Goal: Transaction & Acquisition: Purchase product/service

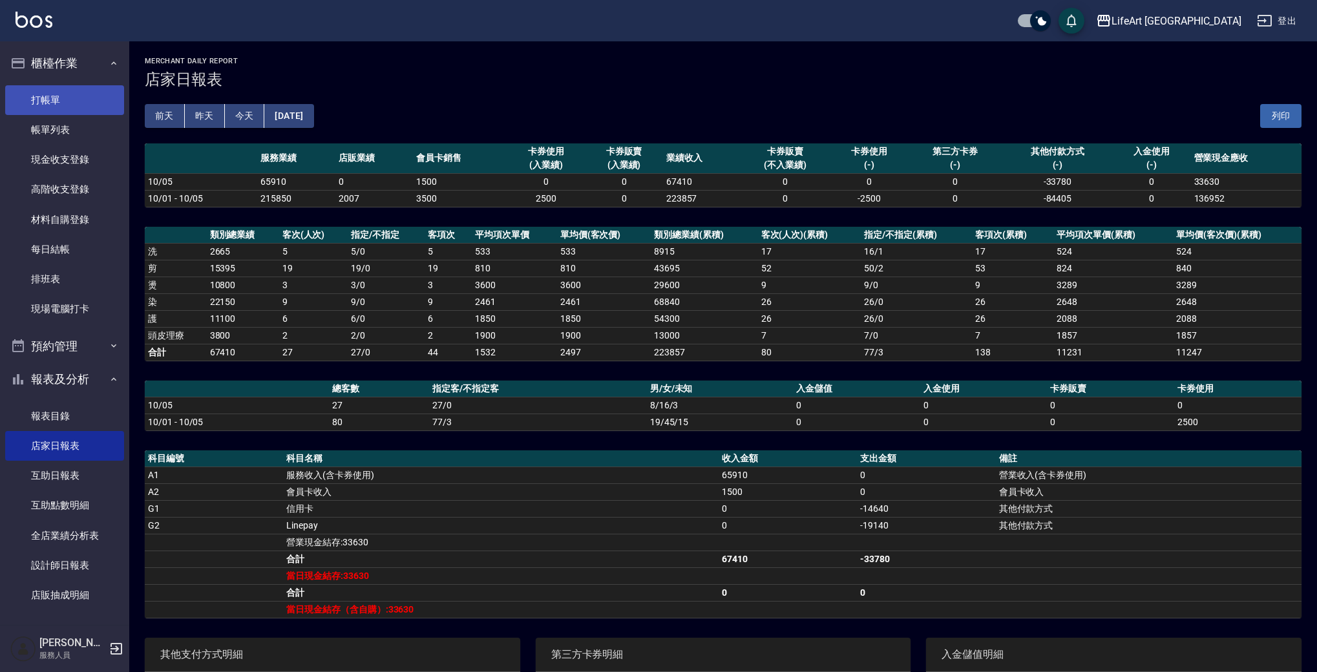
click at [58, 89] on link "打帳單" at bounding box center [64, 100] width 119 height 30
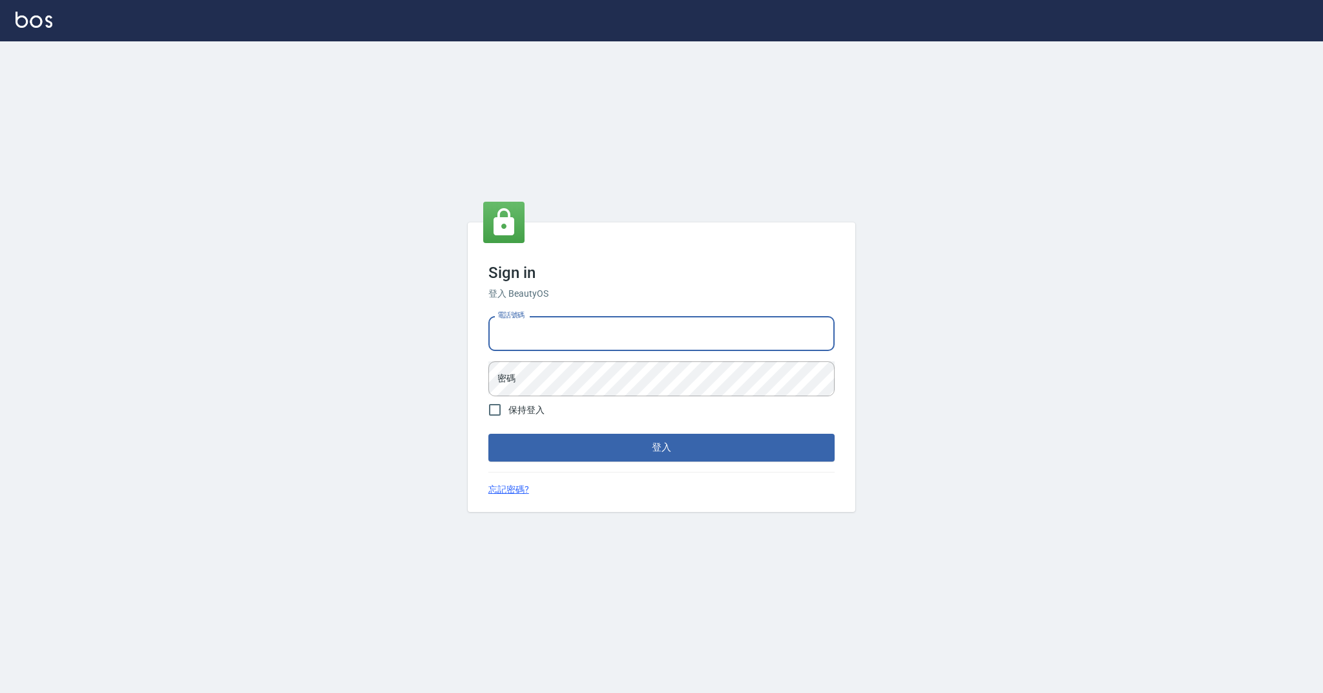
type input "0989368139"
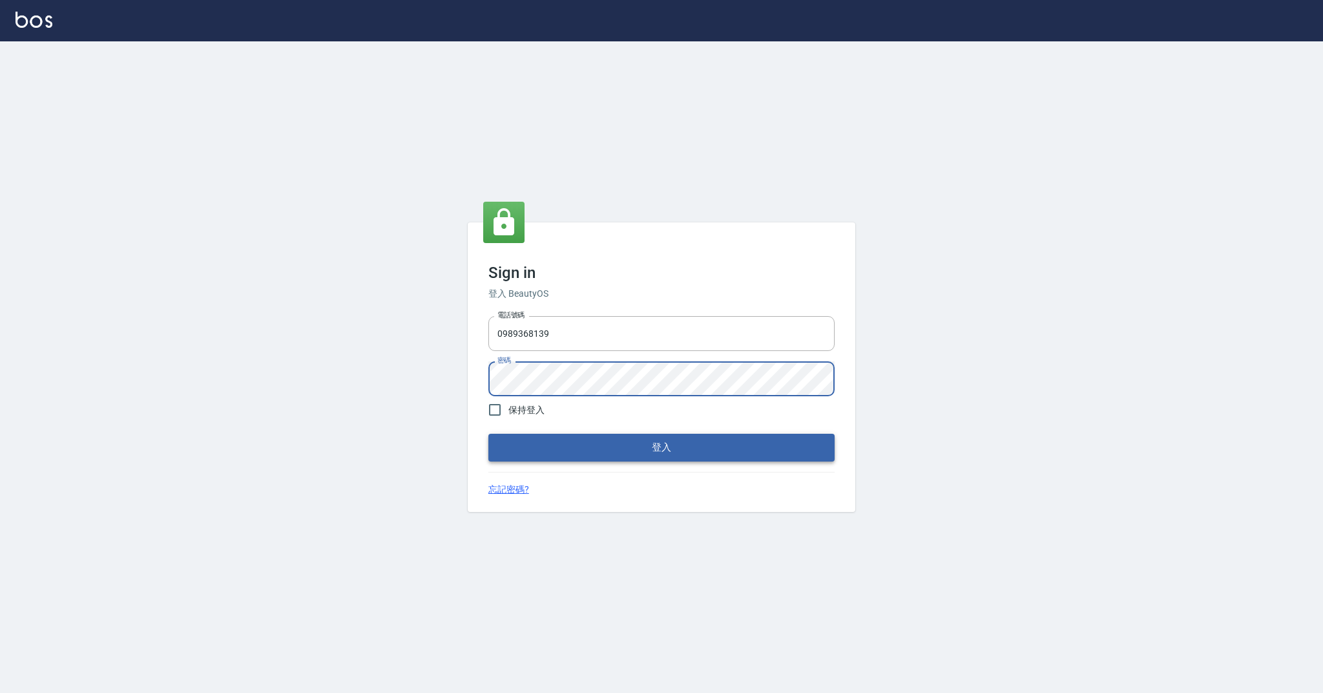
click at [587, 446] on button "登入" at bounding box center [661, 446] width 346 height 27
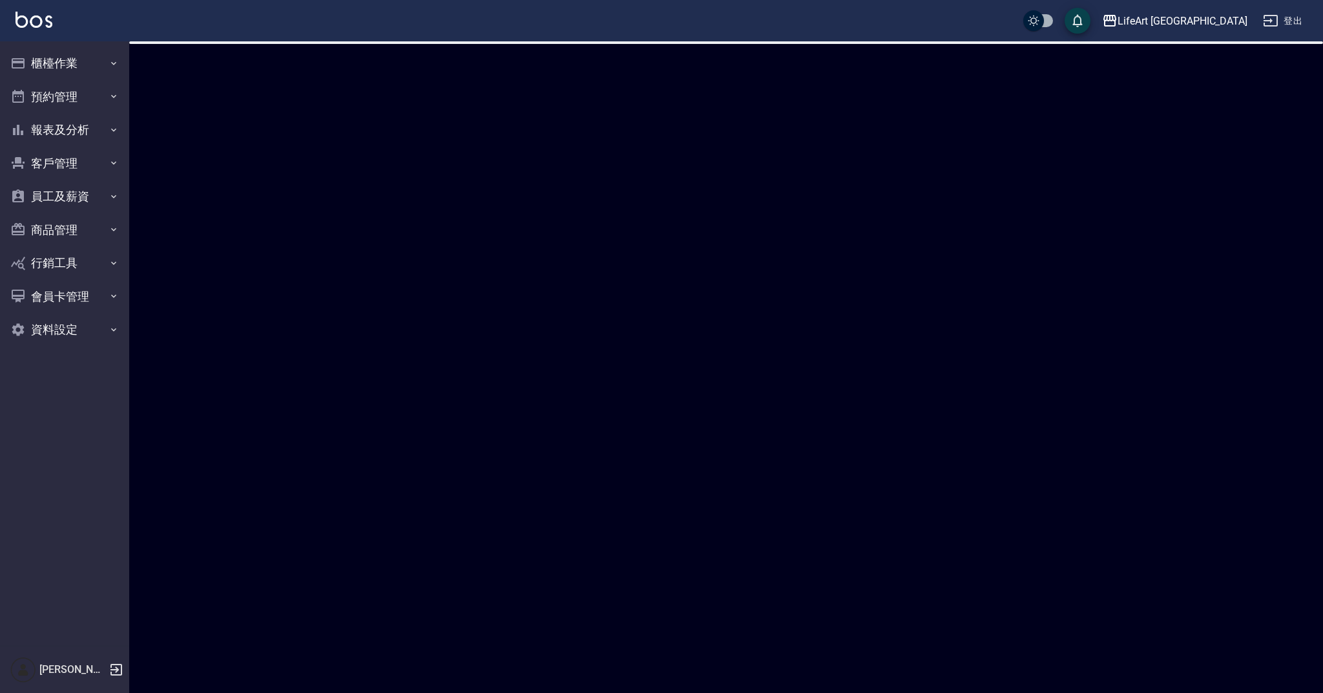
checkbox input "true"
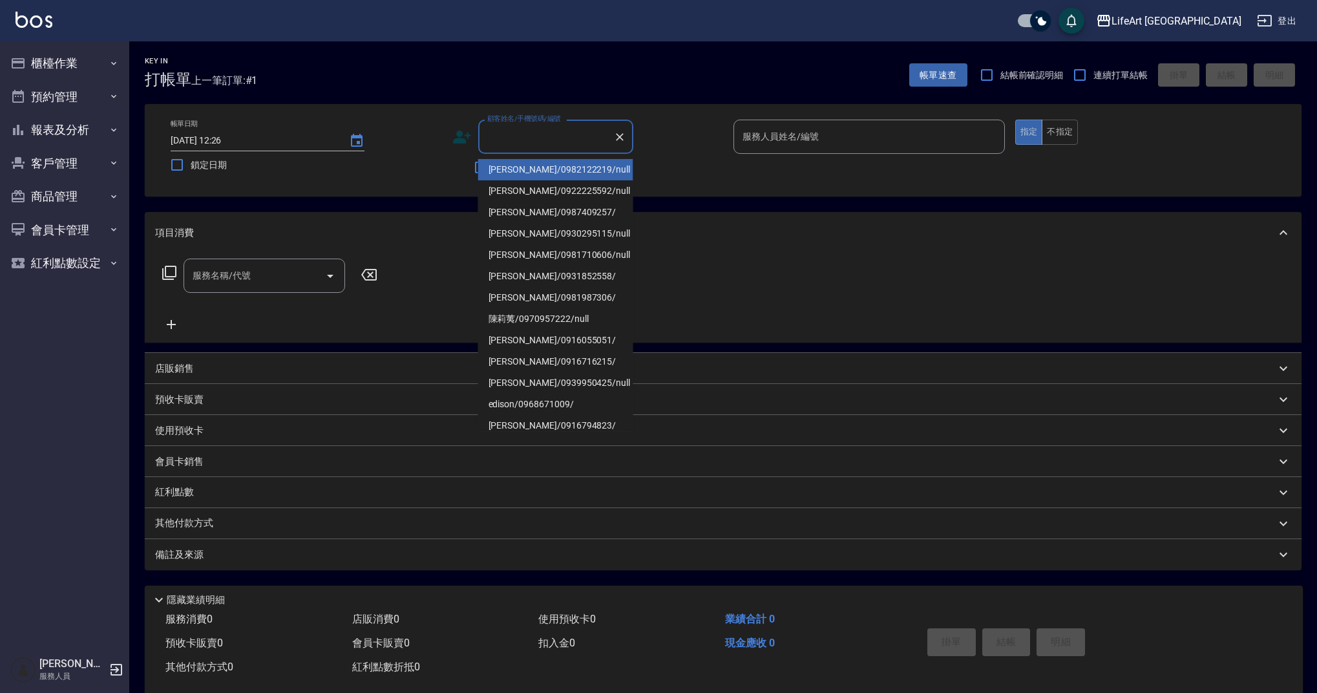
click at [538, 128] on input "顧客姓名/手機號碼/編號" at bounding box center [546, 136] width 124 height 23
drag, startPoint x: 543, startPoint y: 168, endPoint x: 773, endPoint y: 145, distance: 230.5
click at [544, 167] on li "蔡佳倚/0982122219/null" at bounding box center [555, 169] width 155 height 21
type input "蔡佳倚/0982122219/null"
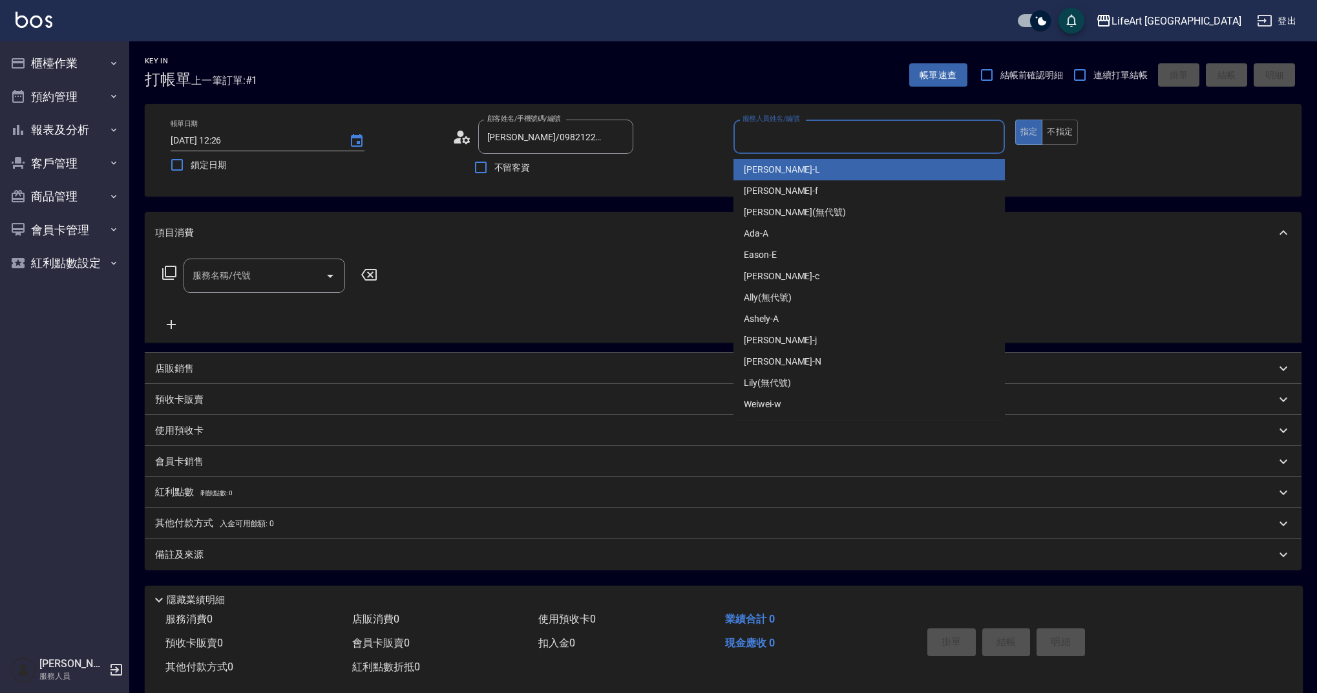
click at [771, 136] on input "服務人員姓名/編號" at bounding box center [869, 136] width 260 height 23
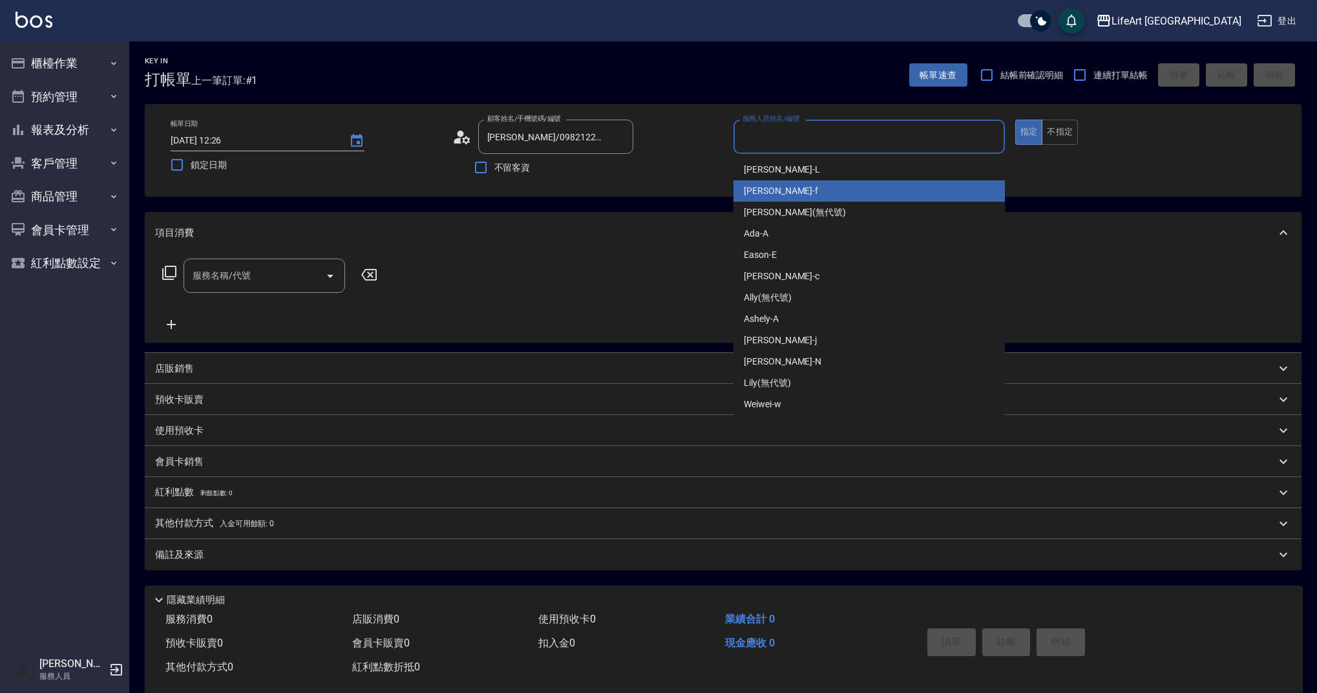
click at [769, 183] on div "Finney -f" at bounding box center [868, 190] width 271 height 21
type input "Finney-f"
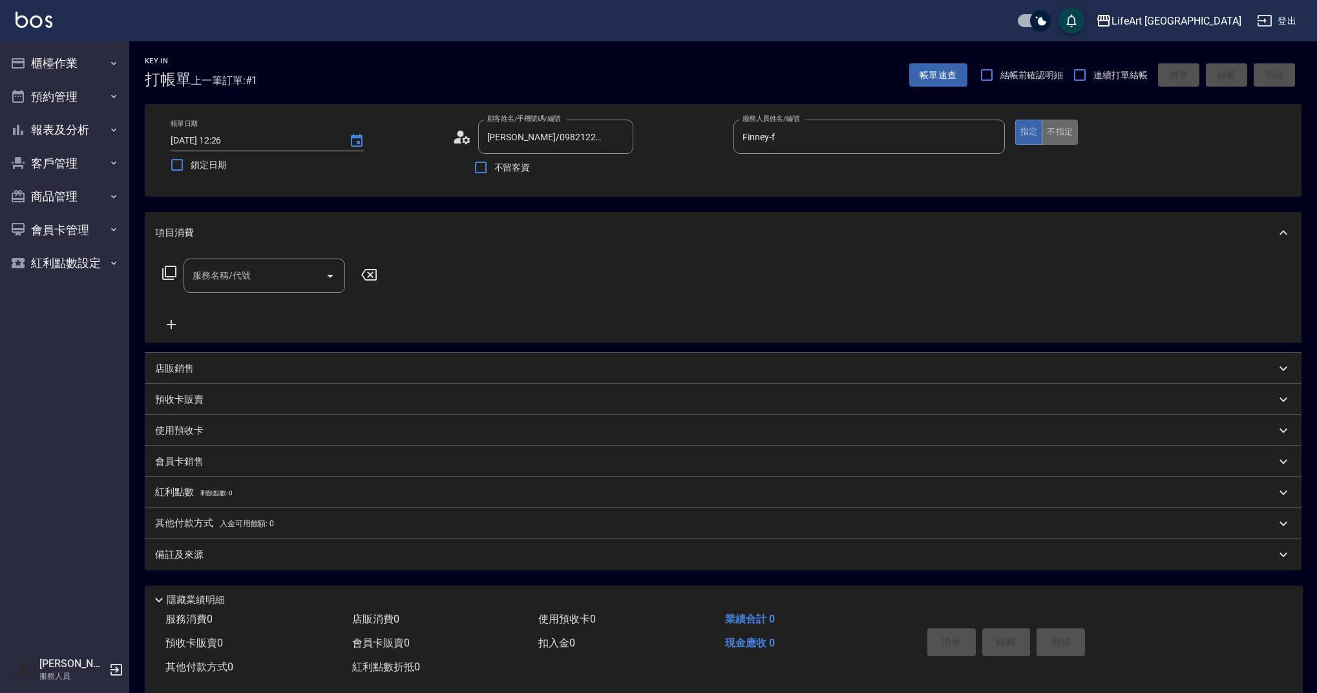
click at [1059, 117] on div "帳單日期 2025/10/06 12:26 鎖定日期 顧客姓名/手機號碼/編號 蔡佳倚/0982122219/null 顧客姓名/手機號碼/編號 不留客資 服…" at bounding box center [723, 150] width 1156 height 92
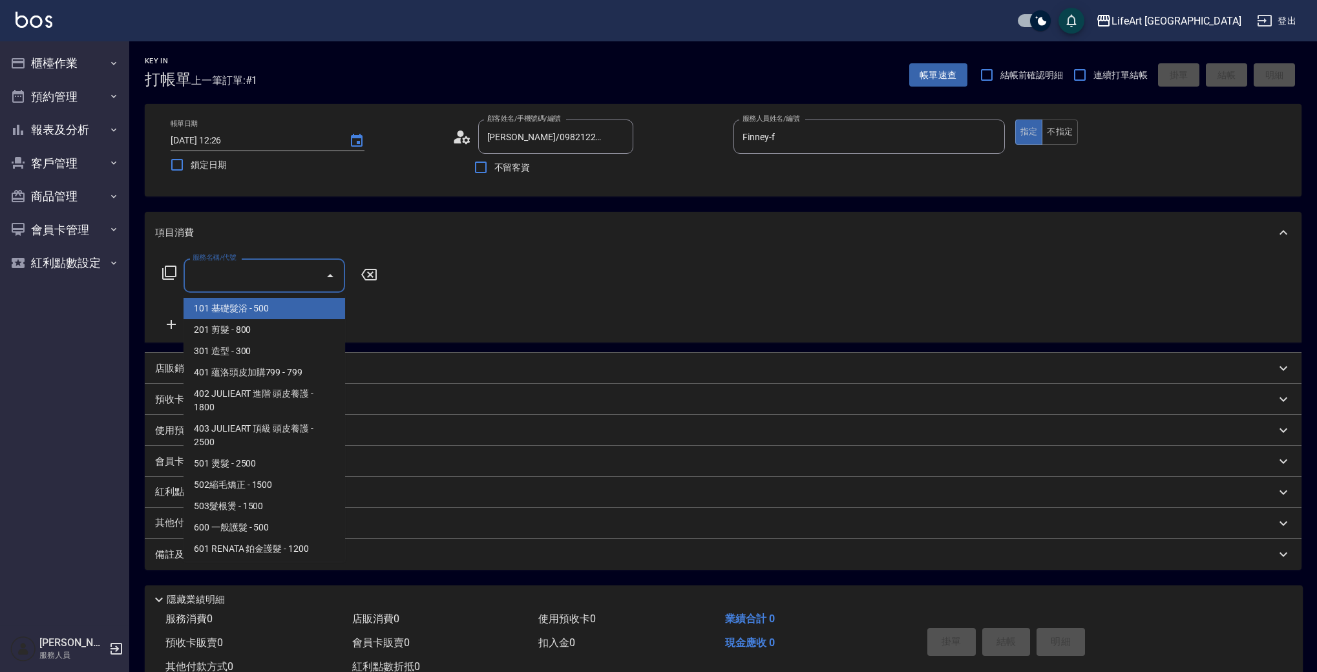
drag, startPoint x: 243, startPoint y: 276, endPoint x: 252, endPoint y: 277, distance: 9.1
click at [243, 276] on input "服務名稱/代號" at bounding box center [254, 275] width 130 height 23
click at [302, 316] on span "101 基礎髮浴 - 500" at bounding box center [264, 308] width 162 height 21
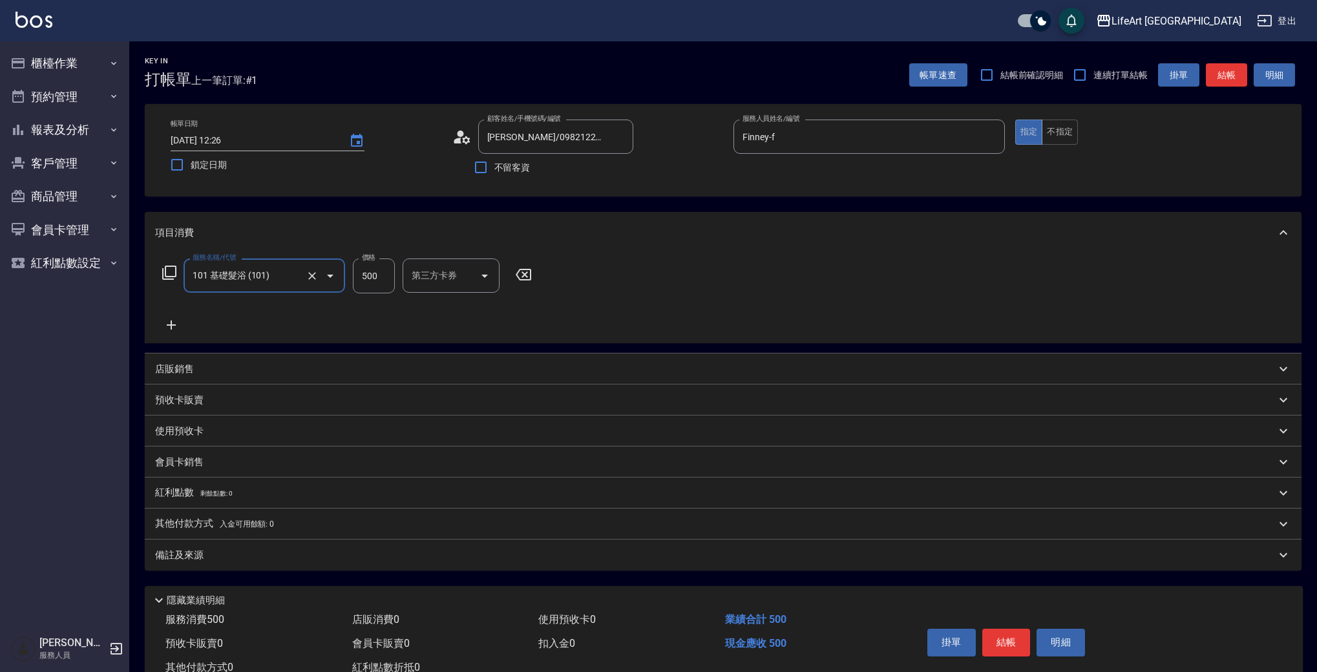
type input "101 基礎髮浴 (101)"
click at [1063, 133] on button "不指定" at bounding box center [1059, 132] width 36 height 25
click at [260, 563] on div "備註及來源" at bounding box center [723, 554] width 1156 height 31
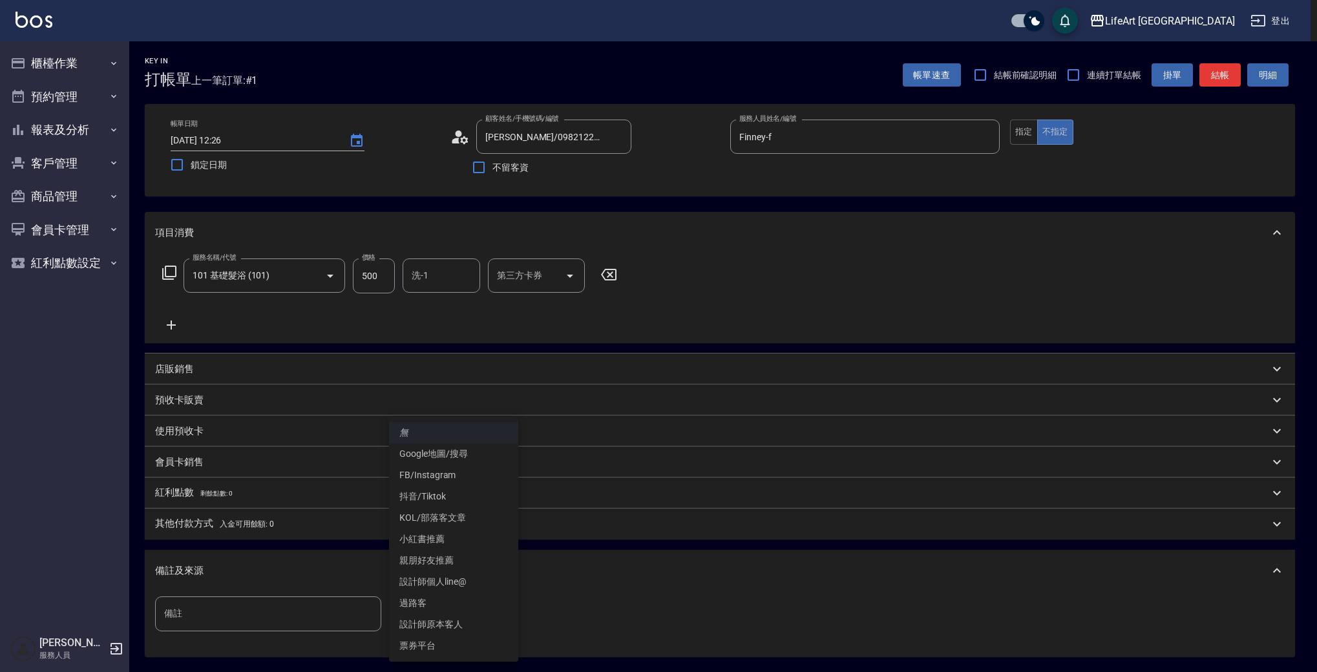
drag, startPoint x: 401, startPoint y: 605, endPoint x: 409, endPoint y: 611, distance: 10.2
click at [401, 605] on body "LifeArt 蘆洲 登出 櫃檯作業 打帳單 帳單列表 現金收支登錄 高階收支登錄 材料自購登錄 每日結帳 排班表 現場電腦打卡 預約管理 預約管理 單日預約…" at bounding box center [658, 398] width 1317 height 797
click at [421, 622] on li "設計師原本客人" at bounding box center [453, 624] width 129 height 21
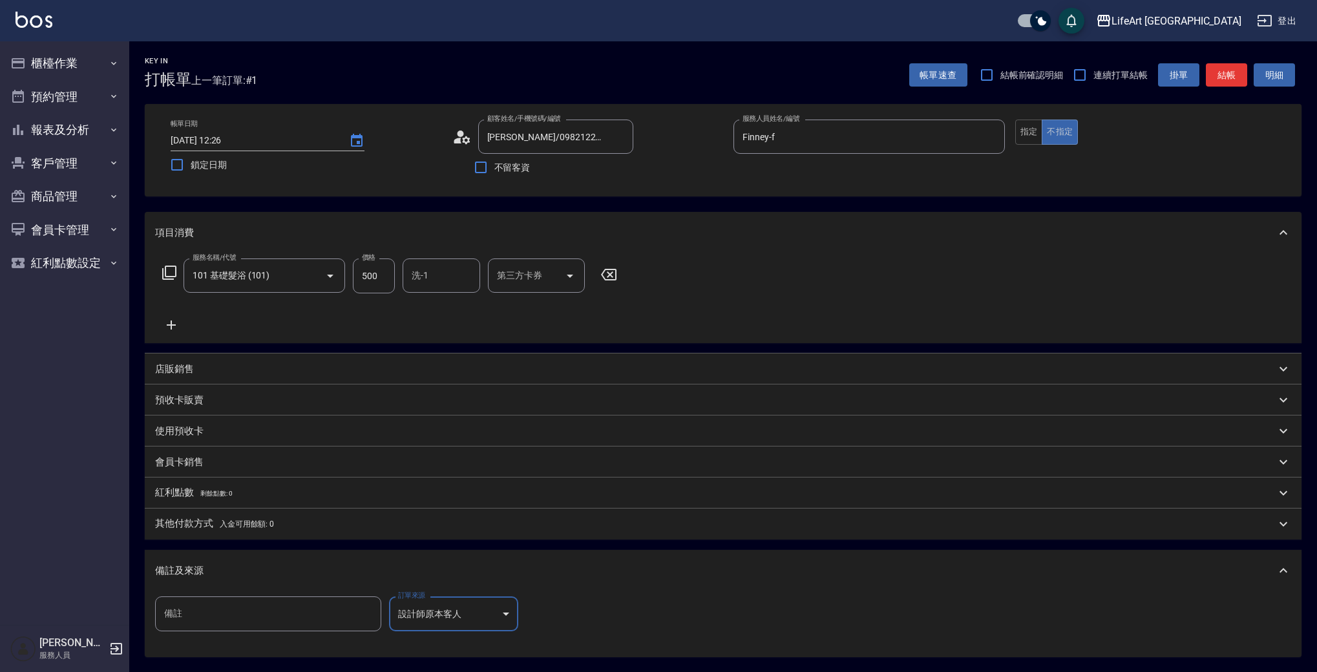
click at [330, 573] on div "備註及來源" at bounding box center [715, 571] width 1120 height 14
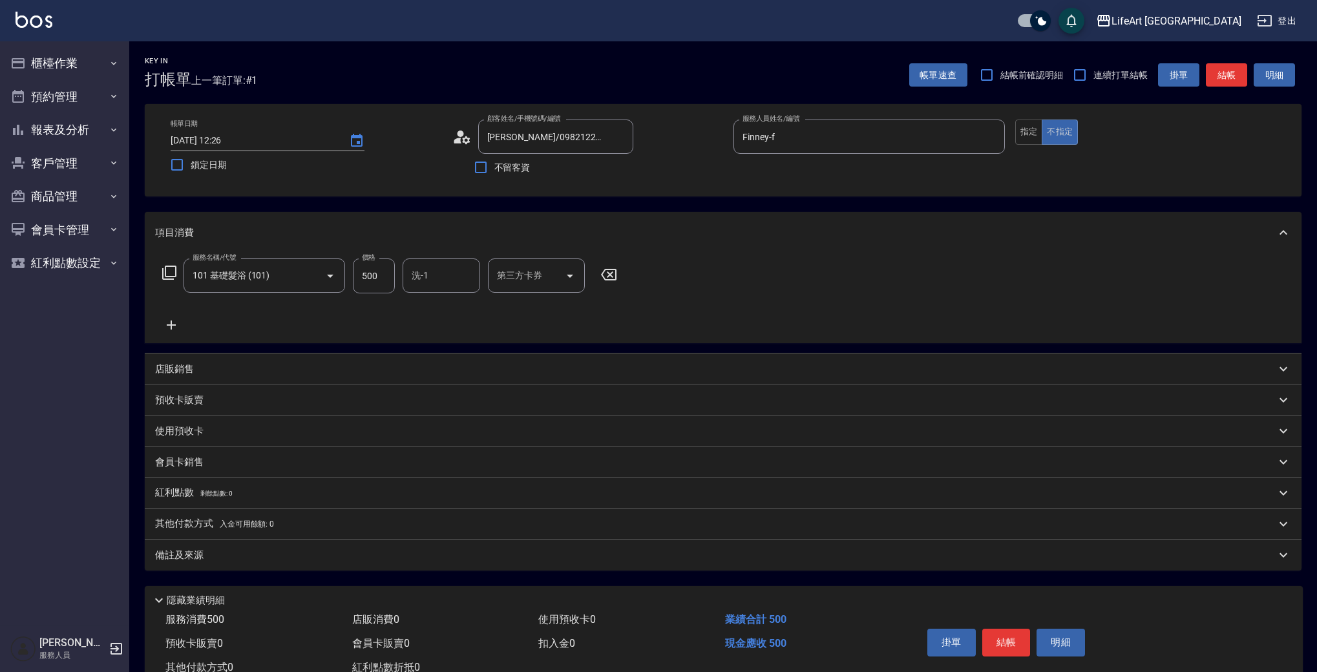
click at [436, 552] on div "備註及來源" at bounding box center [715, 555] width 1120 height 14
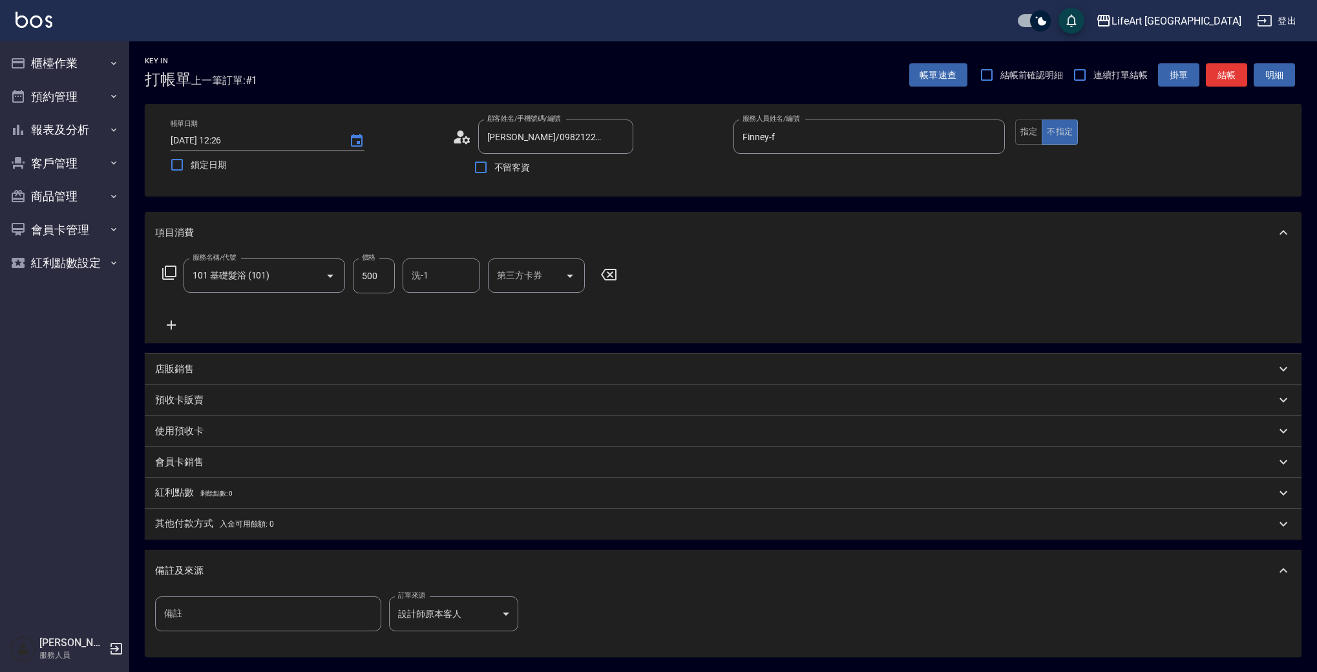
click at [472, 601] on body "LifeArt 蘆洲 登出 櫃檯作業 打帳單 帳單列表 現金收支登錄 高階收支登錄 材料自購登錄 每日結帳 排班表 現場電腦打卡 預約管理 預約管理 單日預約…" at bounding box center [658, 398] width 1317 height 797
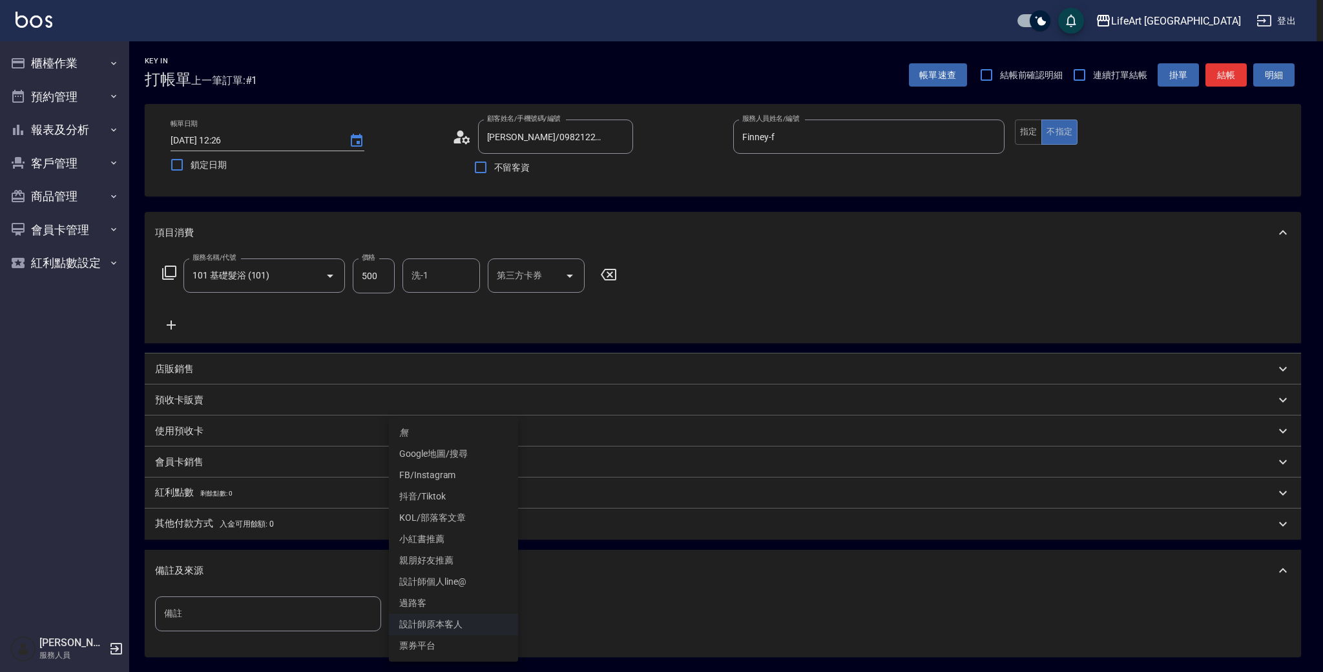
click at [464, 454] on li "Google地圖/搜尋" at bounding box center [453, 453] width 129 height 21
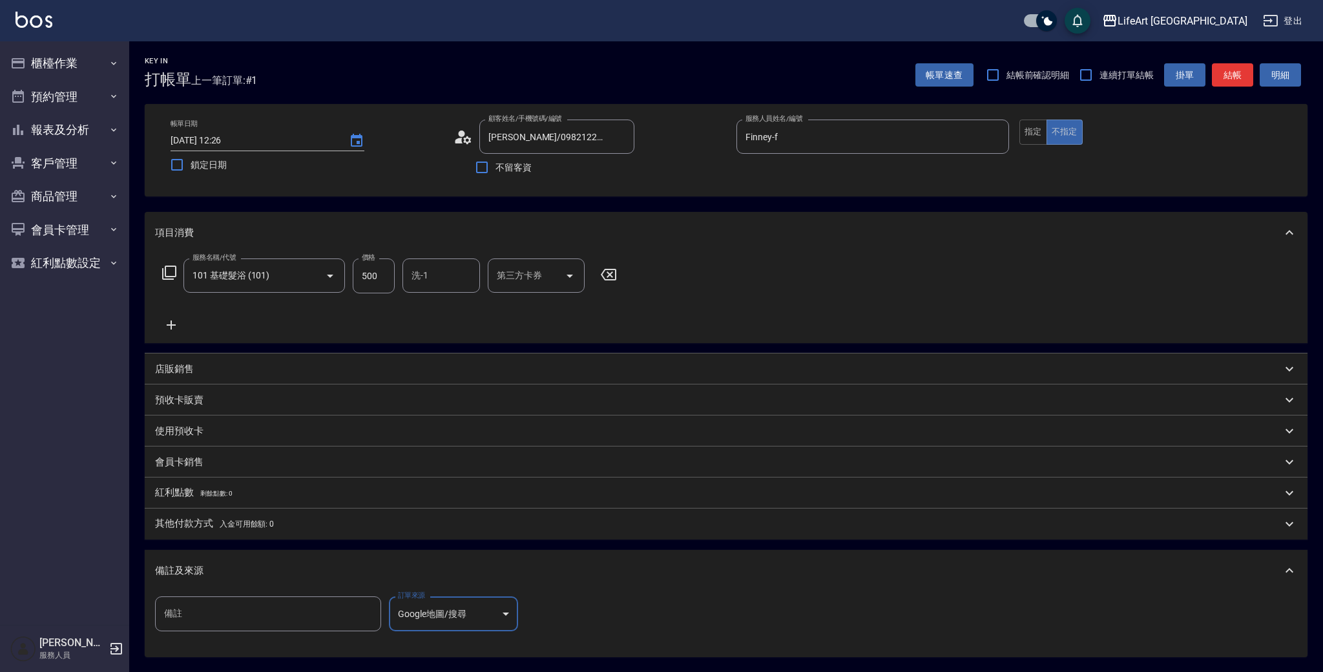
type input "Google地圖/搜尋"
click at [334, 574] on div "備註及來源" at bounding box center [715, 571] width 1120 height 14
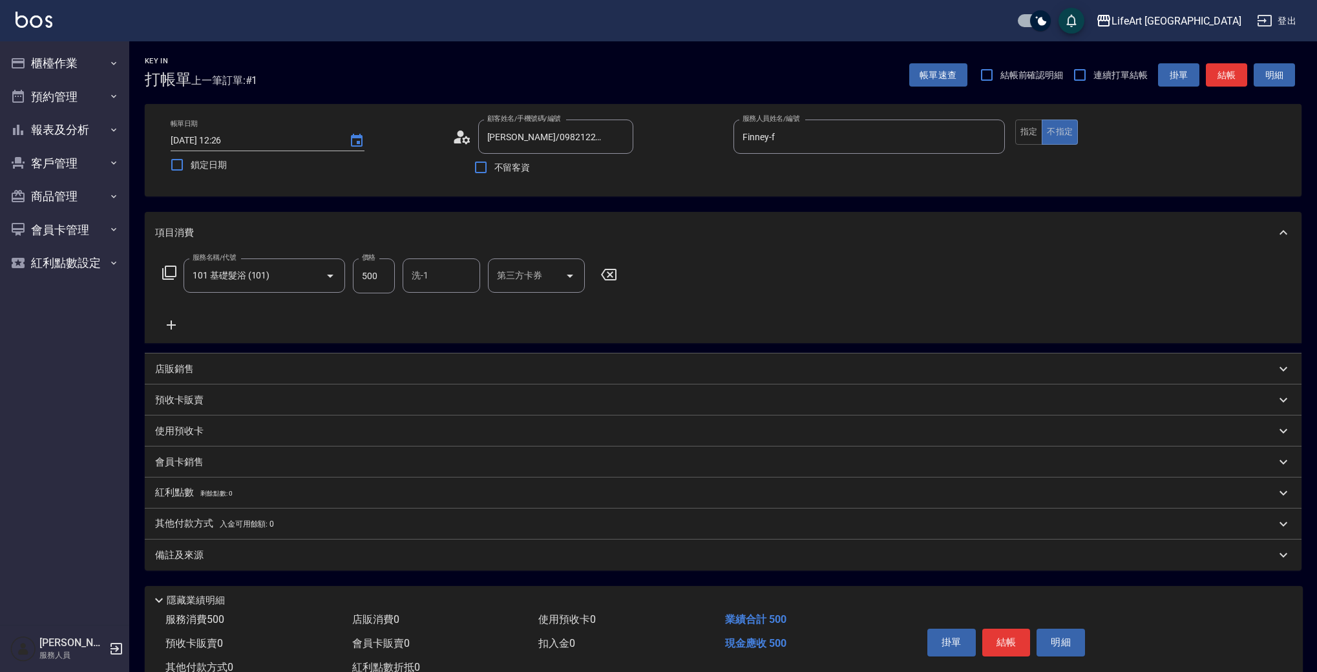
click at [419, 269] on div "洗-1 洗-1" at bounding box center [441, 275] width 78 height 34
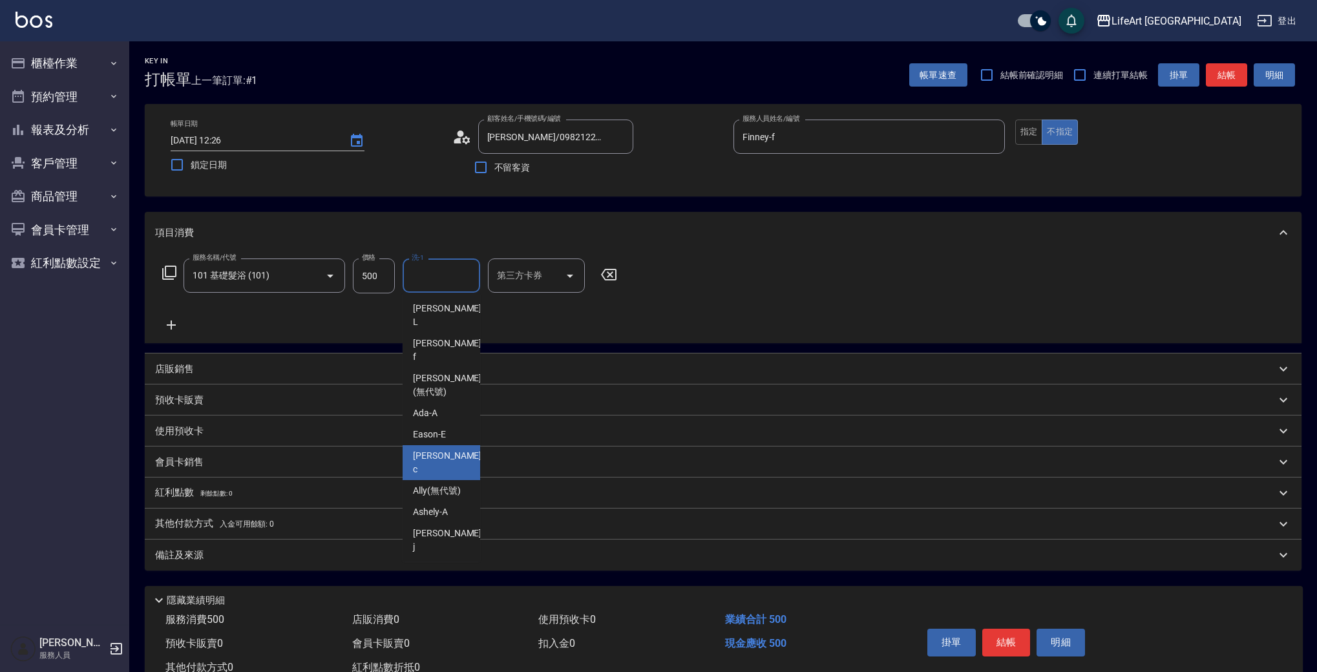
click at [416, 449] on span "Casey -c" at bounding box center [448, 462] width 71 height 27
type input "Casey-c"
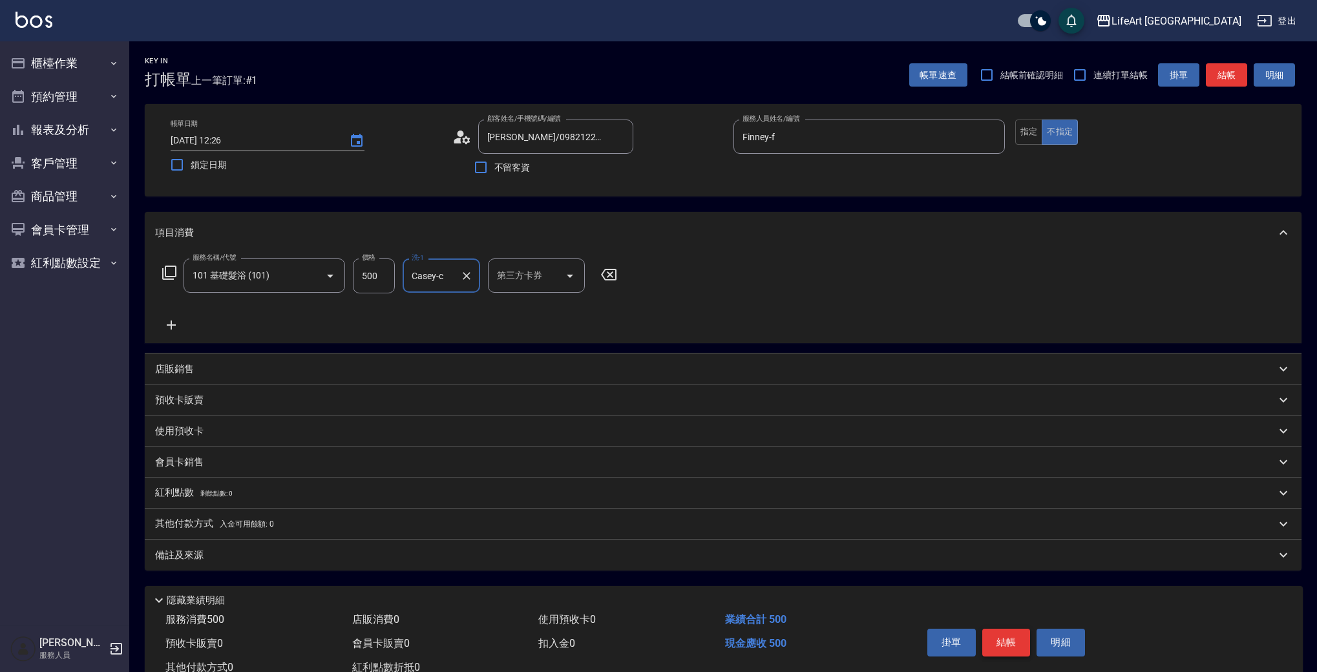
click at [997, 636] on button "結帳" at bounding box center [1006, 642] width 48 height 27
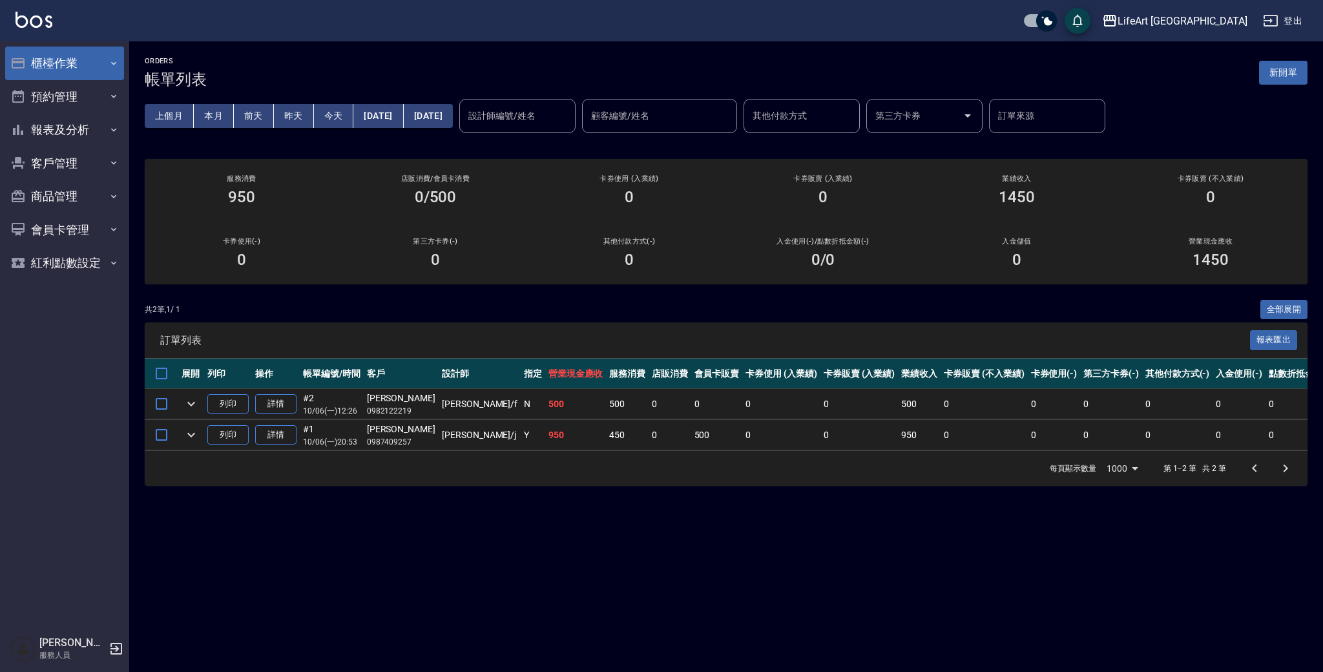
click at [74, 61] on button "櫃檯作業" at bounding box center [64, 64] width 119 height 34
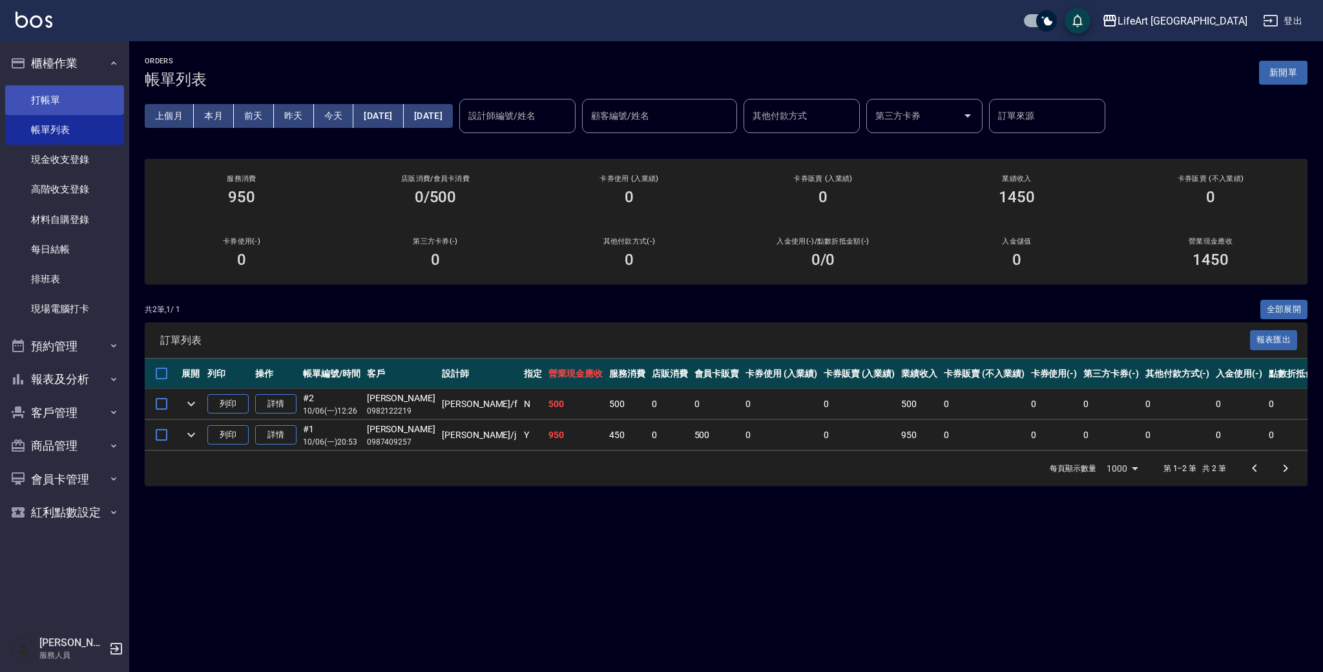
click at [80, 99] on link "打帳單" at bounding box center [64, 100] width 119 height 30
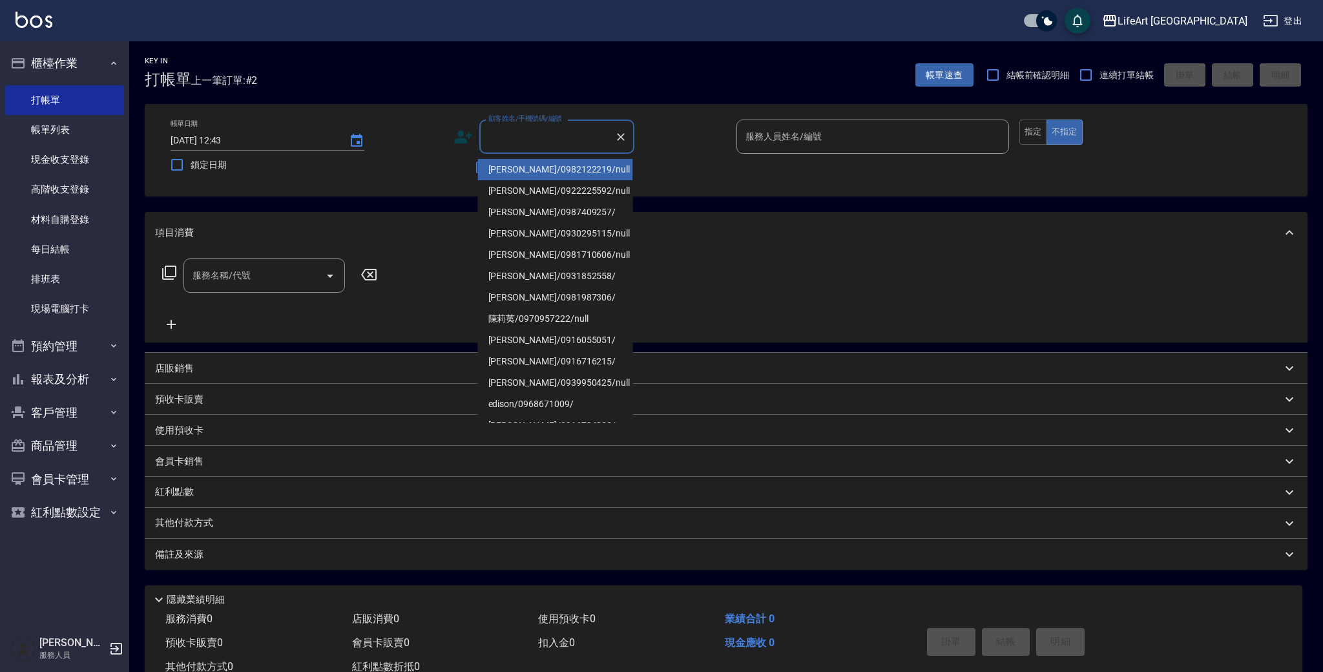
click at [511, 142] on input "顧客姓名/手機號碼/編號" at bounding box center [547, 136] width 124 height 23
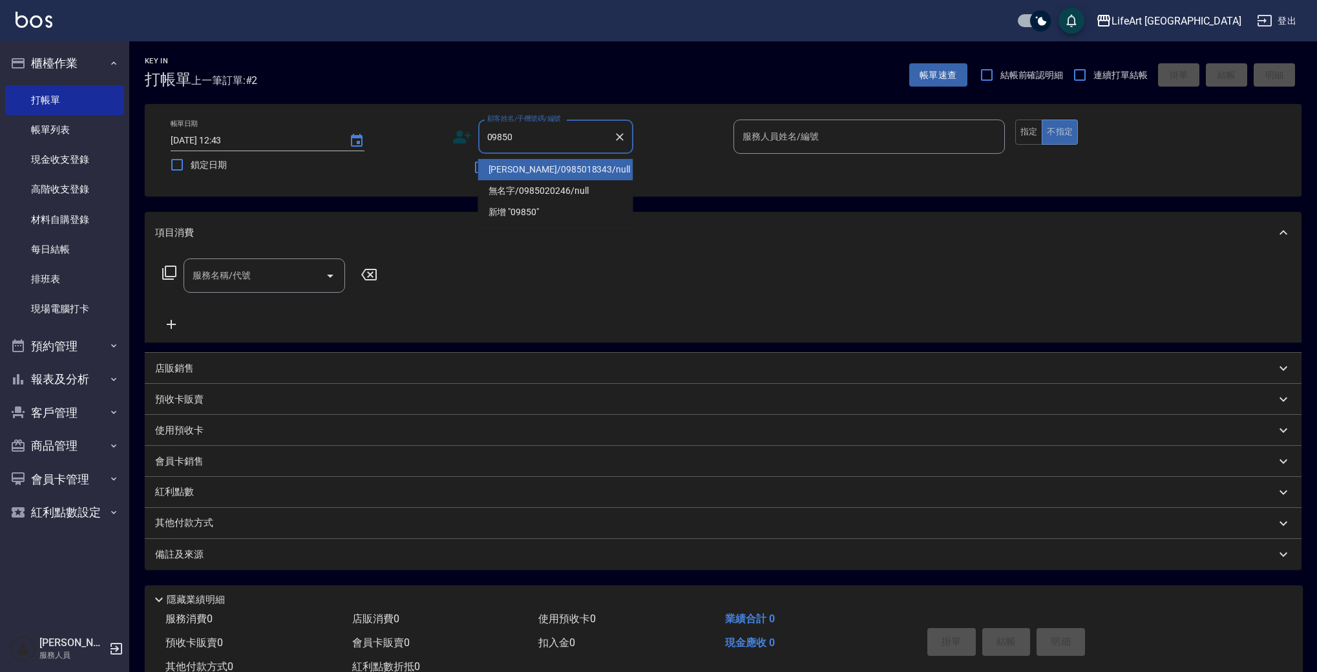
click at [517, 172] on li "李心彤/0985018343/null" at bounding box center [555, 169] width 155 height 21
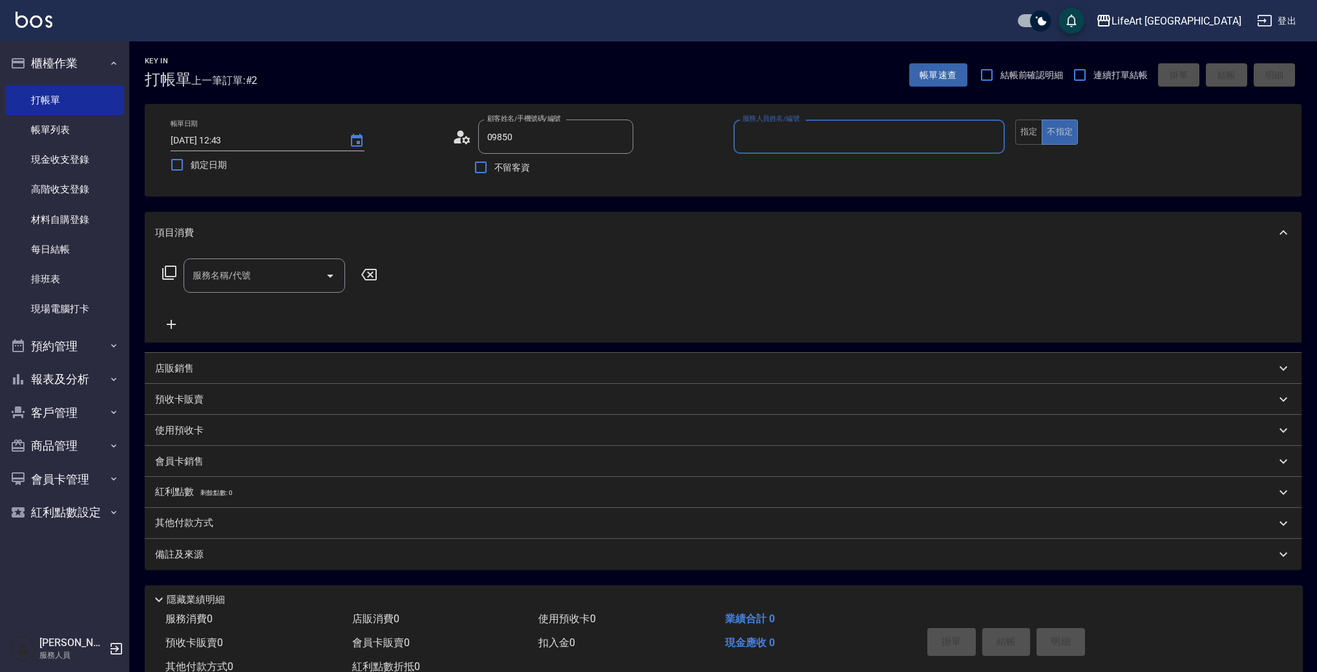
type input "李心彤/0985018343/null"
type input "Finney-f"
click at [242, 277] on div "服務名稱/代號 服務名稱/代號" at bounding box center [264, 275] width 162 height 34
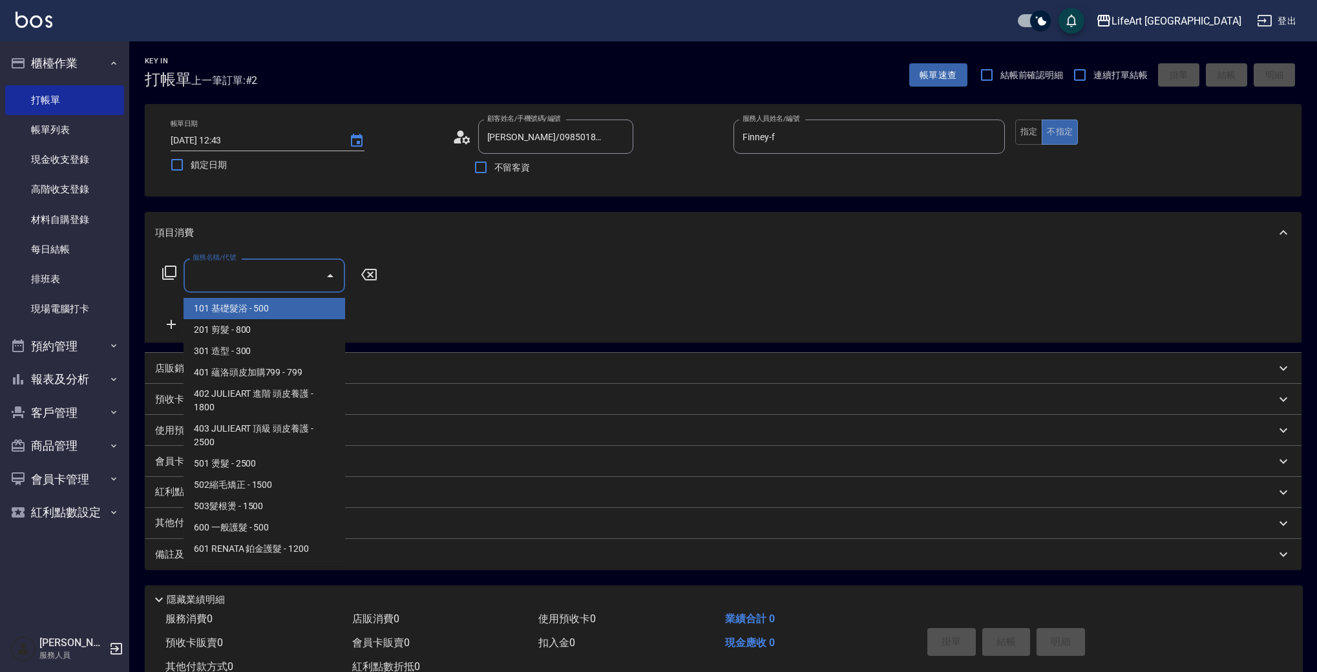
click at [242, 277] on input "服務名稱/代號" at bounding box center [254, 275] width 130 height 23
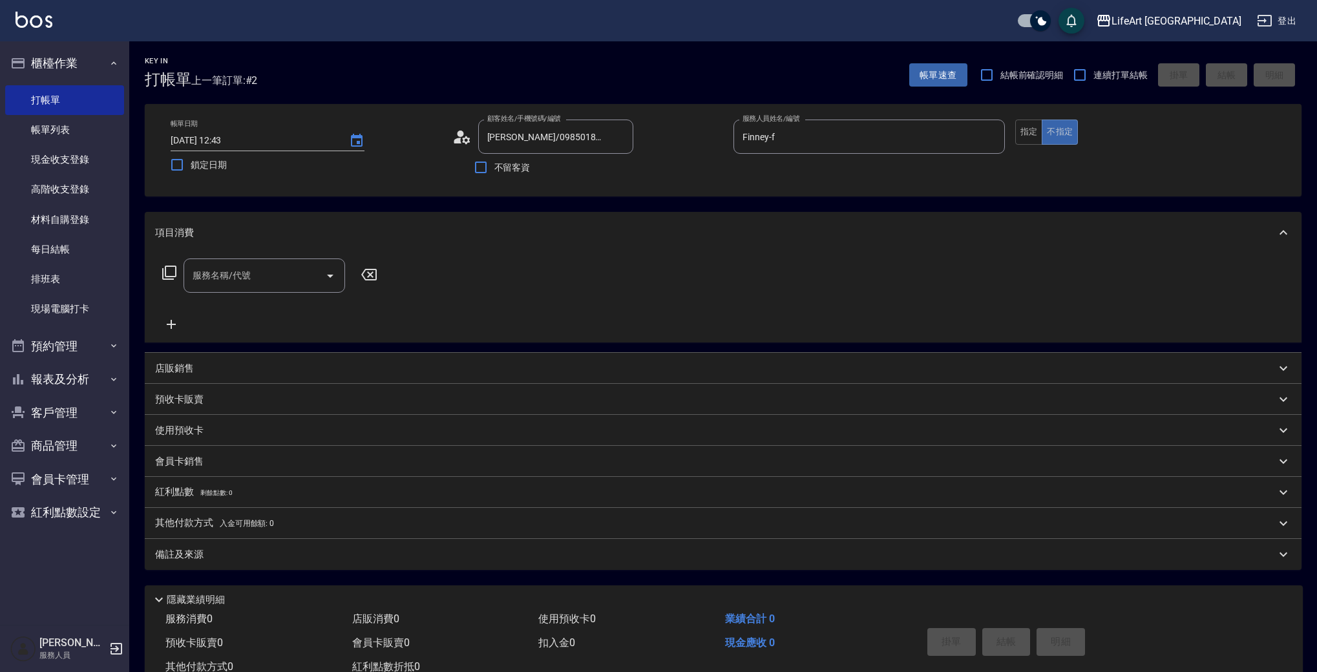
click at [189, 370] on p "店販銷售" at bounding box center [174, 369] width 39 height 14
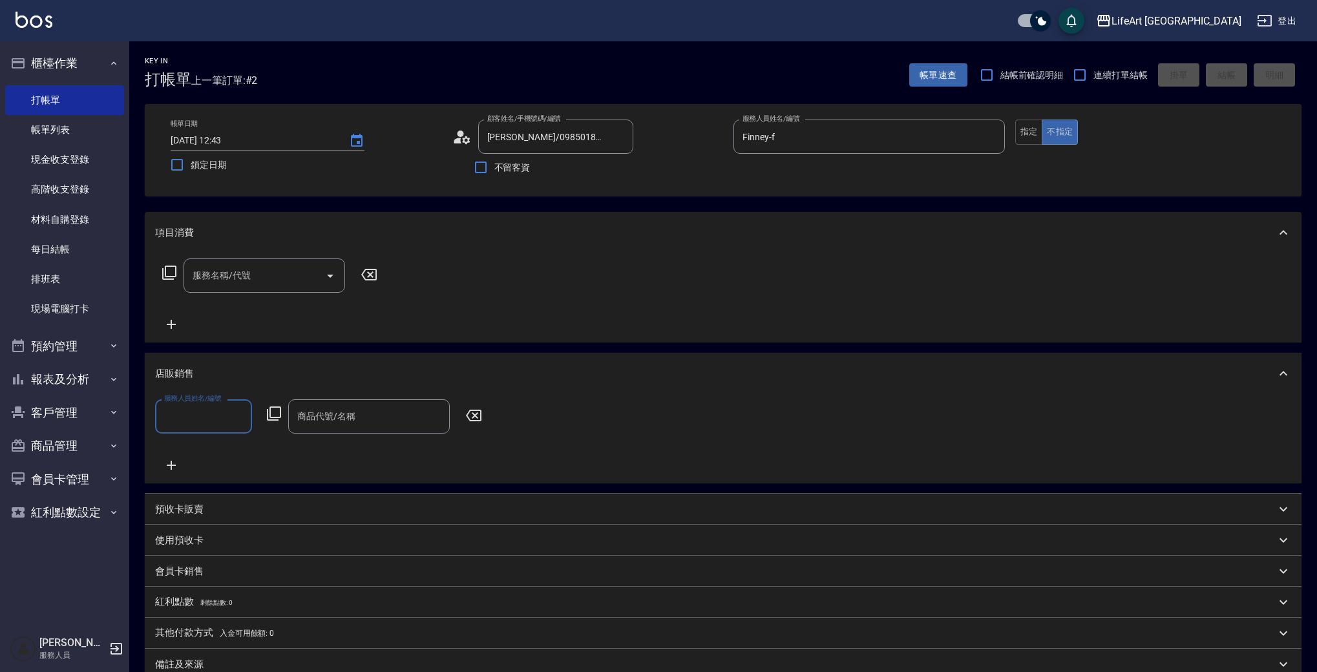
click at [224, 411] on input "服務人員姓名/編號" at bounding box center [203, 416] width 85 height 23
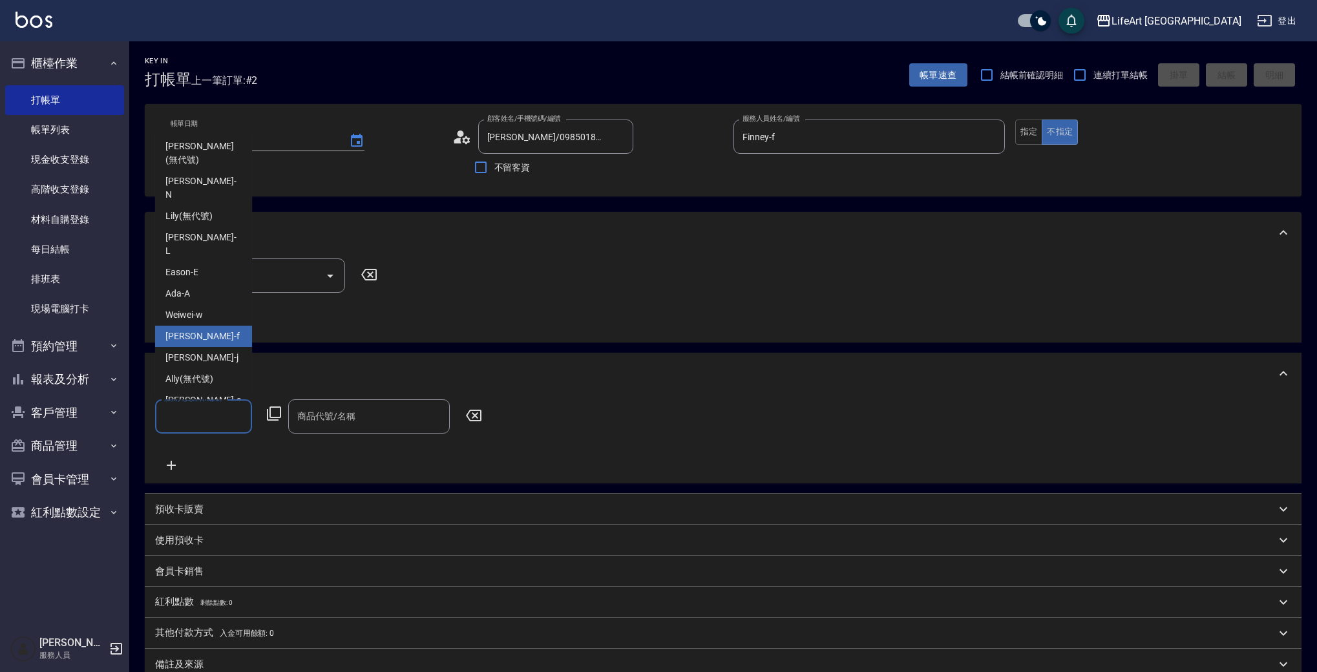
click at [180, 329] on span "Finney -f" at bounding box center [202, 336] width 74 height 14
type input "Finney-f"
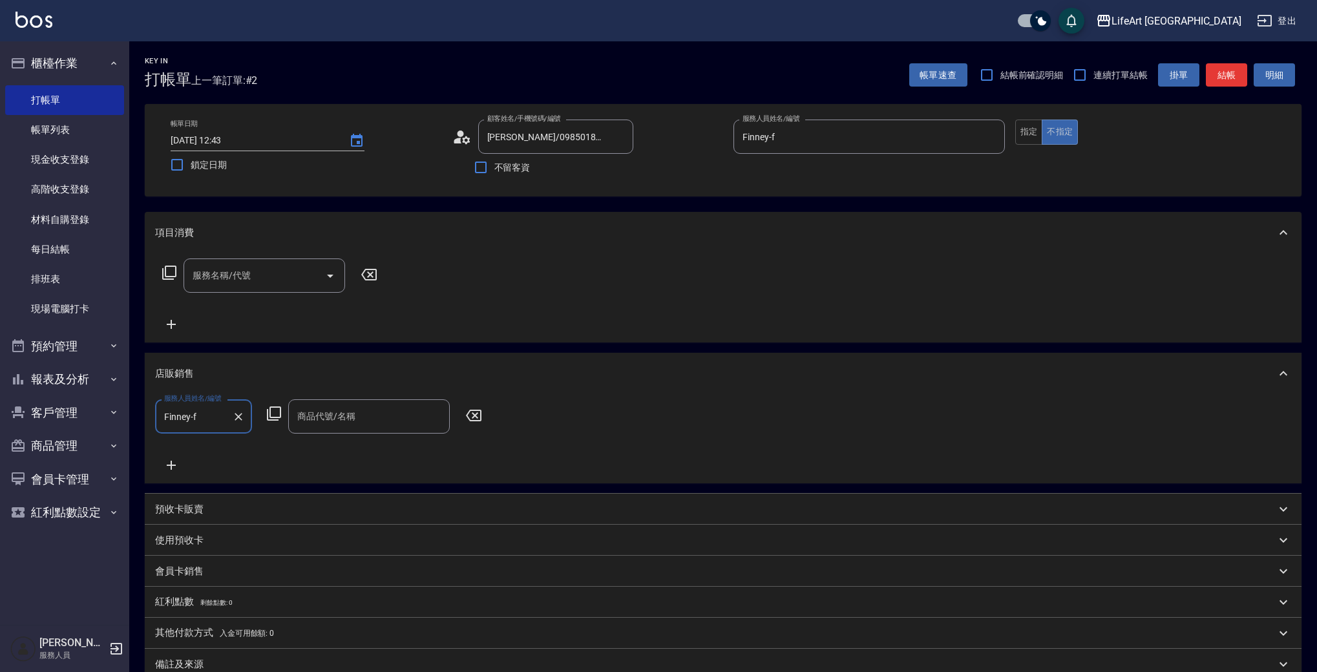
click at [313, 419] on input "商品代號/名稱" at bounding box center [369, 416] width 150 height 23
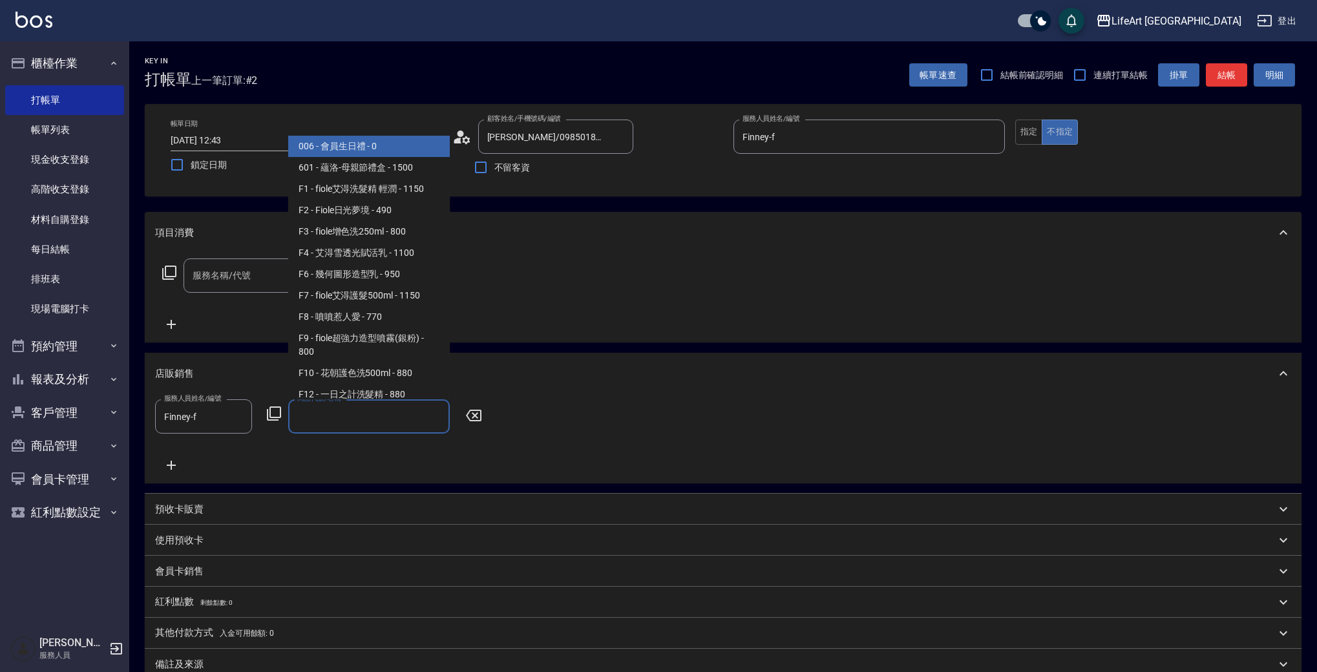
type input "r"
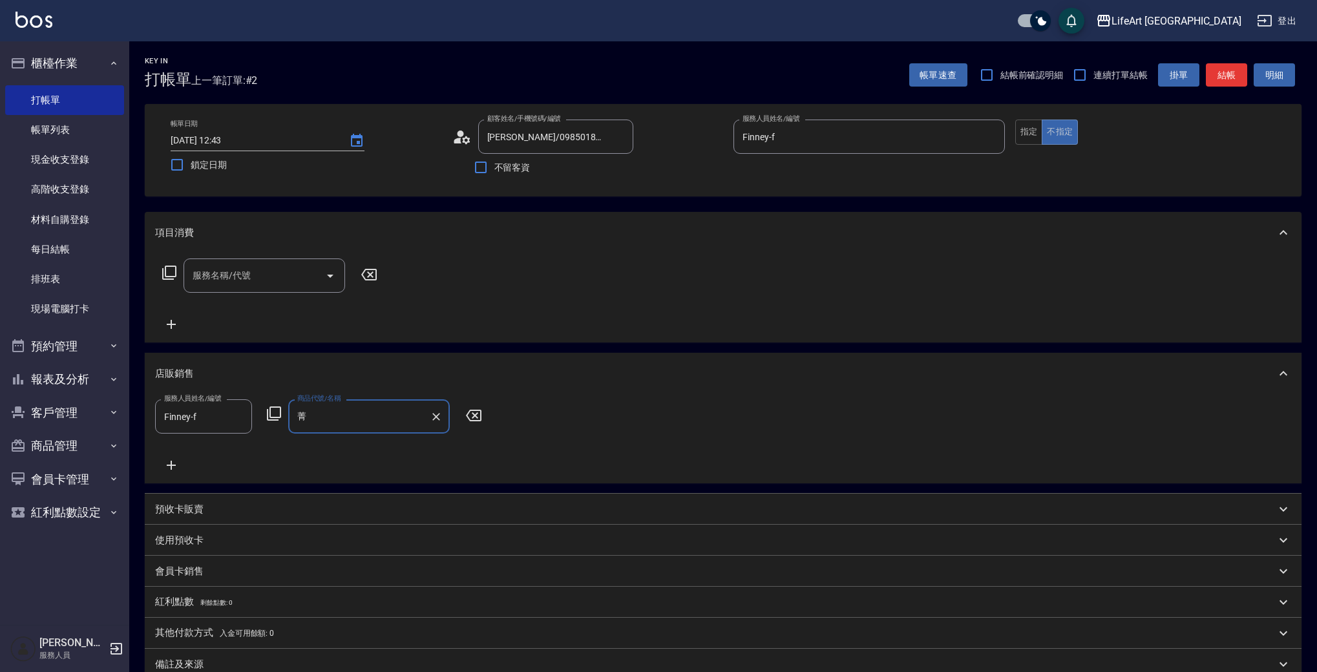
type input "京"
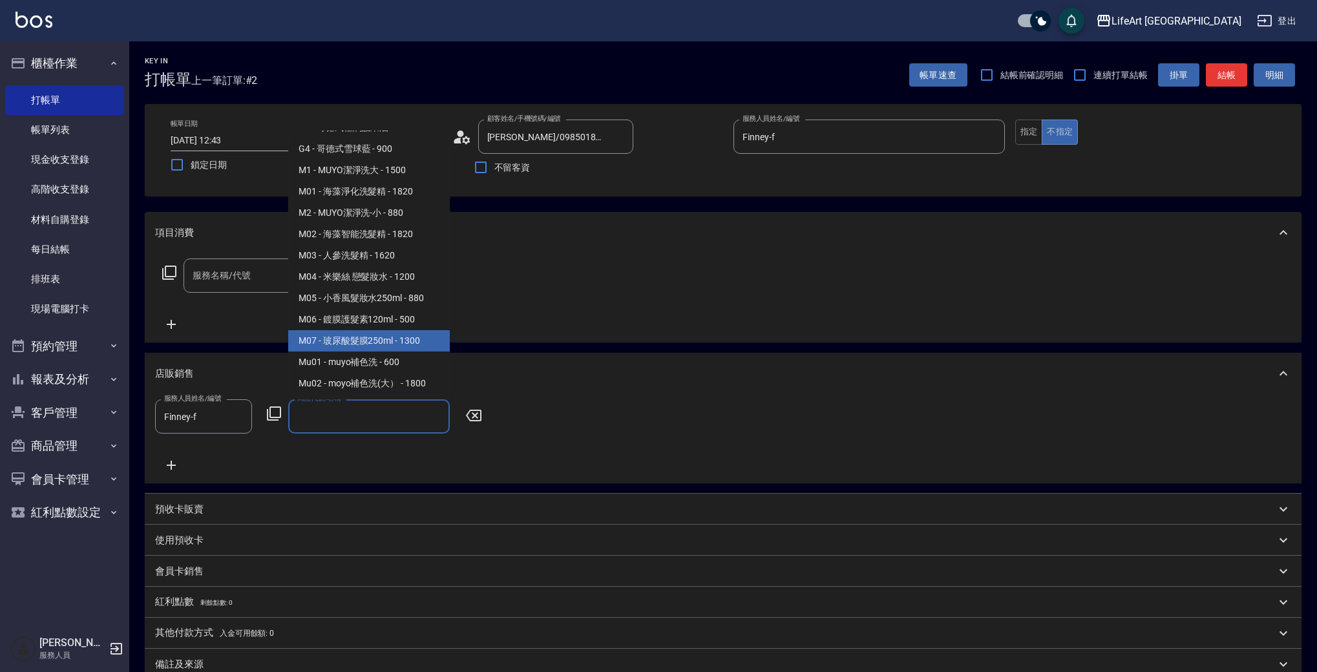
scroll to position [729, 0]
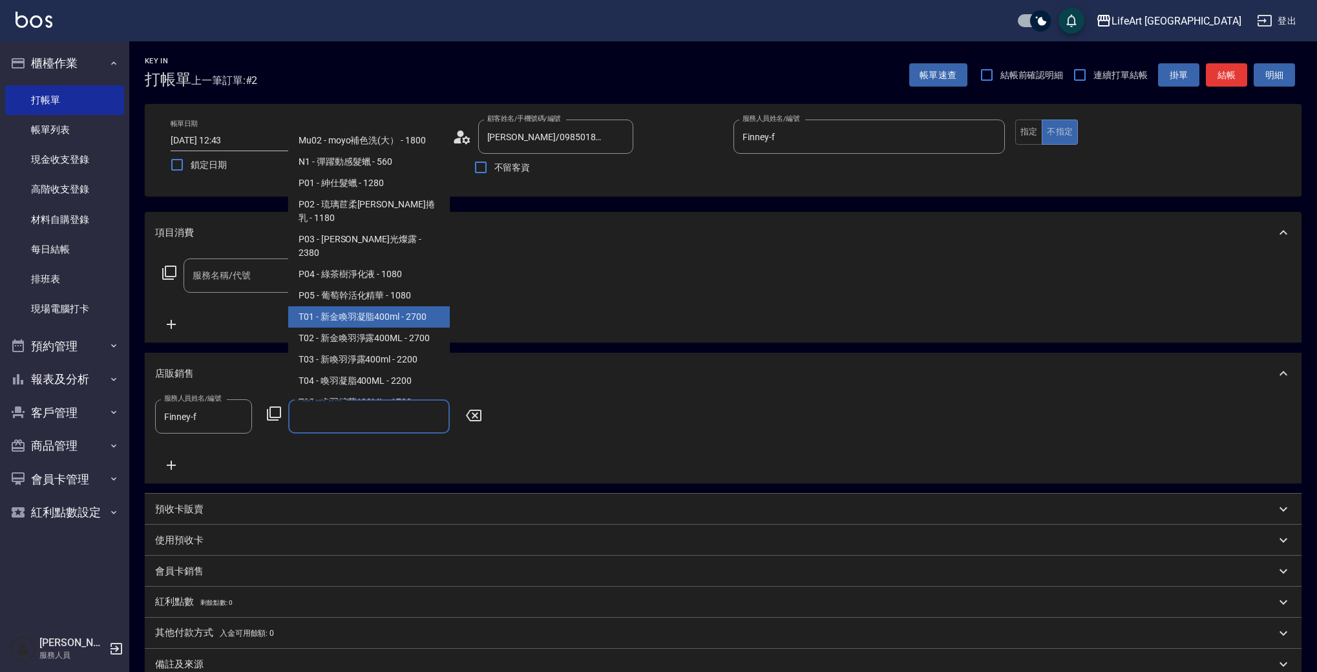
click at [375, 306] on span "T01 - 新金喚羽凝脂400ml - 2700" at bounding box center [369, 316] width 162 height 21
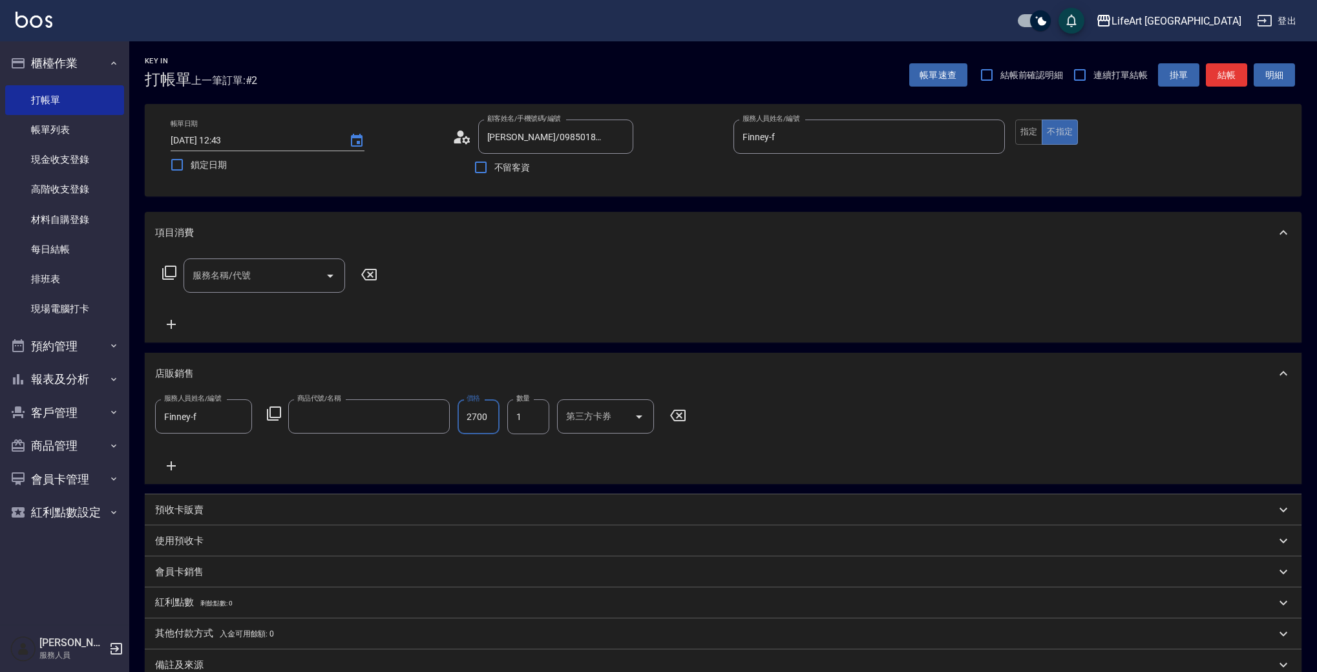
type input "新金喚羽凝脂400ml"
click at [182, 459] on icon at bounding box center [171, 466] width 32 height 16
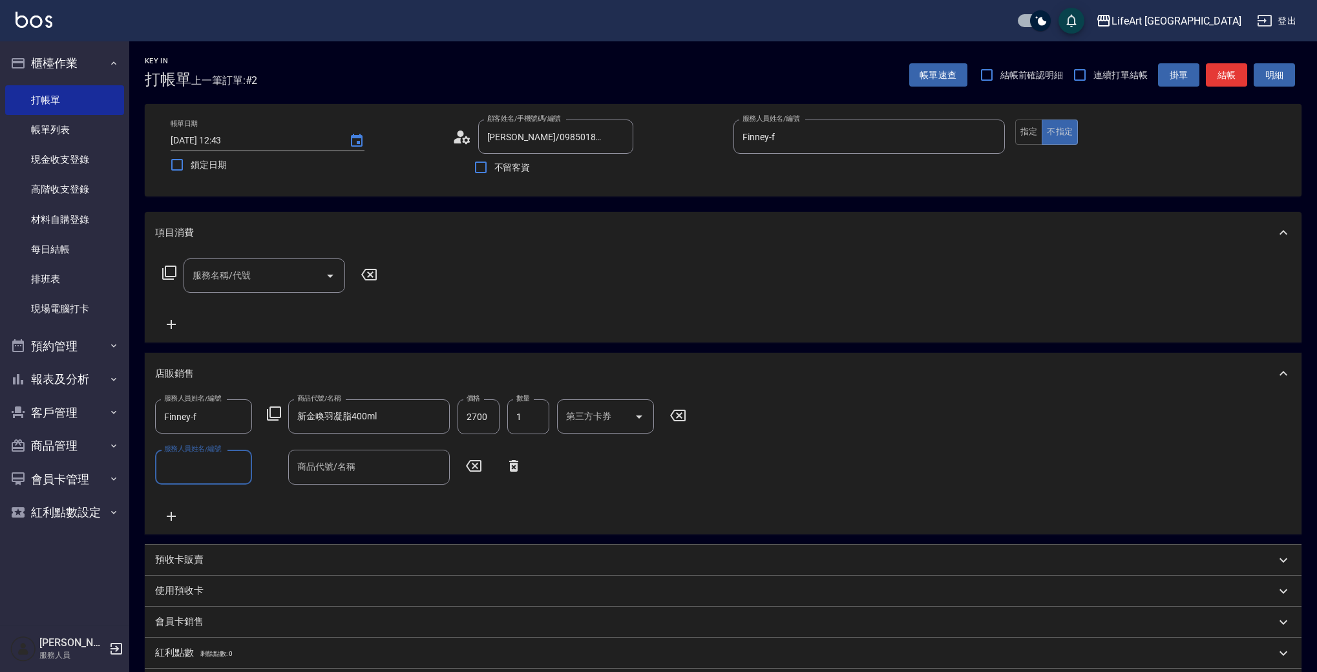
click at [181, 458] on input "服務人員姓名/編號" at bounding box center [203, 466] width 85 height 23
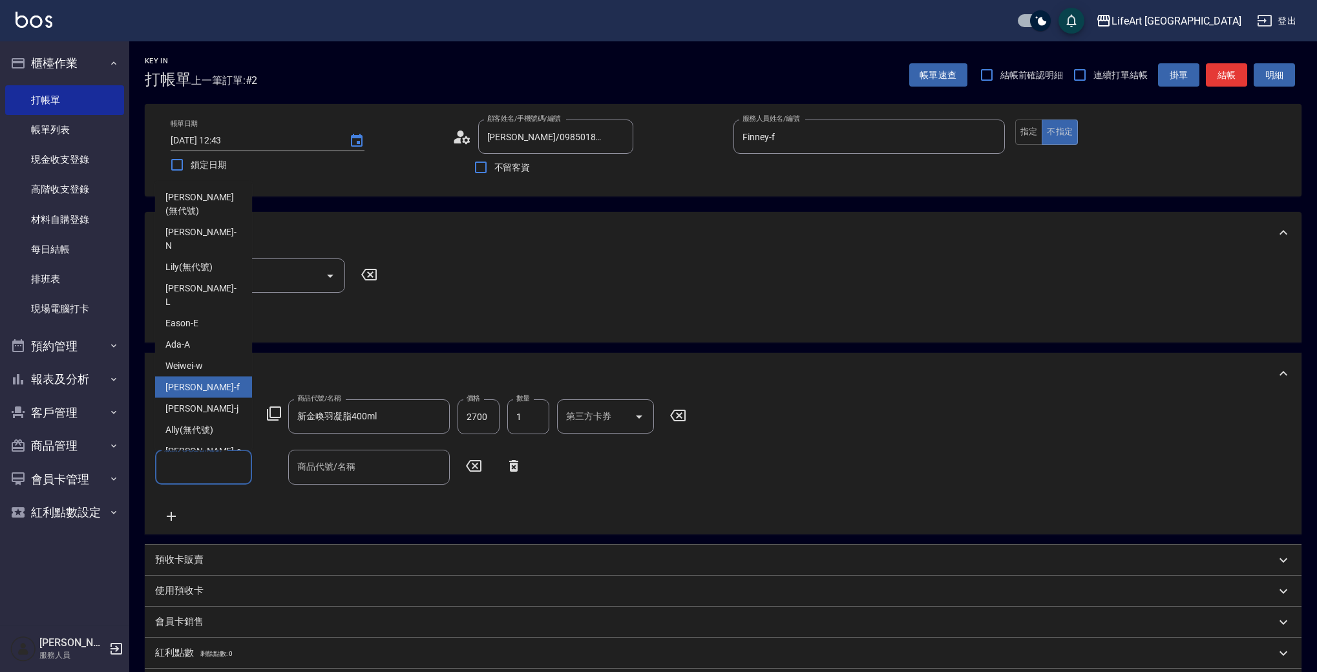
click at [200, 377] on div "Finney -f" at bounding box center [203, 387] width 97 height 21
type input "Finney-f"
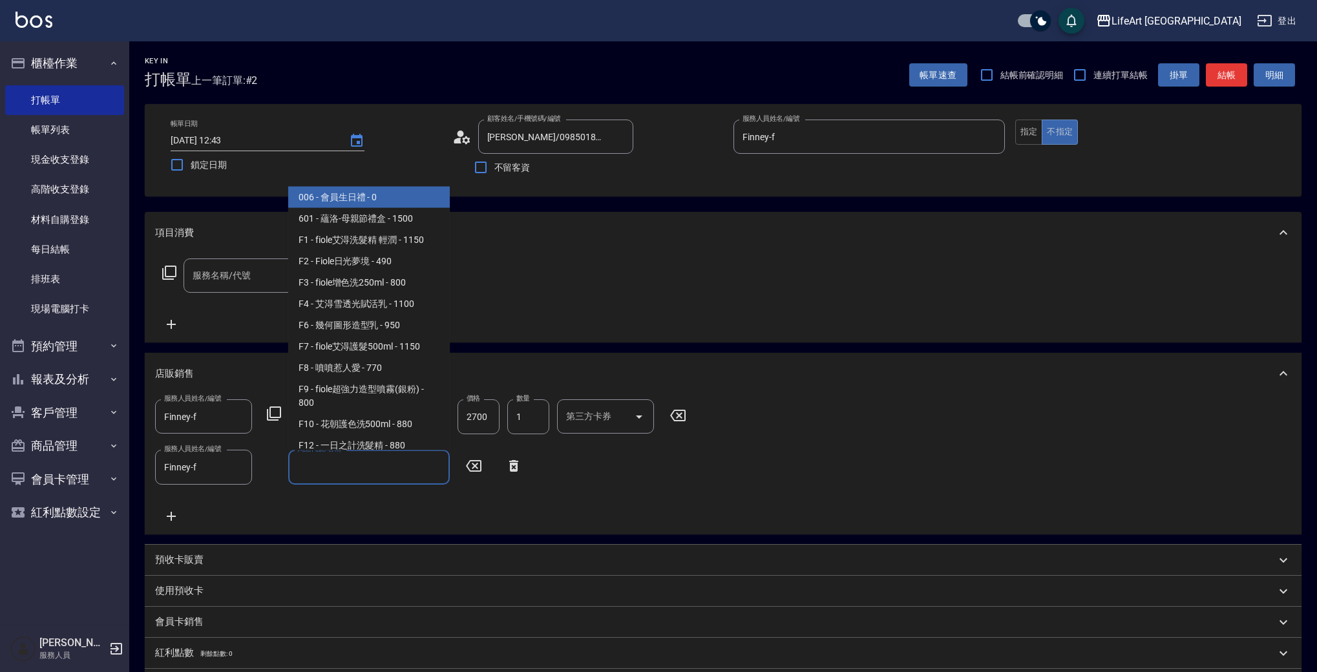
click at [326, 469] on input "商品代號/名稱" at bounding box center [369, 466] width 150 height 23
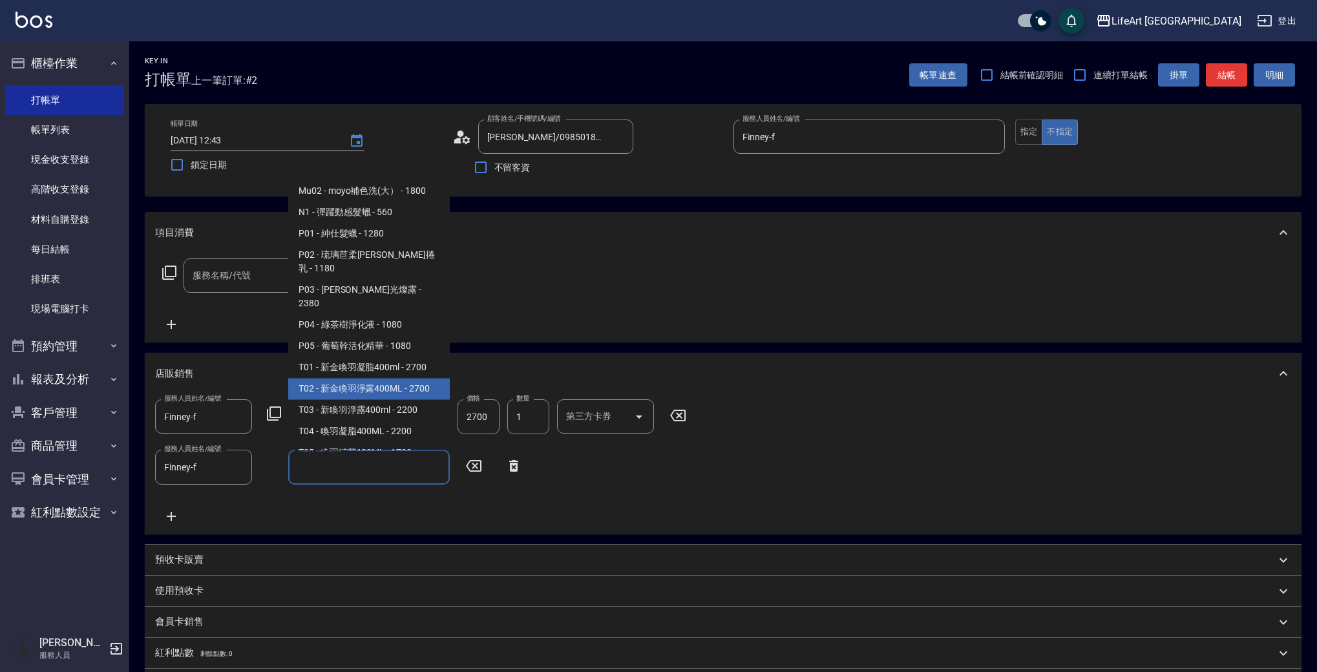
click at [339, 379] on span "T02 - 新金喚羽淨露400ML - 2700" at bounding box center [369, 389] width 162 height 21
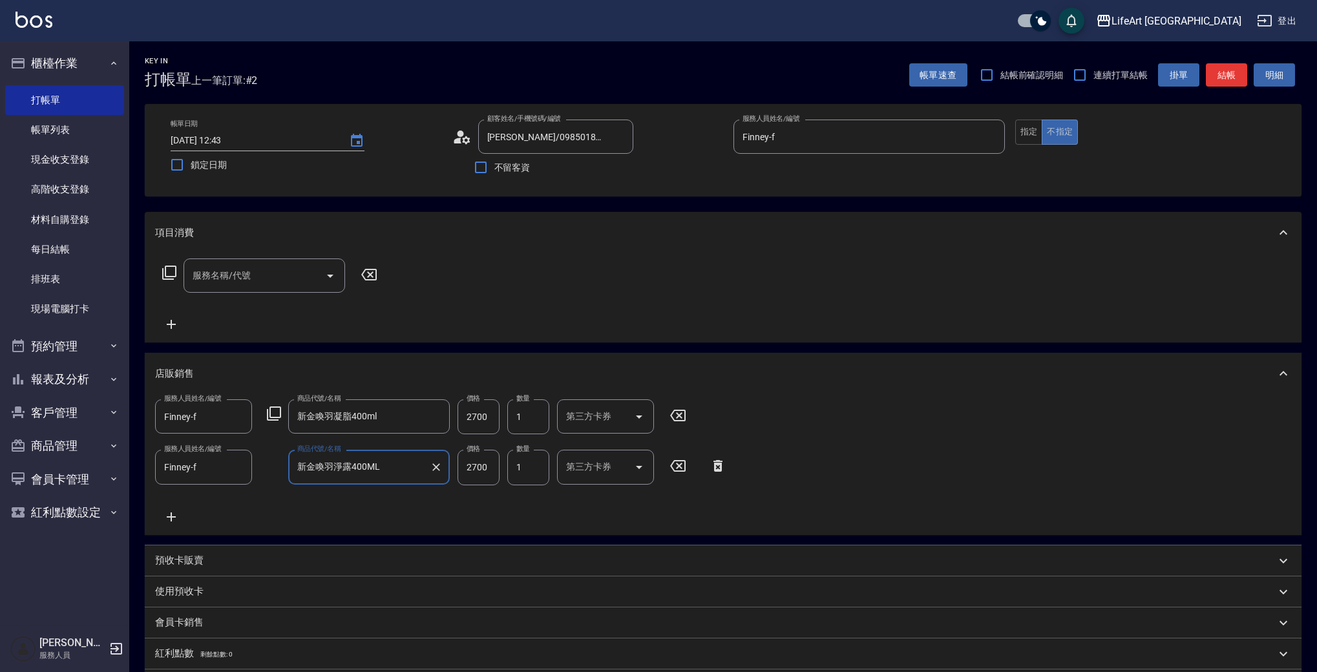
type input "新金喚羽淨露400ML"
drag, startPoint x: 486, startPoint y: 415, endPoint x: 455, endPoint y: 411, distance: 31.9
click at [455, 411] on div "服務人員姓名/編號 Finney-f 服務人員姓名/編號 商品代號/名稱 新金喚羽凝脂400ml 商品代號/名稱 價格 2700 價格 數量 1 數量 第三方…" at bounding box center [424, 416] width 539 height 35
type input "0"
type input "1"
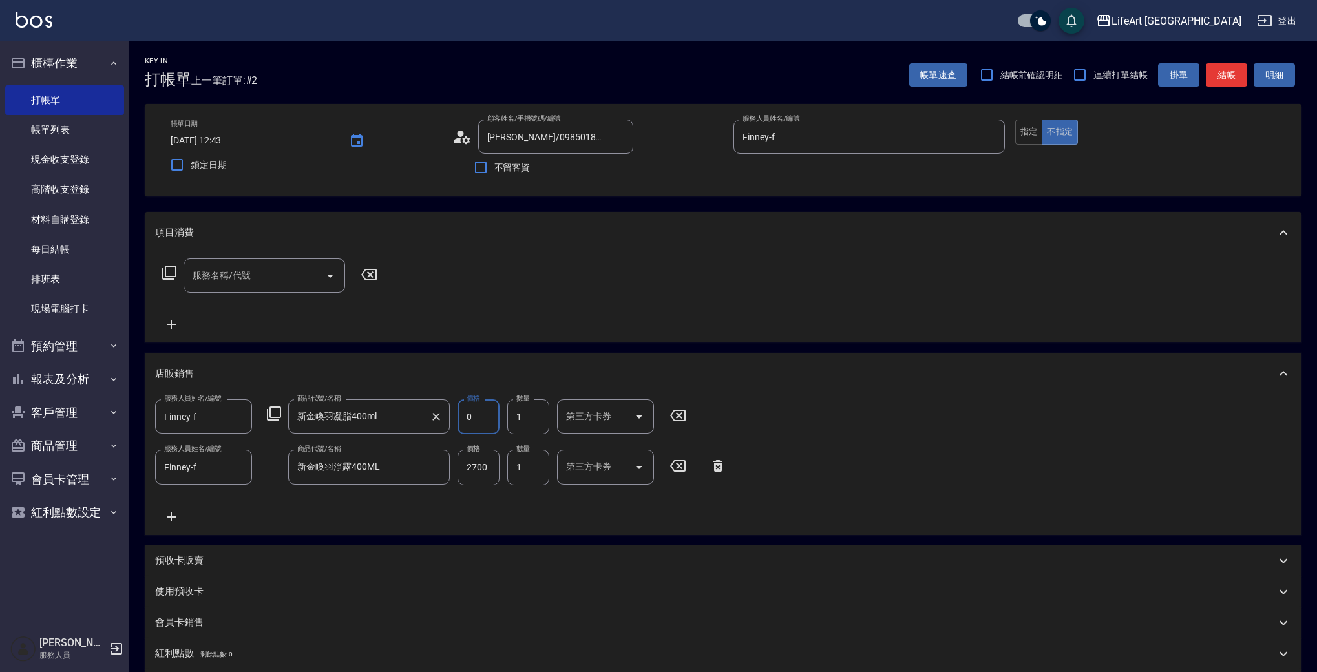
drag, startPoint x: 480, startPoint y: 415, endPoint x: 435, endPoint y: 410, distance: 45.5
click at [435, 409] on div "服務人員姓名/編號 Finney-f 服務人員姓名/編號 商品代號/名稱 新金喚羽凝脂400ml 商品代號/名稱 價格 0 價格 數量 1 數量 第三方卡券 …" at bounding box center [424, 416] width 539 height 35
type input "2430"
drag, startPoint x: 491, startPoint y: 467, endPoint x: 456, endPoint y: 465, distance: 35.0
click at [456, 465] on div "服務人員姓名/編號 Finney-f 服務人員姓名/編號 商品代號/名稱 新金喚羽淨露400ML 商品代號/名稱 價格 2700 價格 數量 1 數量 第三方…" at bounding box center [444, 467] width 579 height 35
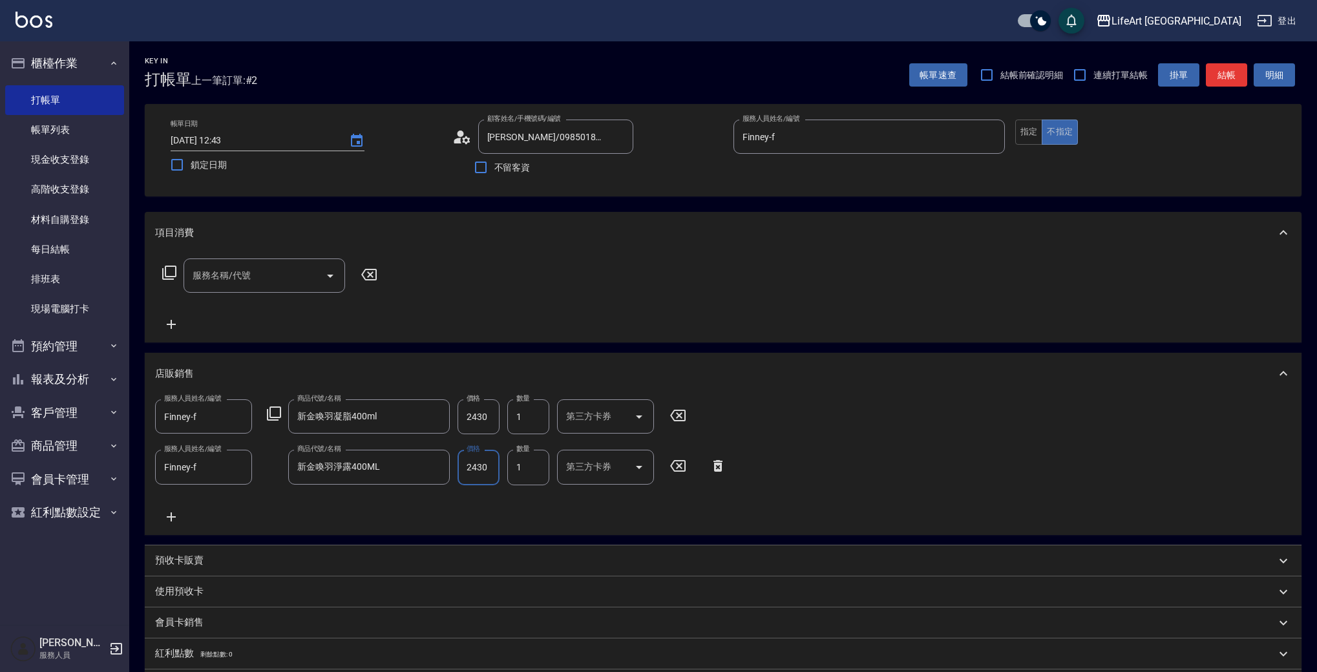
type input "2430"
drag, startPoint x: 1305, startPoint y: 558, endPoint x: 1322, endPoint y: 603, distance: 48.5
click at [1317, 603] on html "LifeArt 蘆洲 登出 櫃檯作業 打帳單 帳單列表 現金收支登錄 高階收支登錄 材料自購登錄 每日結帳 排班表 現場電腦打卡 預約管理 預約管理 單日預約…" at bounding box center [658, 436] width 1317 height 872
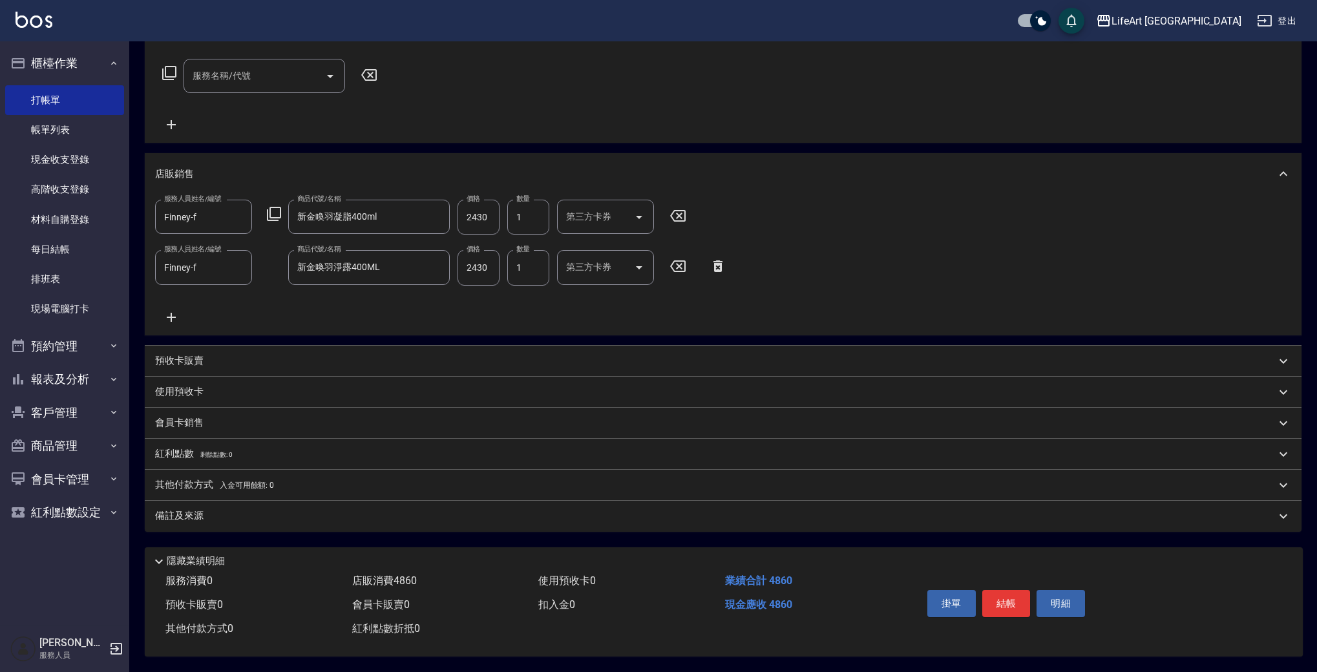
click at [1067, 559] on div "隱藏業績明細" at bounding box center [726, 562] width 1151 height 16
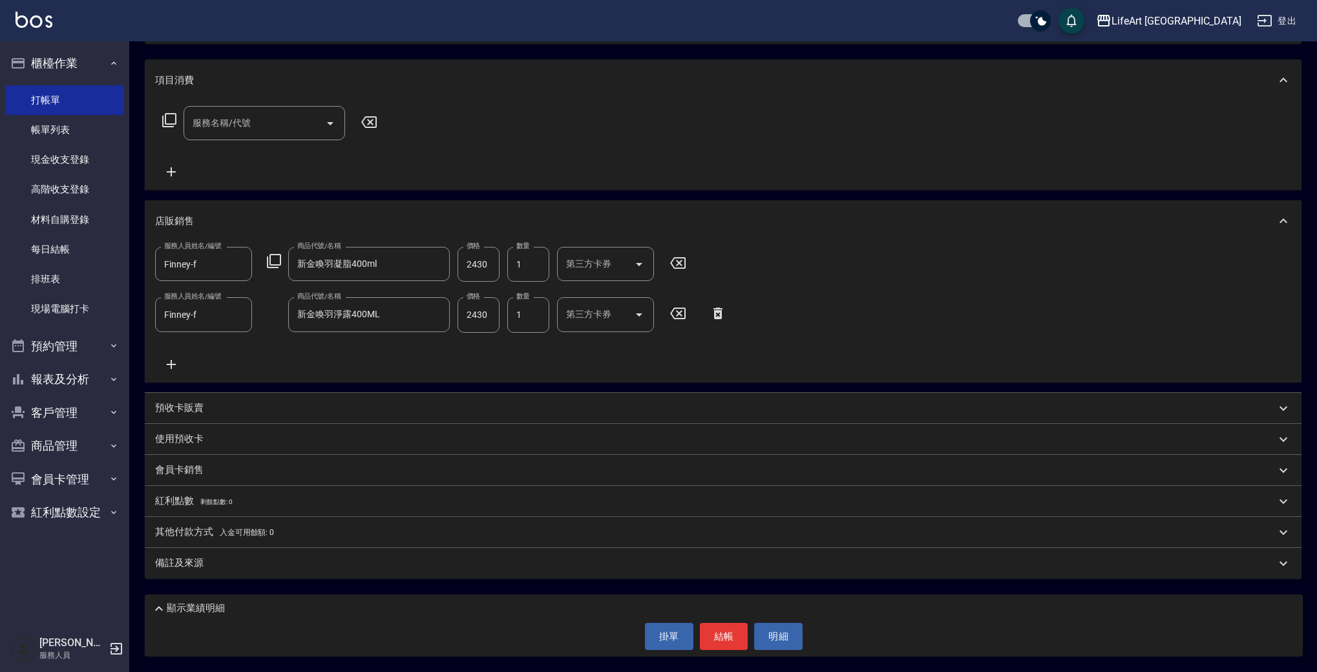
scroll to position [152, 0]
click at [379, 558] on div "備註及來源" at bounding box center [715, 564] width 1120 height 14
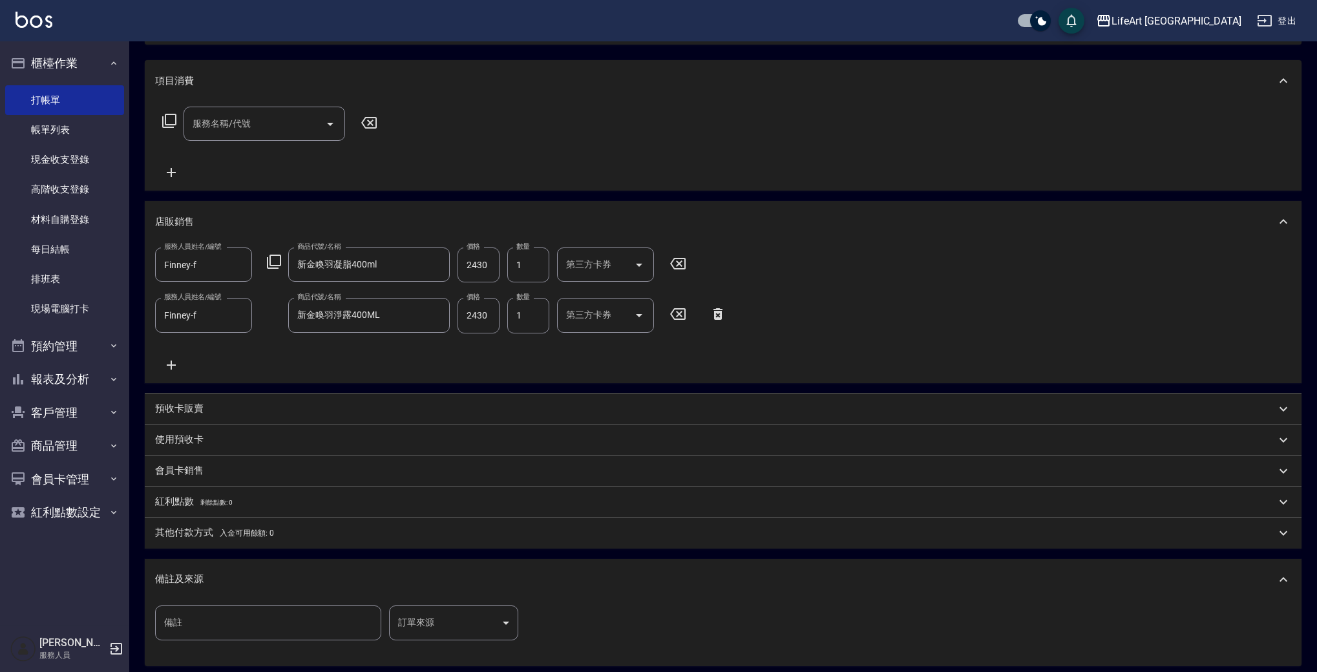
click at [456, 625] on body "LifeArt 蘆洲 登出 櫃檯作業 打帳單 帳單列表 現金收支登錄 高階收支登錄 材料自購登錄 每日結帳 排班表 現場電腦打卡 預約管理 預約管理 單日預約…" at bounding box center [658, 303] width 1317 height 911
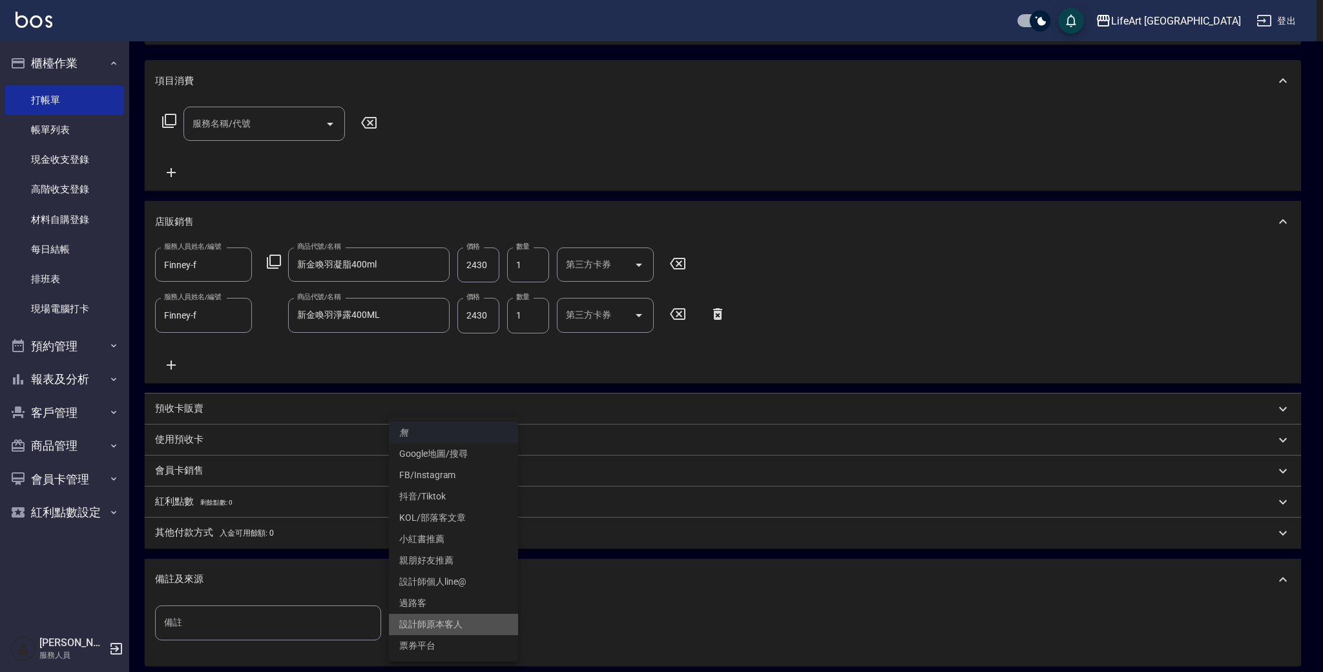
click at [452, 618] on li "設計師原本客人" at bounding box center [453, 624] width 129 height 21
type input "設計師原本客人"
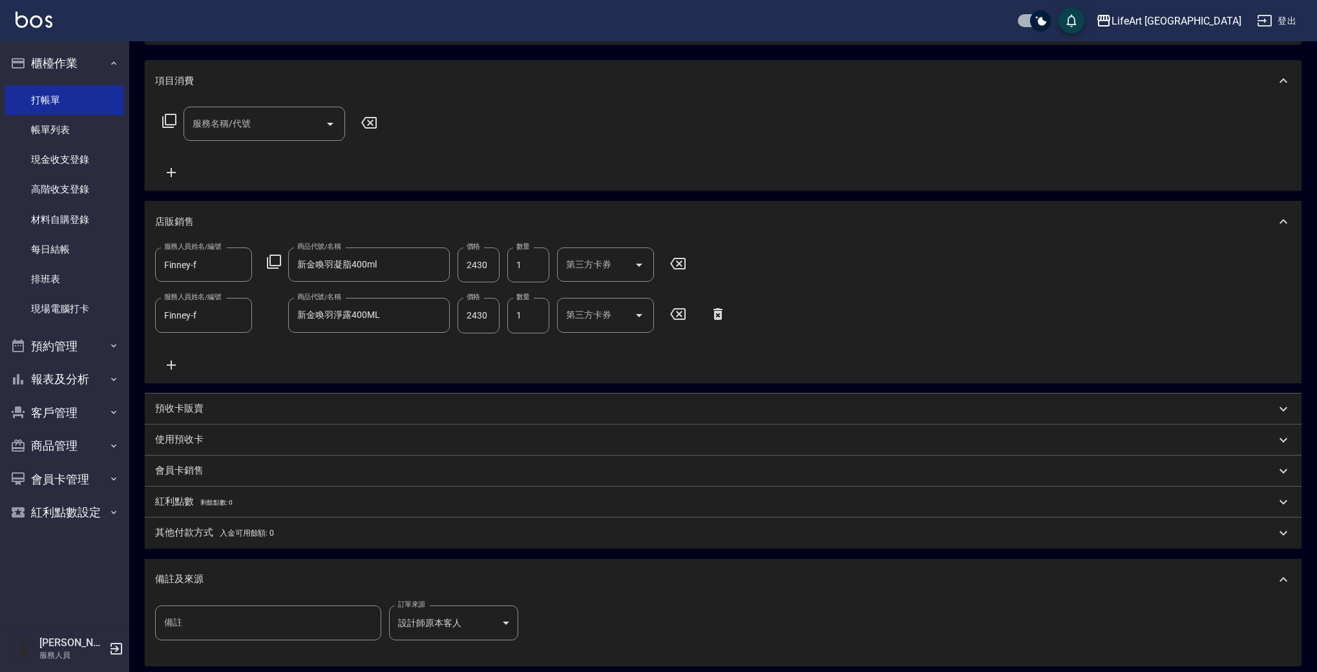
click at [529, 582] on div "備註及來源" at bounding box center [715, 579] width 1120 height 14
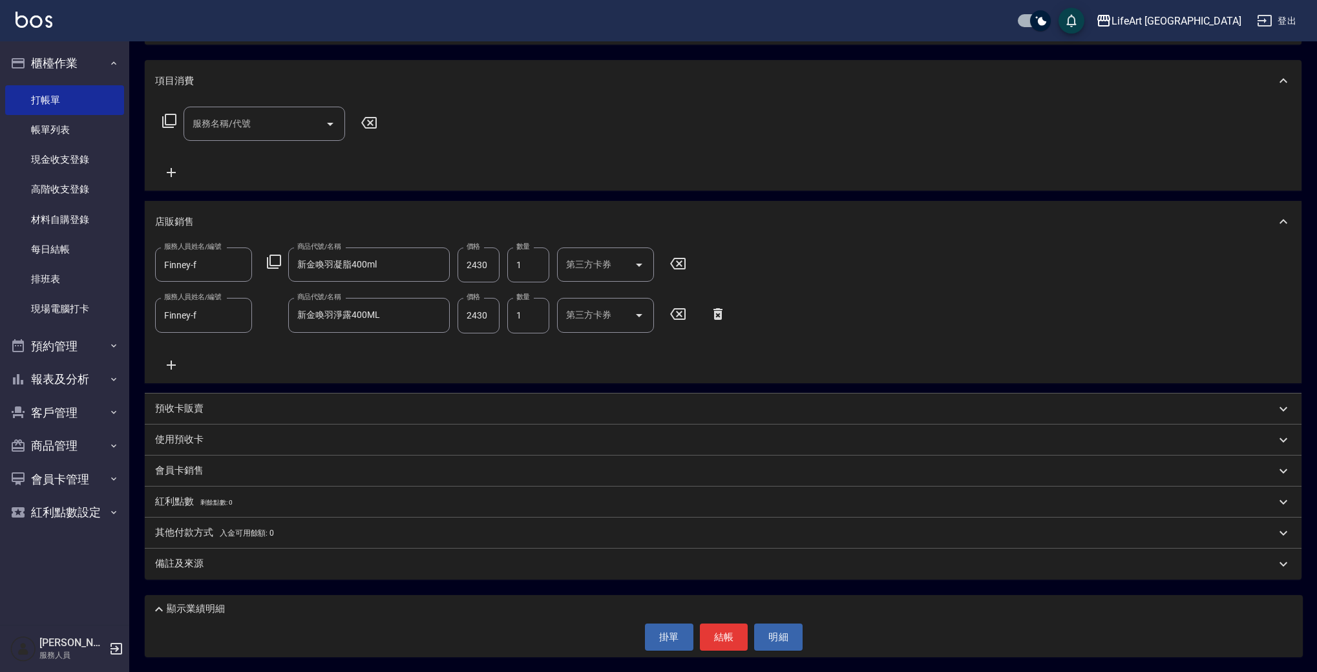
click at [355, 519] on div "其他付款方式 入金可用餘額: 0" at bounding box center [723, 532] width 1156 height 31
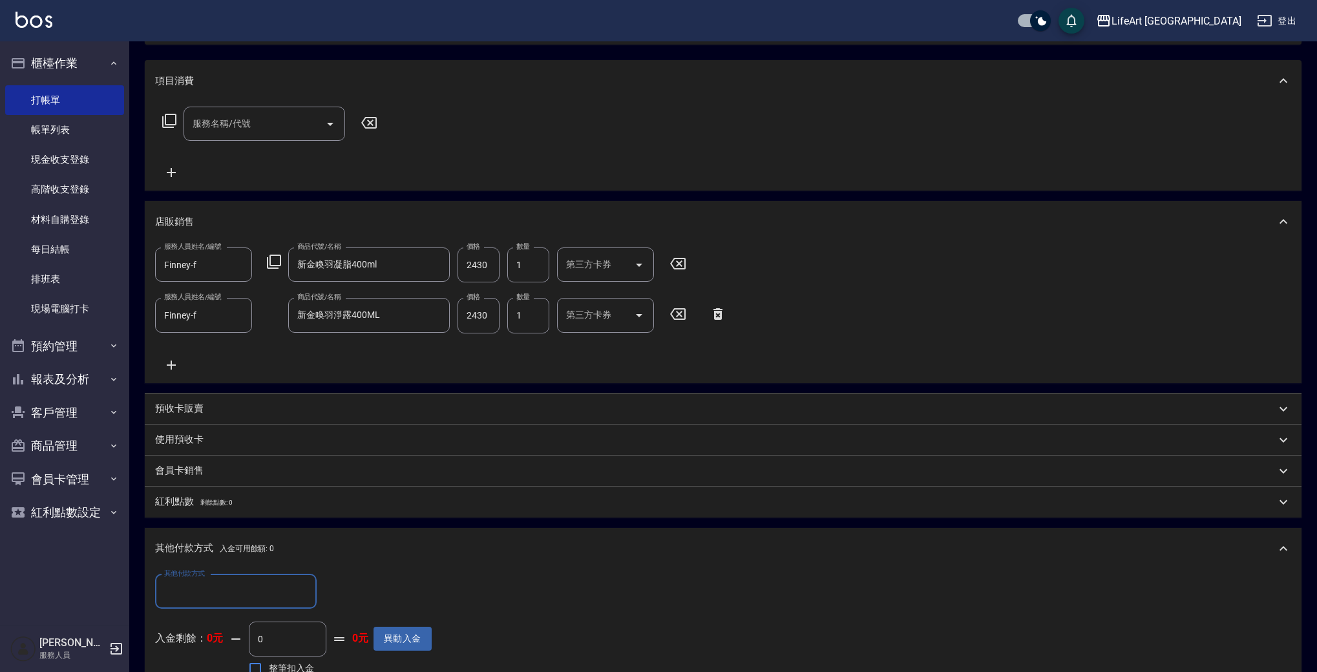
click at [222, 585] on input "其他付款方式" at bounding box center [236, 591] width 150 height 23
click at [210, 479] on ul "轉帳 Linepay 資料轉移 信用卡" at bounding box center [236, 527] width 162 height 96
drag, startPoint x: 213, startPoint y: 488, endPoint x: 313, endPoint y: 572, distance: 129.8
click at [214, 488] on span "轉帳" at bounding box center [236, 494] width 162 height 21
type input "轉帳"
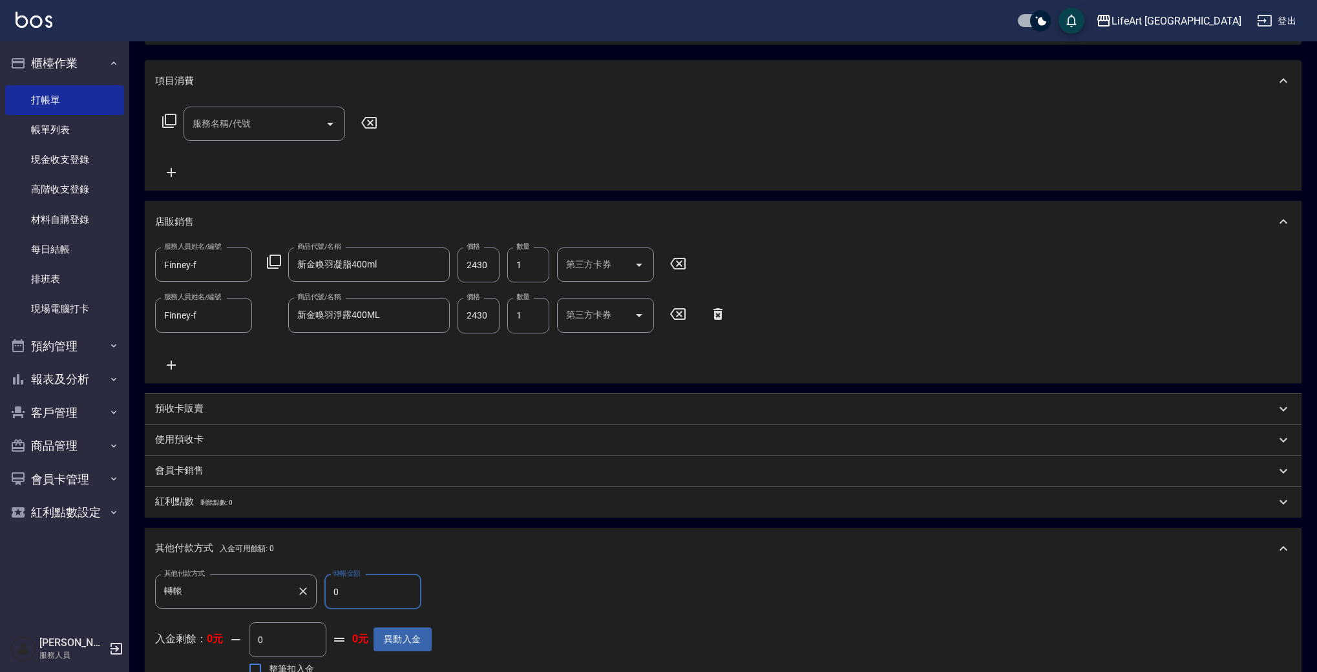
drag, startPoint x: 355, startPoint y: 590, endPoint x: 314, endPoint y: 592, distance: 41.4
click at [314, 592] on div "其他付款方式 轉帳 其他付款方式 轉帳金額 0 轉帳金額" at bounding box center [293, 591] width 277 height 35
type input "4860"
drag, startPoint x: 1306, startPoint y: 646, endPoint x: 1310, endPoint y: 664, distance: 18.4
click at [1310, 664] on div "Key In 打帳單 上一筆訂單:#2 帳單速查 結帳前確認明細 連續打單結帳 掛單 結帳 明細 帳單日期 2025/10/06 12:43 鎖定日期 顧客姓…" at bounding box center [722, 355] width 1187 height 935
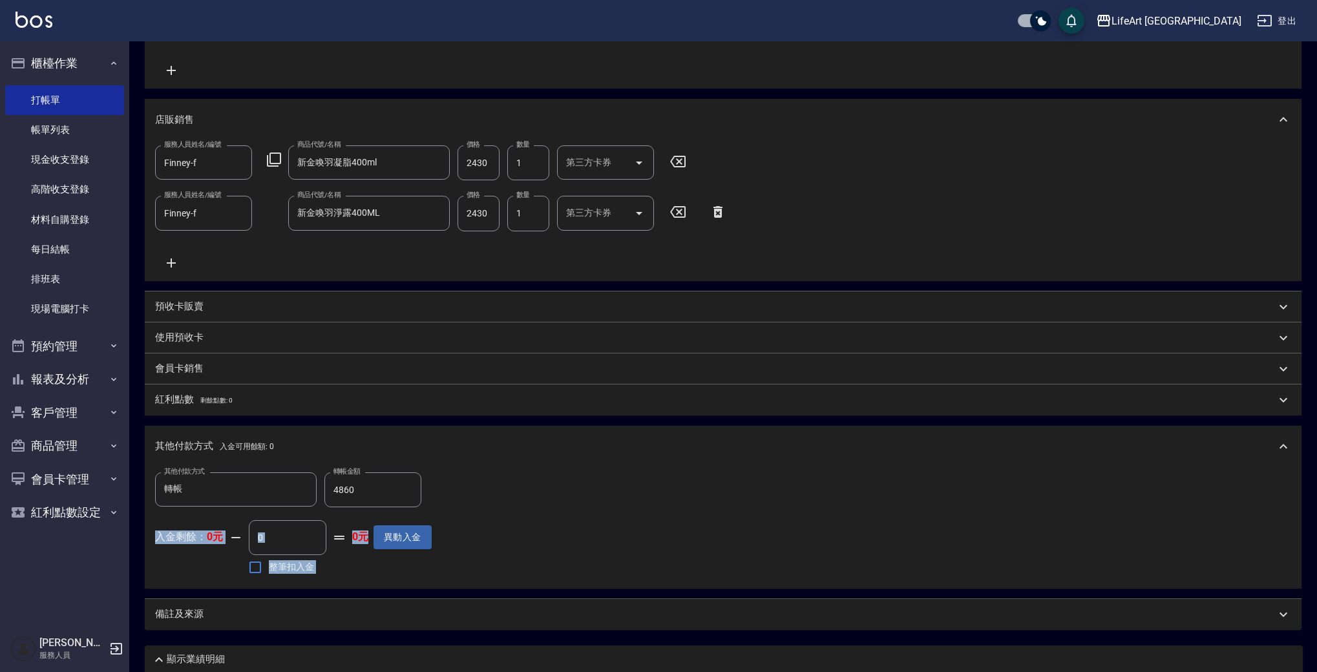
scroll to position [305, 0]
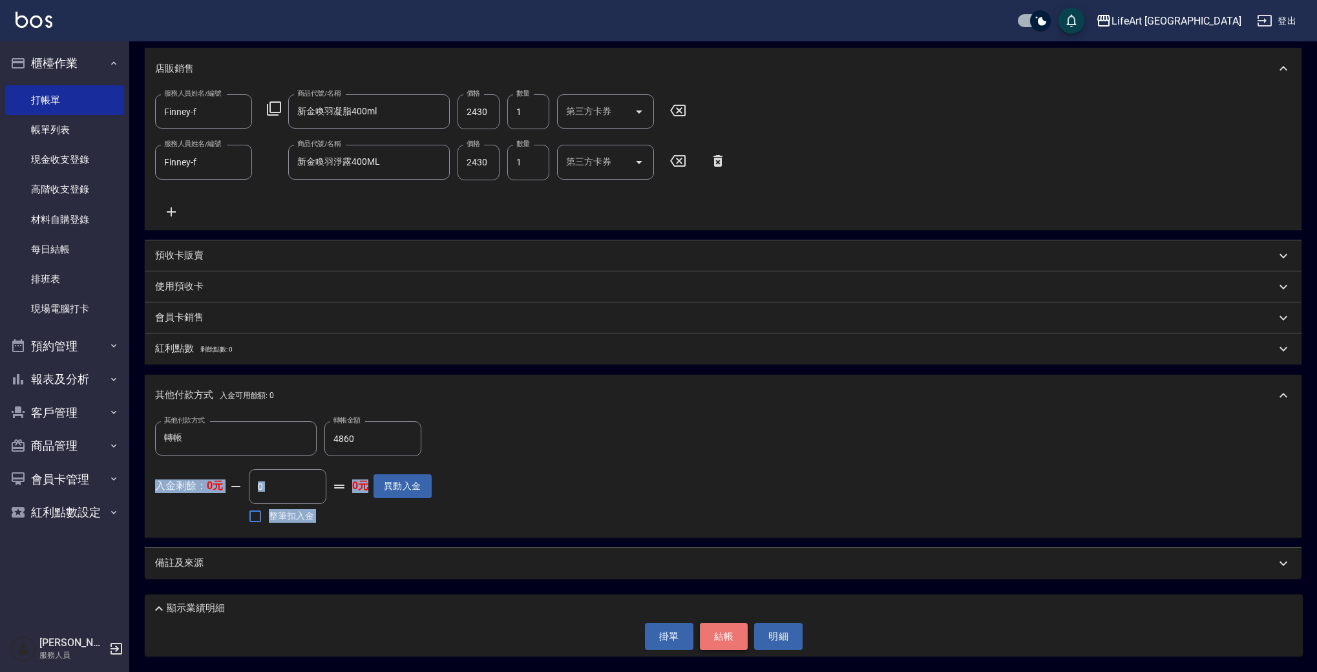
click at [727, 635] on button "結帳" at bounding box center [724, 636] width 48 height 27
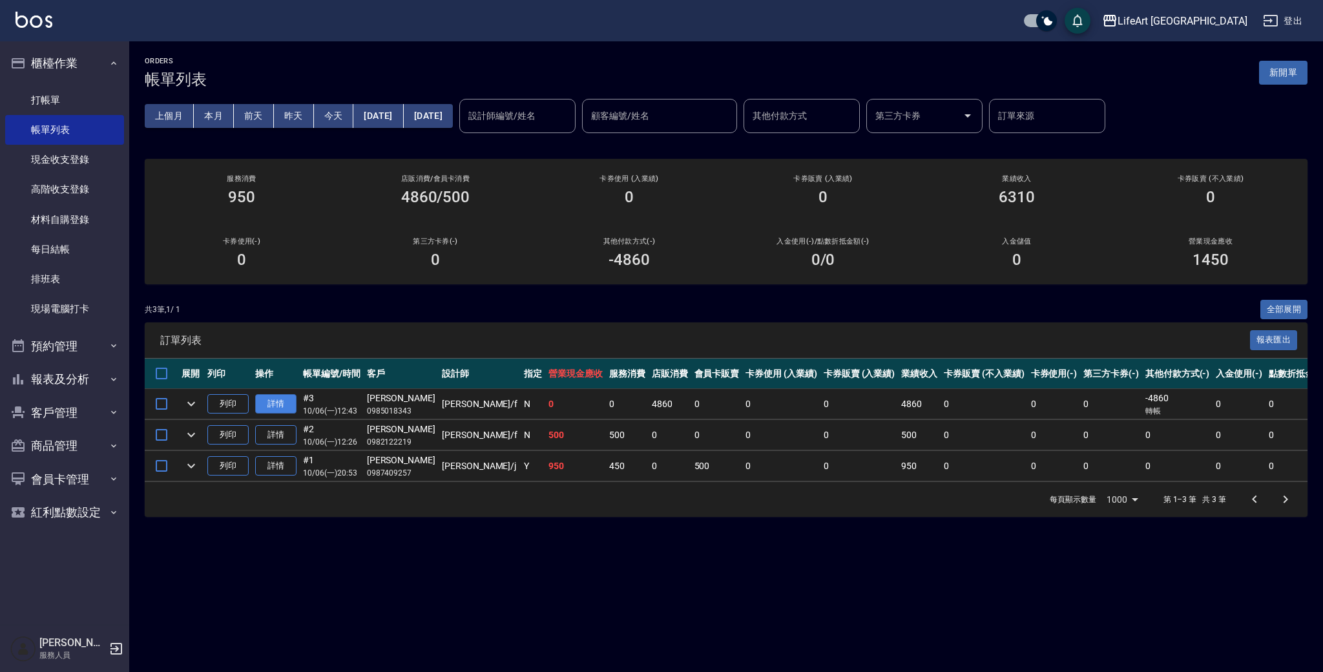
click at [280, 396] on link "詳情" at bounding box center [275, 404] width 41 height 20
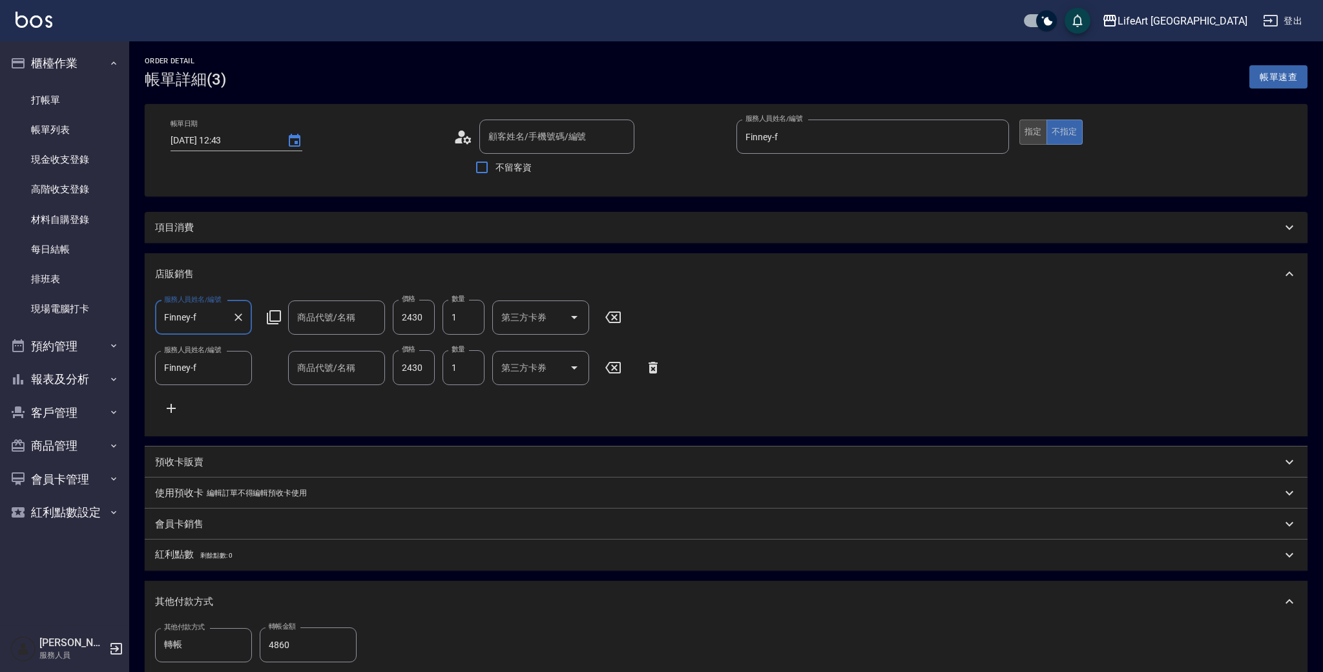
type input "2025/10/06 12:43"
type input "Finney-f"
type input "設計師原本客人"
type input "新金喚羽淨露400ML"
type input "新金喚羽凝脂400ml"
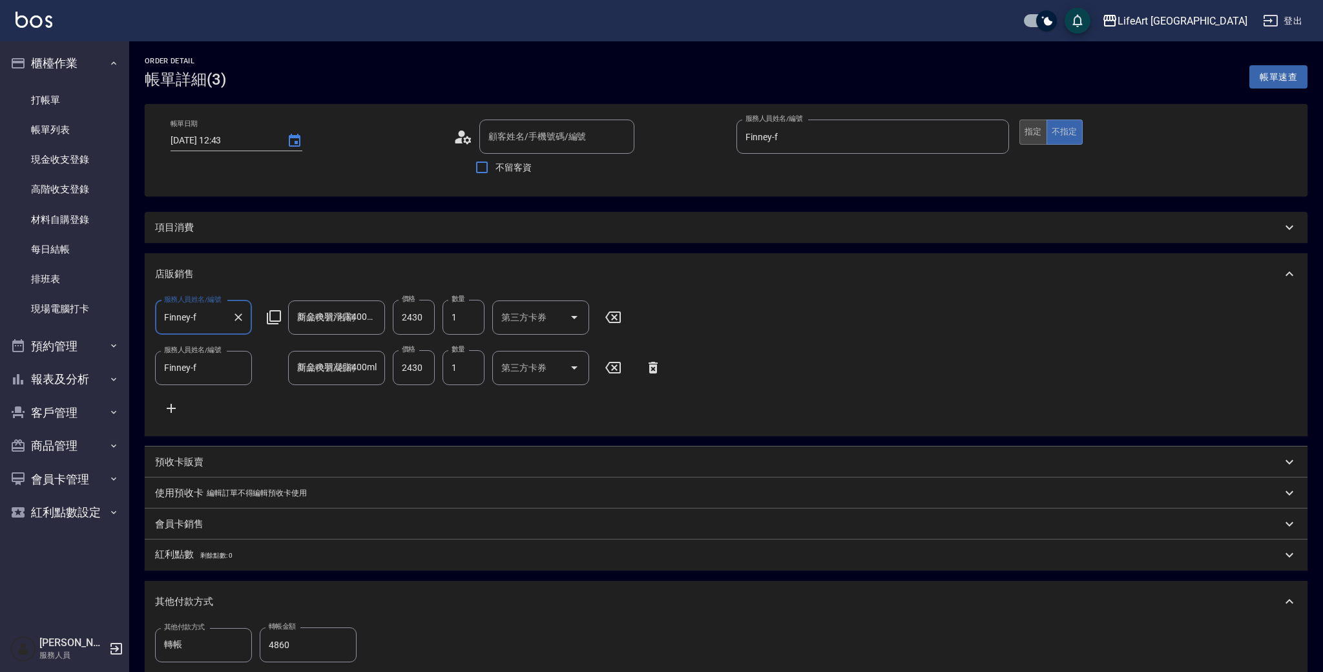
drag, startPoint x: 1029, startPoint y: 132, endPoint x: 1039, endPoint y: 133, distance: 10.4
click at [1029, 131] on button "指定" at bounding box center [1033, 132] width 28 height 25
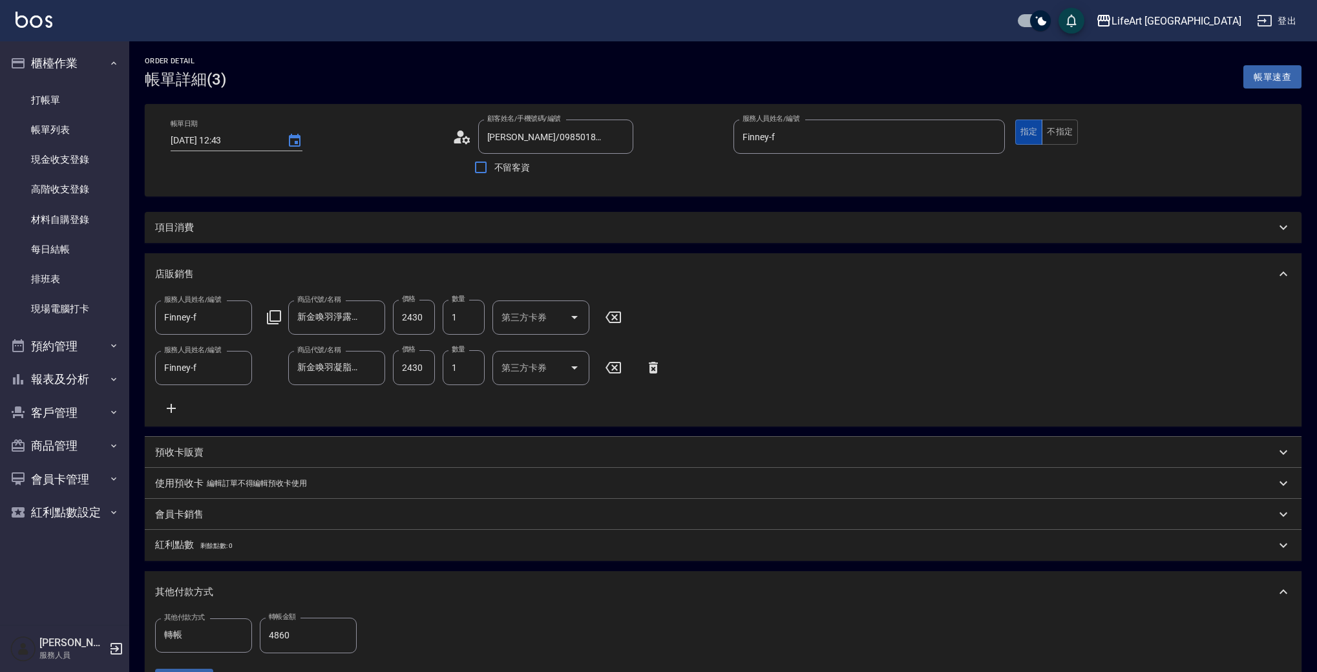
type input "李心彤/0985018343/null"
click at [1039, 133] on button "指定" at bounding box center [1029, 132] width 28 height 25
click at [1025, 133] on button "指定" at bounding box center [1029, 132] width 28 height 25
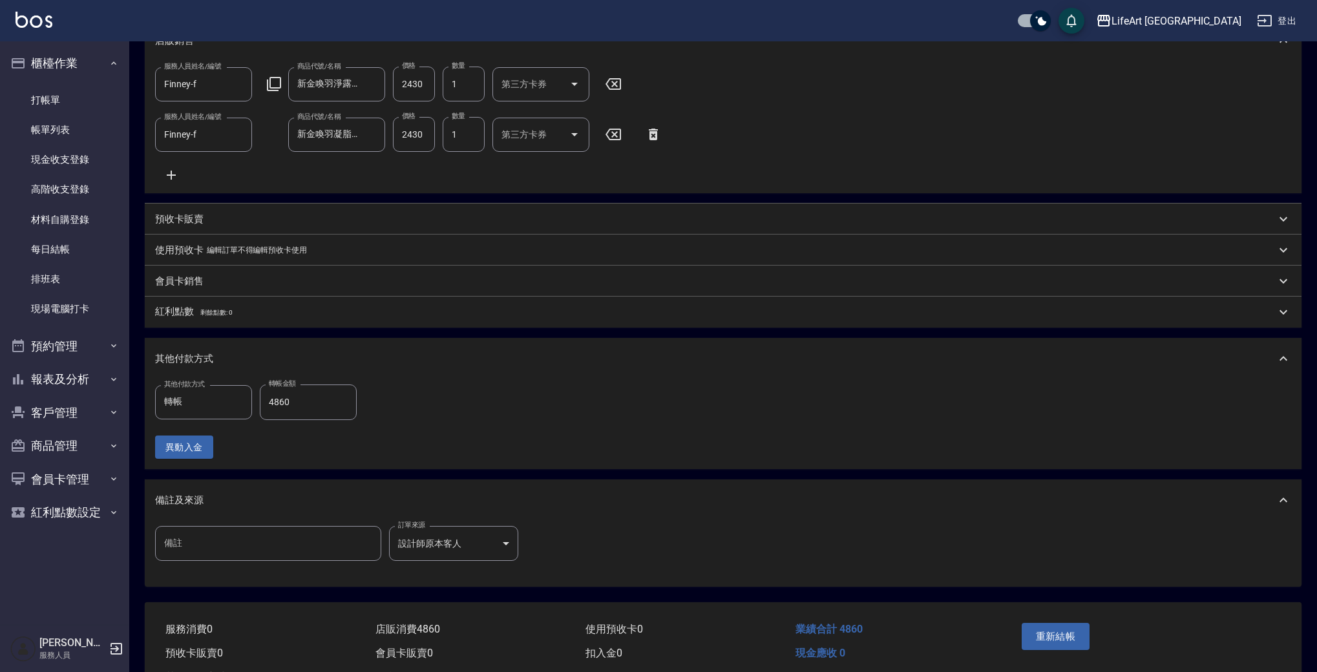
scroll to position [297, 0]
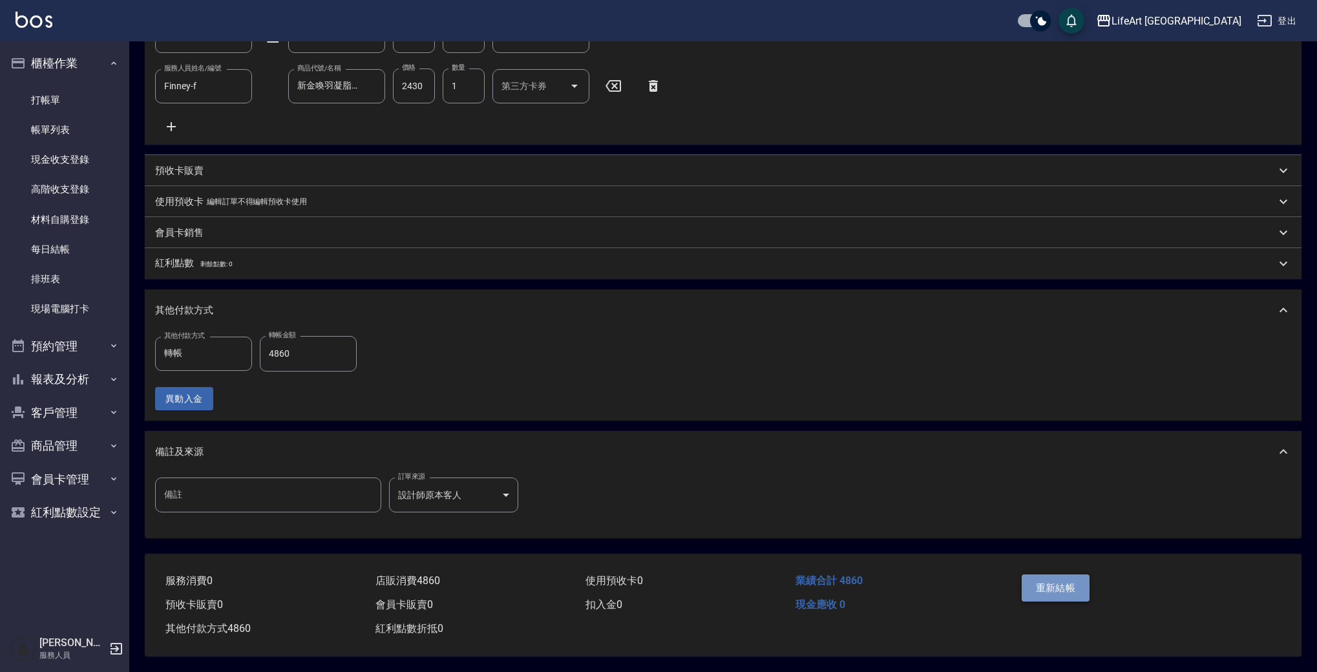
click at [1045, 584] on button "重新結帳" at bounding box center [1055, 587] width 68 height 27
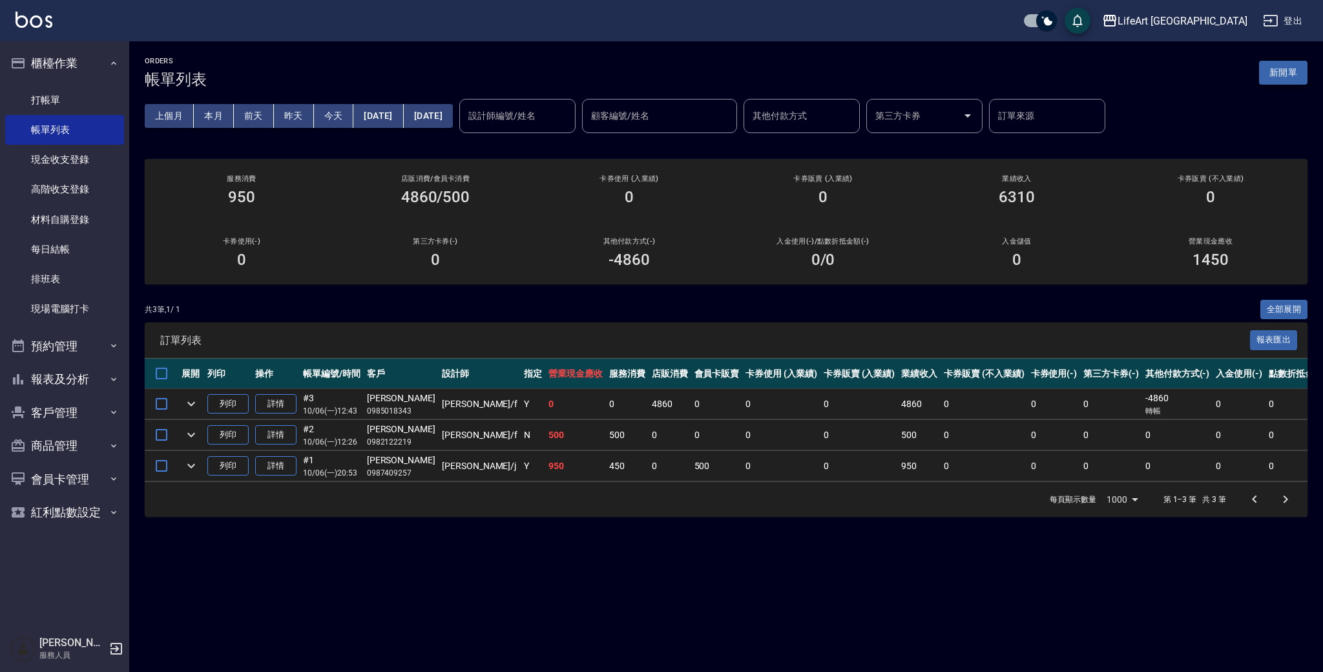
click at [1297, 73] on button "新開單" at bounding box center [1283, 73] width 48 height 24
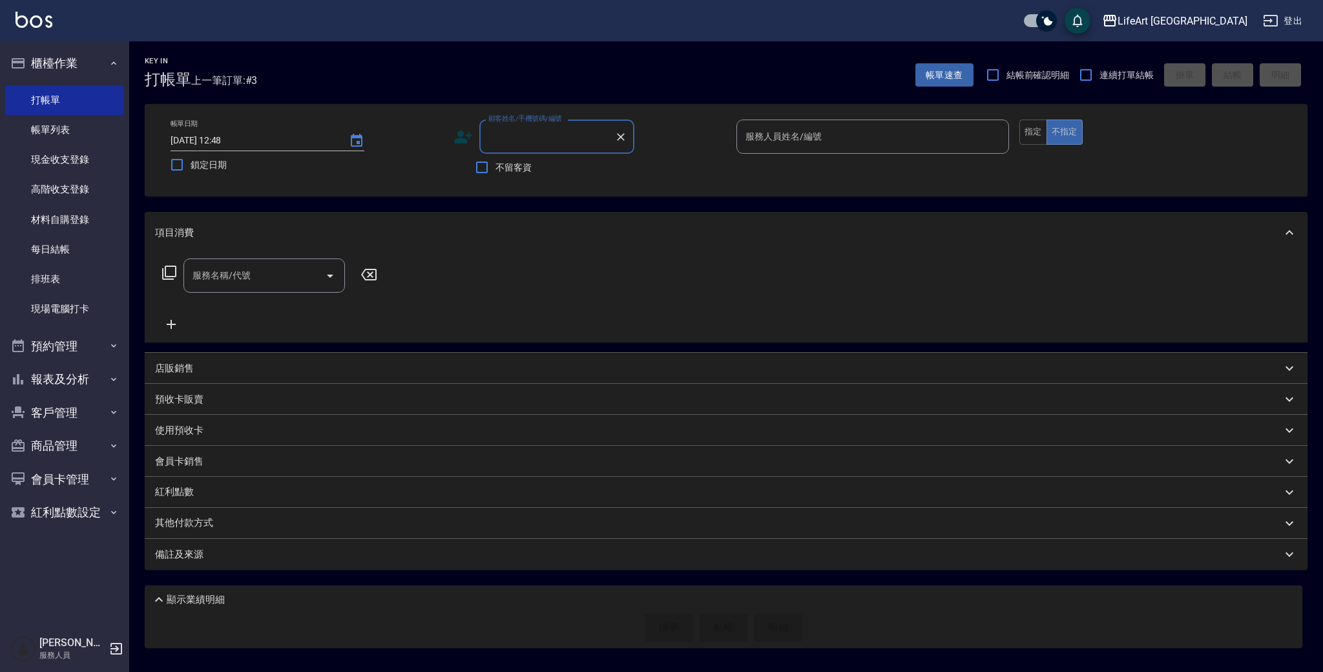
click at [515, 142] on input "顧客姓名/手機號碼/編號" at bounding box center [547, 136] width 124 height 23
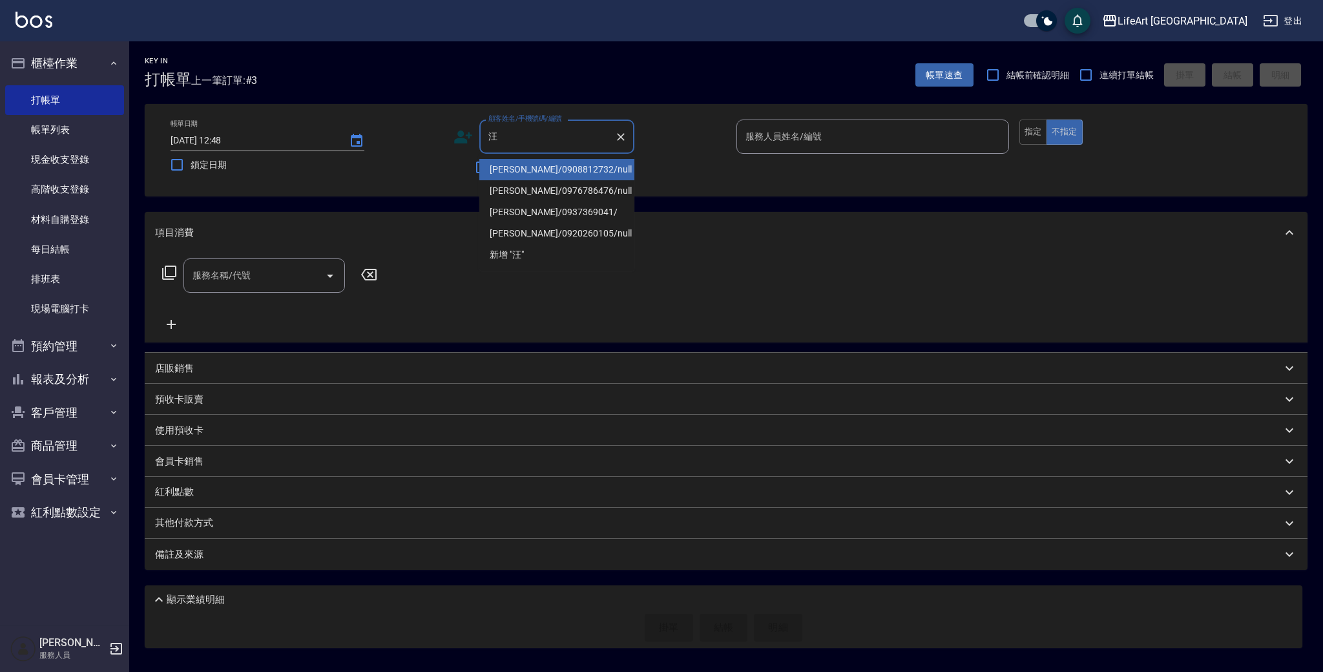
drag, startPoint x: 550, startPoint y: 221, endPoint x: 519, endPoint y: 184, distance: 48.6
click at [550, 221] on li "汪哲宇/0937369041/" at bounding box center [556, 212] width 155 height 21
type input "汪哲宇/0937369041/"
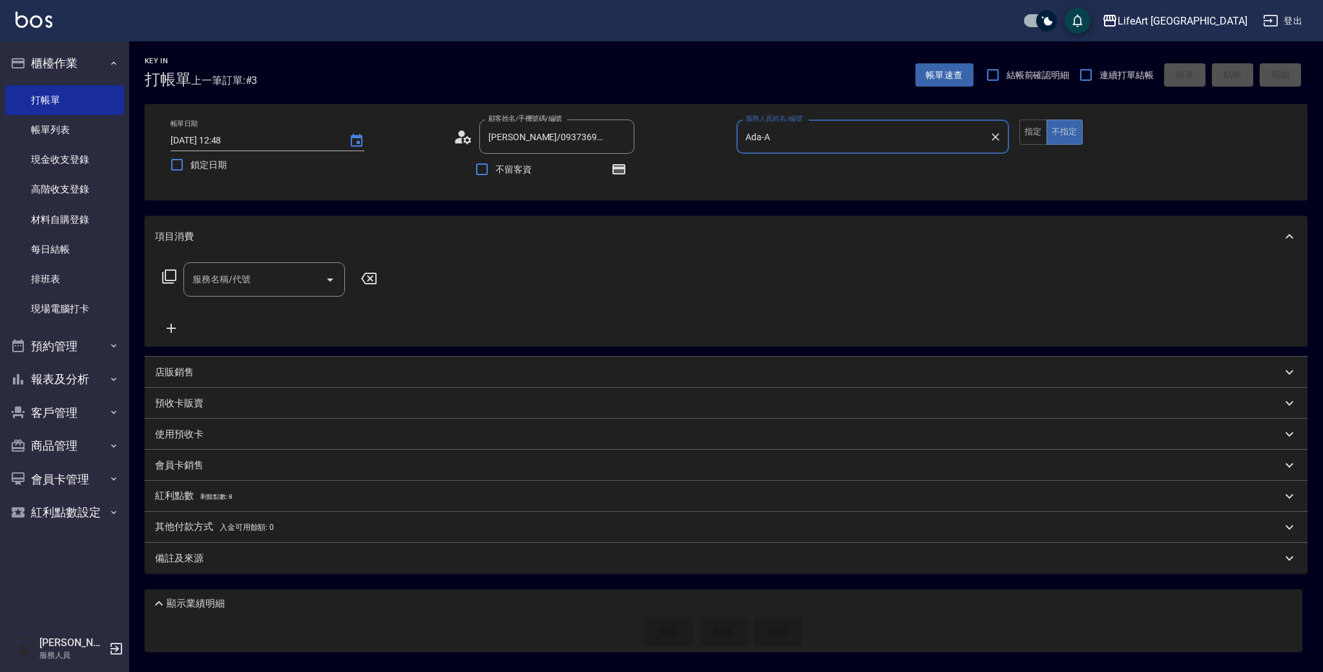
type input "Ada-A"
click at [468, 144] on icon at bounding box center [463, 136] width 19 height 19
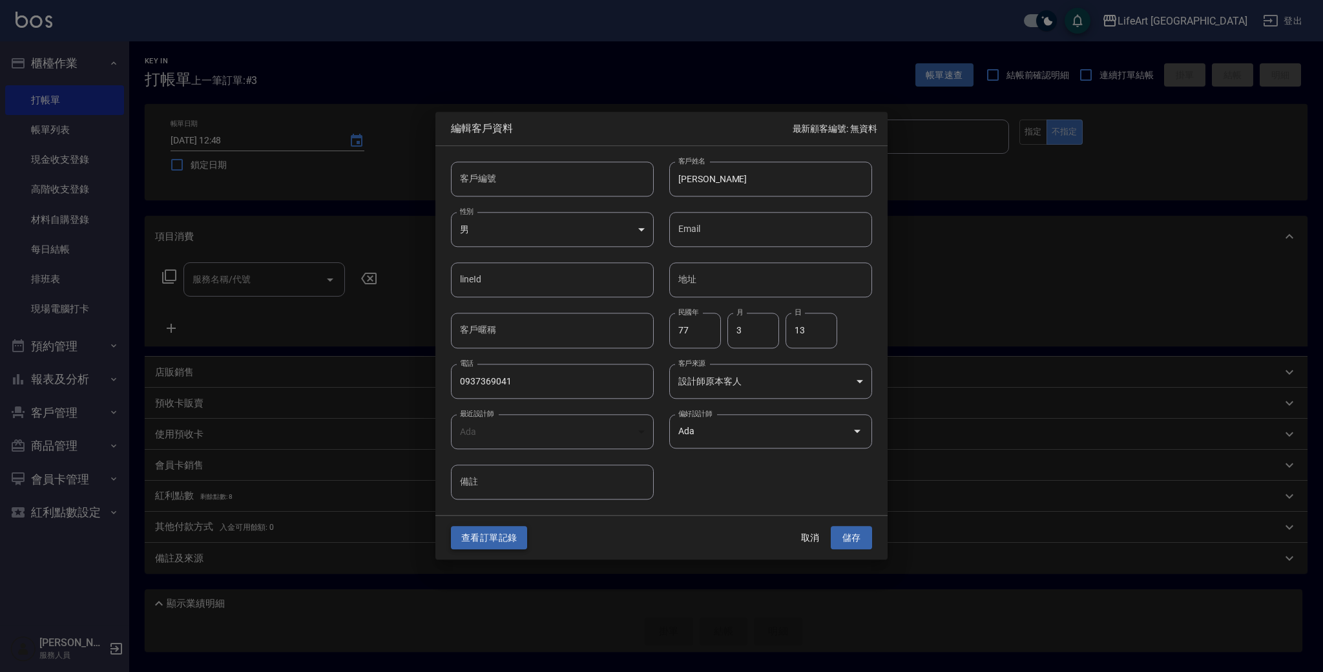
click at [520, 535] on button "查看訂單記錄" at bounding box center [489, 538] width 76 height 24
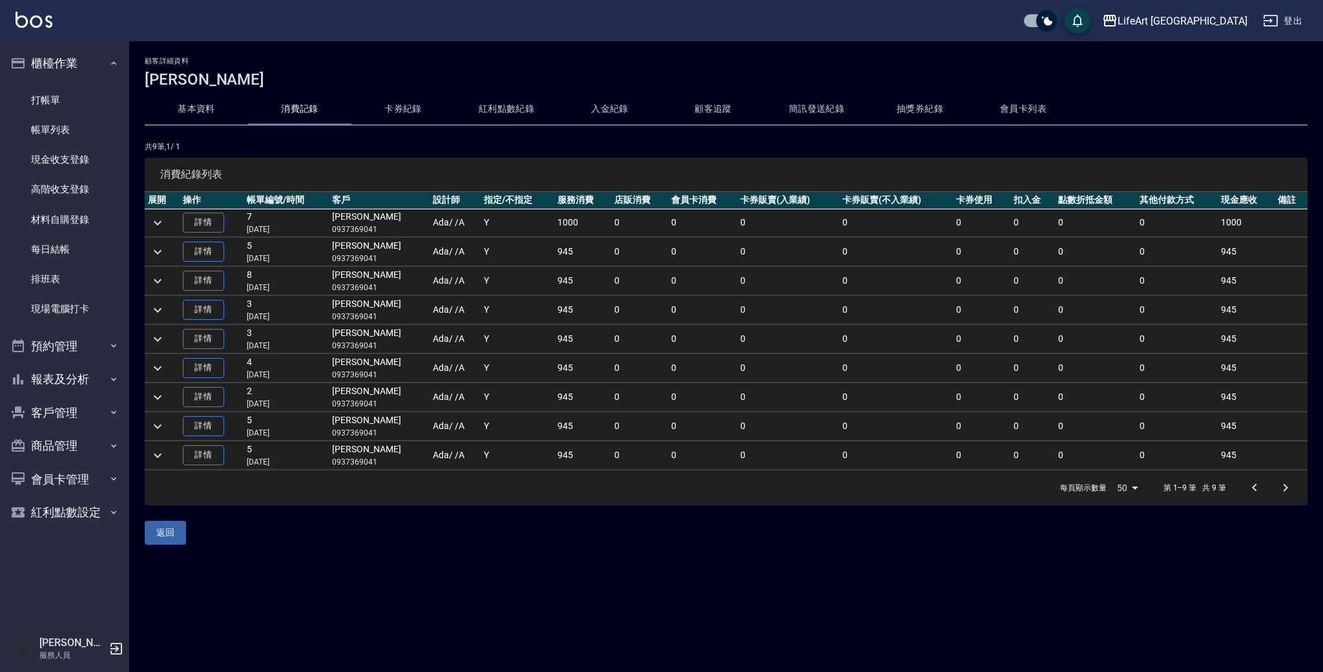
click at [366, 231] on p "0937369041" at bounding box center [379, 230] width 94 height 12
click at [367, 232] on p "0937369041" at bounding box center [379, 230] width 94 height 12
copy p "0937369041"
click at [83, 101] on link "打帳單" at bounding box center [64, 100] width 119 height 30
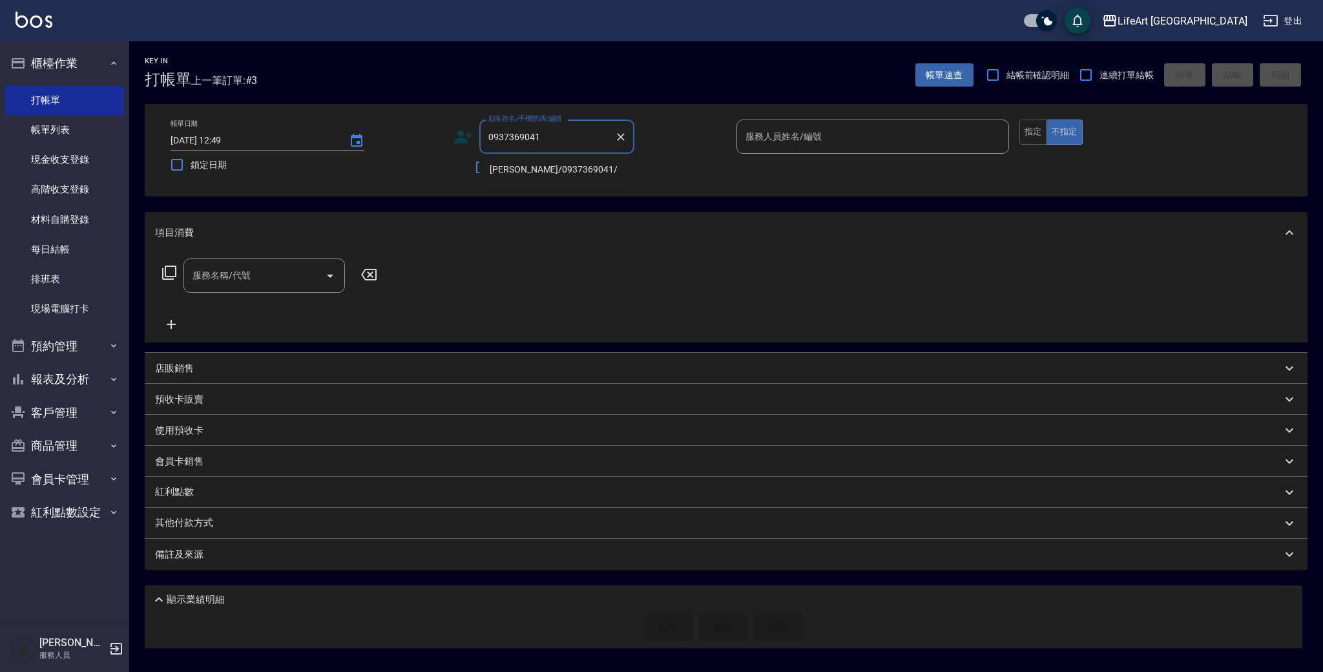
click at [571, 169] on li "汪哲宇/0937369041/" at bounding box center [556, 169] width 155 height 21
type input "汪哲宇/0937369041/"
type input "Ada-A"
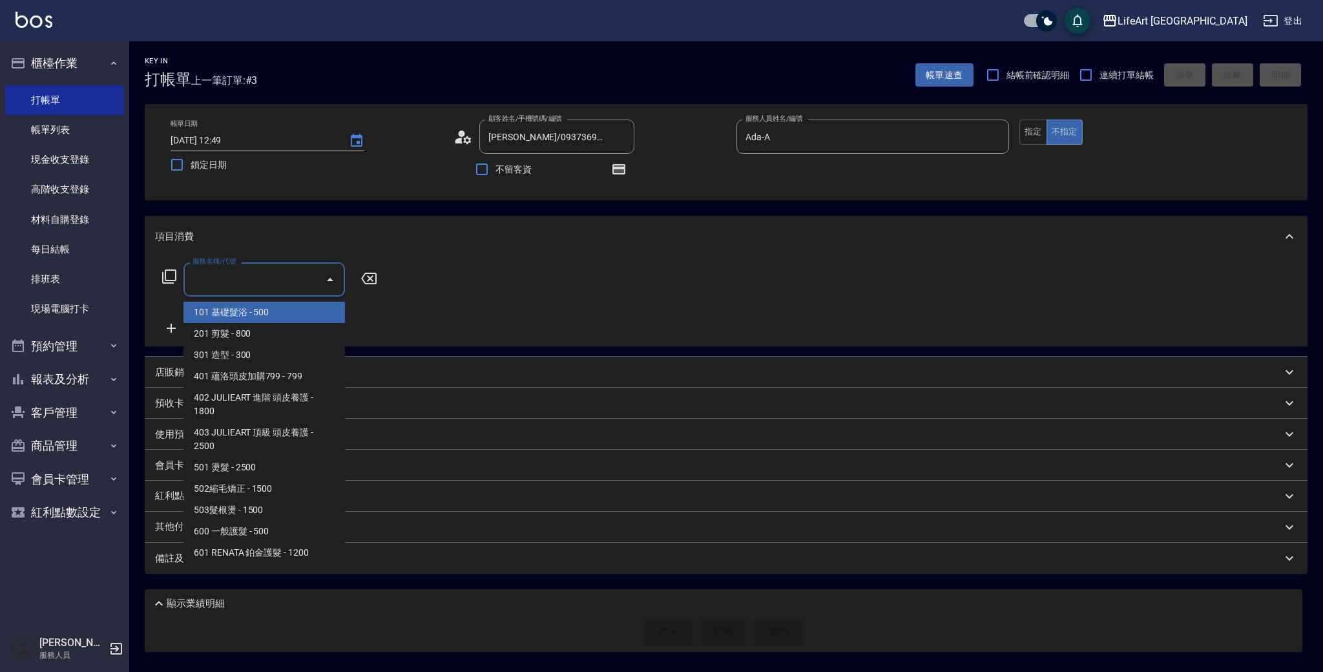
click at [291, 278] on input "服務名稱/代號" at bounding box center [254, 279] width 130 height 23
click at [297, 339] on span "201 剪髮 - 800" at bounding box center [264, 333] width 162 height 21
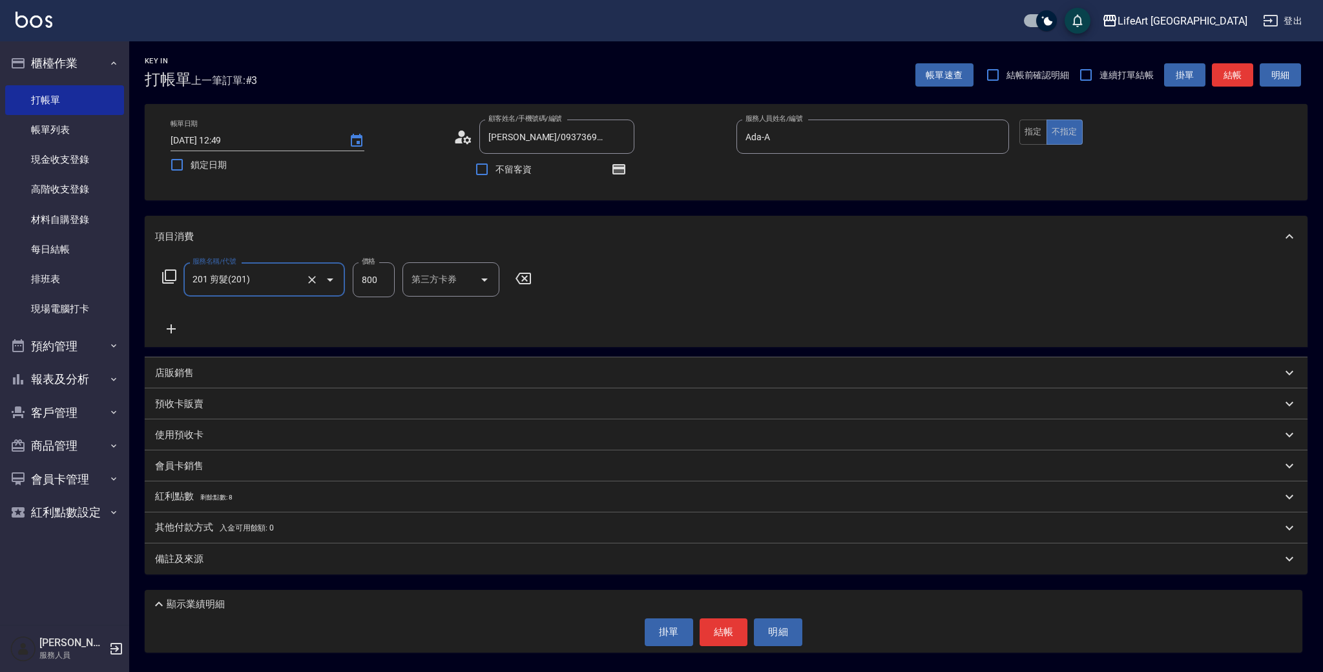
type input "201 剪髮(201)"
click at [379, 279] on input "800" at bounding box center [374, 279] width 42 height 35
type input "1000"
click at [295, 565] on div "備註及來源" at bounding box center [718, 559] width 1127 height 14
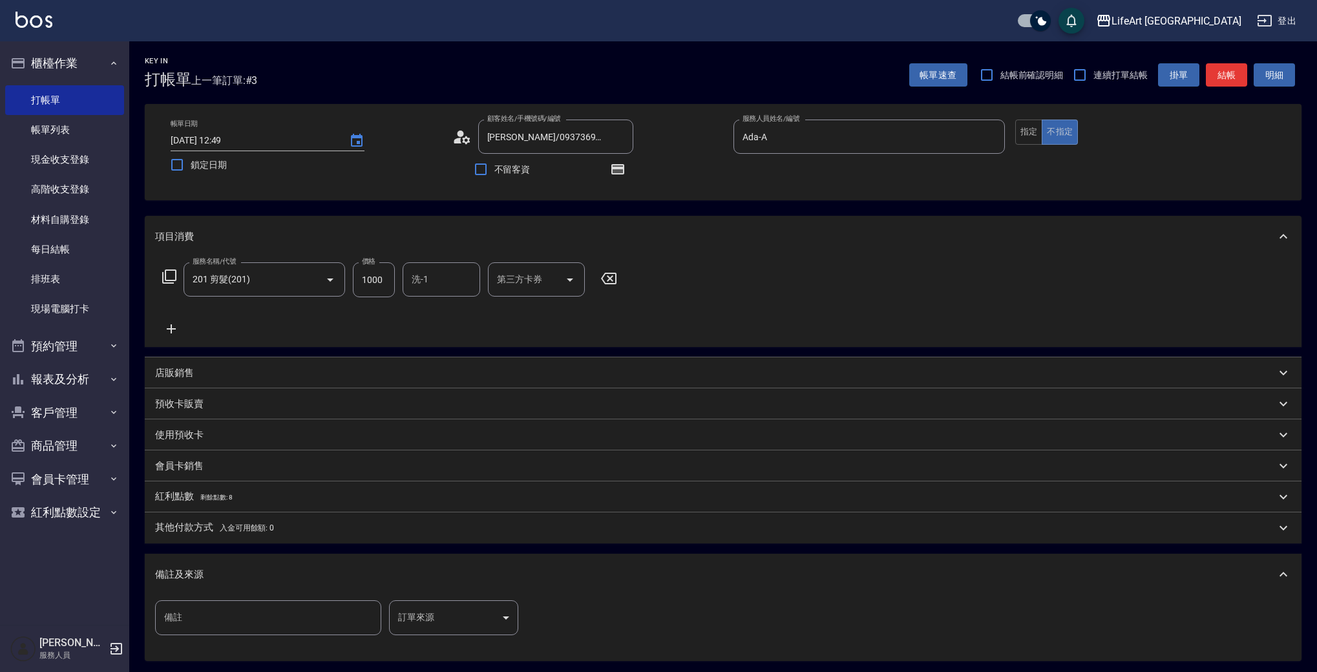
click at [465, 609] on body "LifeArt 蘆洲 登出 櫃檯作業 打帳單 帳單列表 現金收支登錄 高階收支登錄 材料自購登錄 每日結帳 排班表 現場電腦打卡 預約管理 預約管理 單日預約…" at bounding box center [658, 377] width 1317 height 755
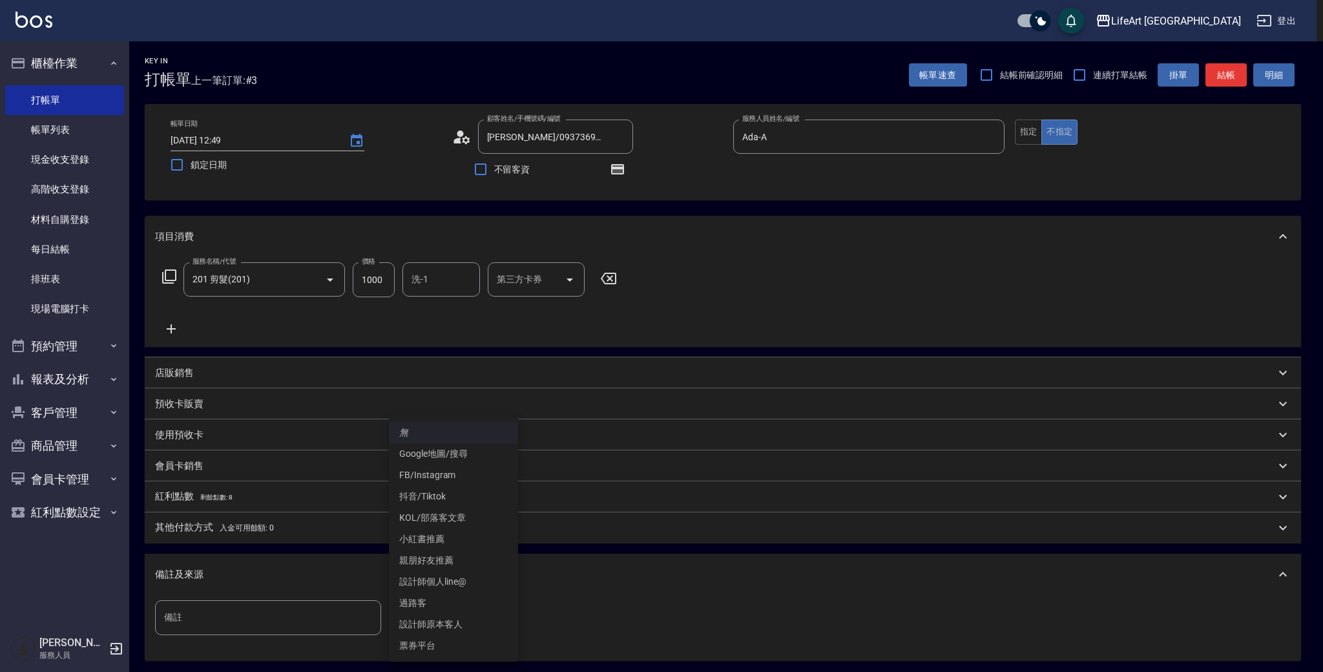
click at [474, 627] on li "設計師原本客人" at bounding box center [453, 624] width 129 height 21
type input "設計師原本客人"
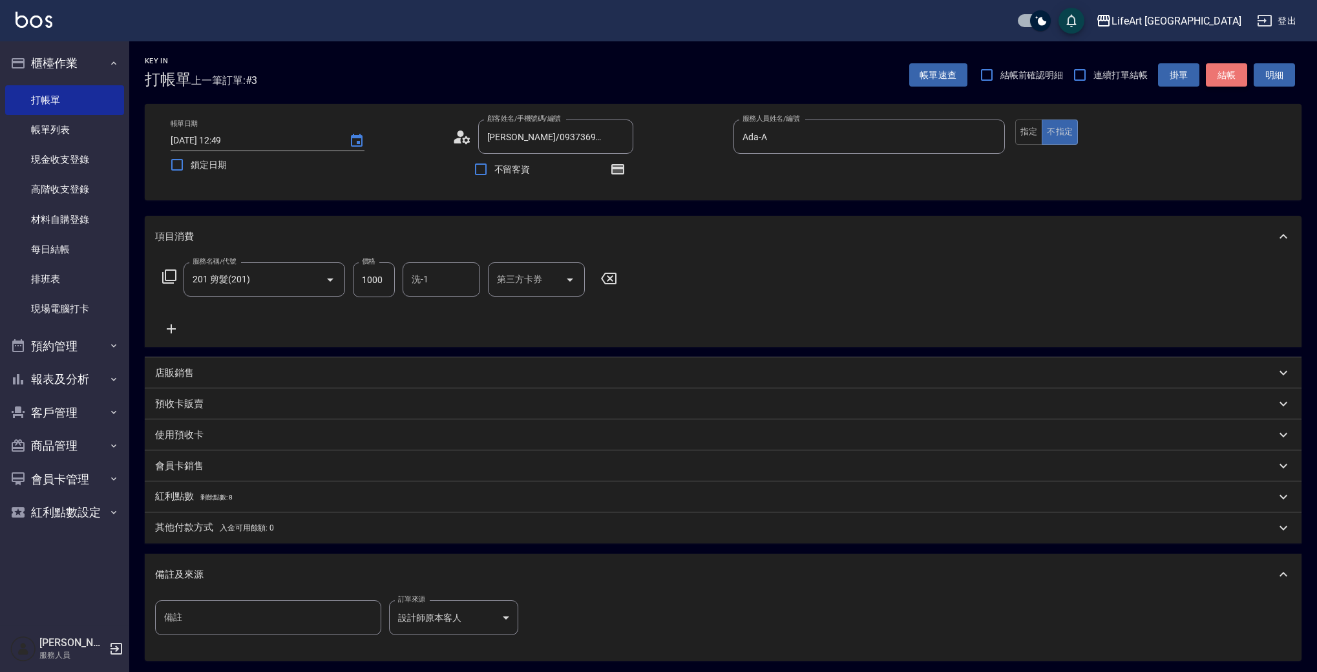
click at [1219, 78] on button "結帳" at bounding box center [1226, 75] width 41 height 24
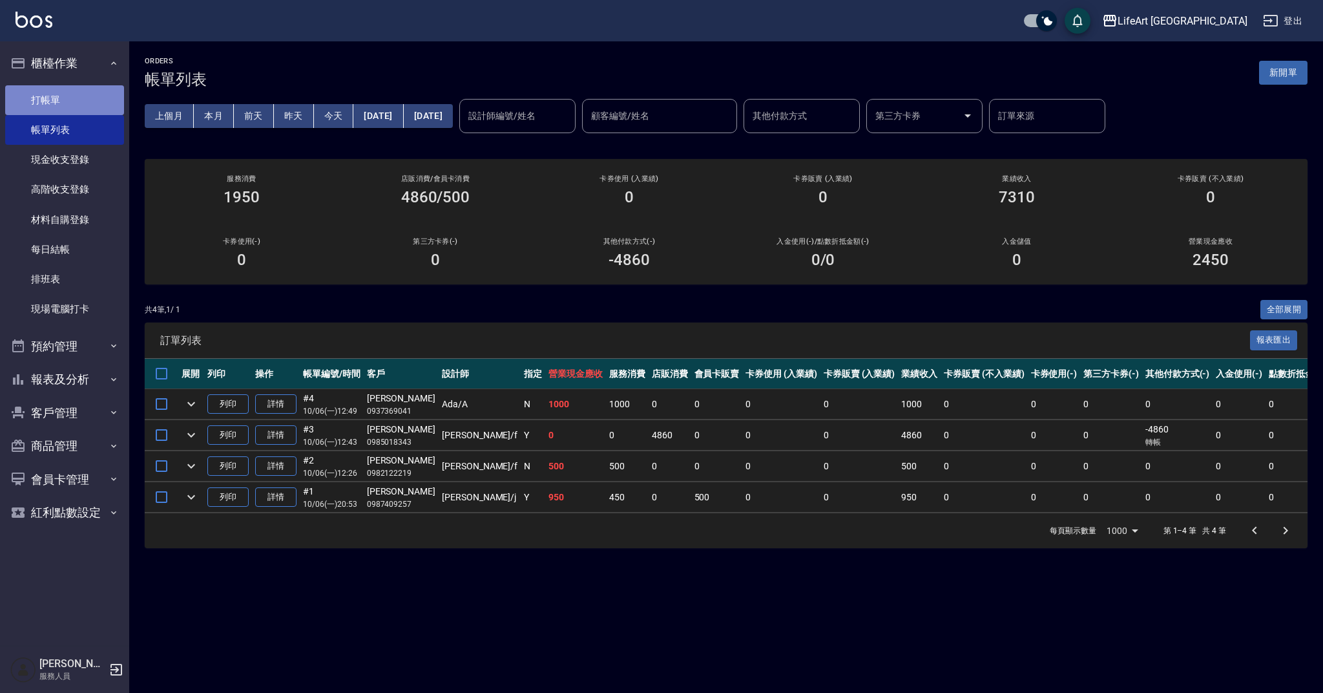
click at [85, 103] on link "打帳單" at bounding box center [64, 100] width 119 height 30
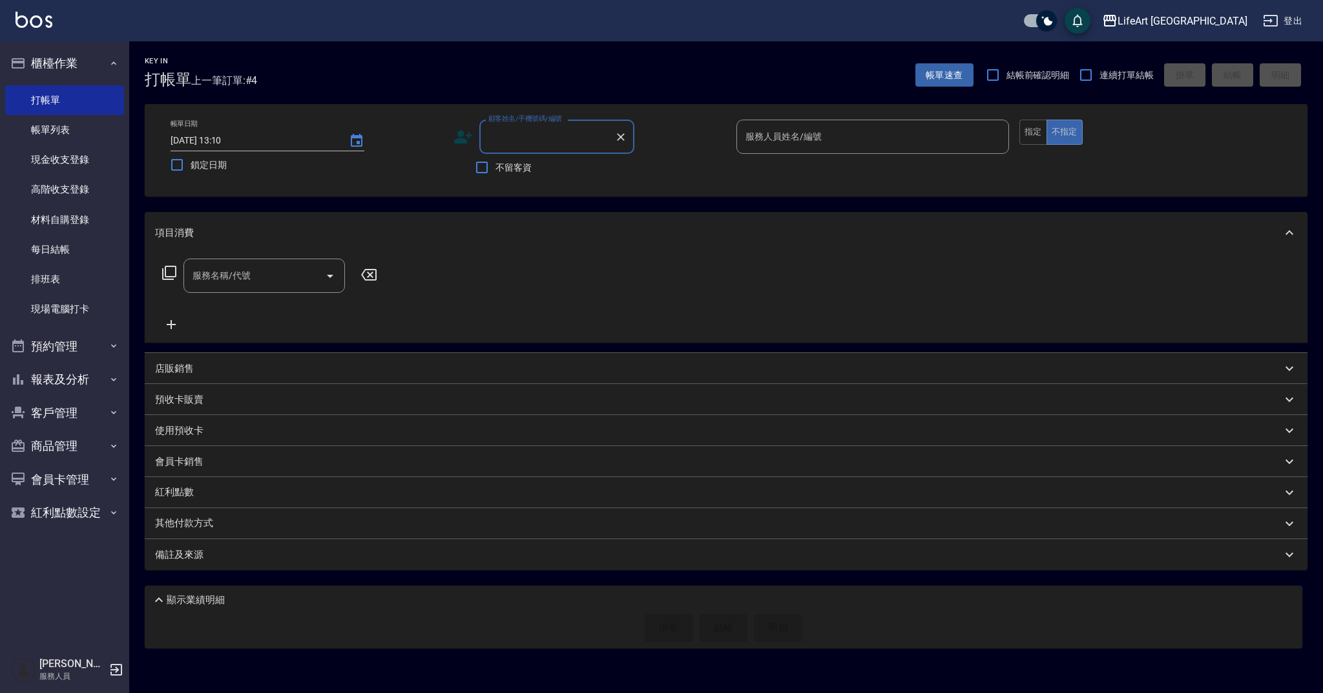
click at [543, 133] on input "顧客姓名/手機號碼/編號" at bounding box center [547, 136] width 124 height 23
click at [511, 172] on li "胡小娟/0910761909/" at bounding box center [556, 169] width 155 height 21
type input "胡小娟/0910761909/"
type input "Ashely-A"
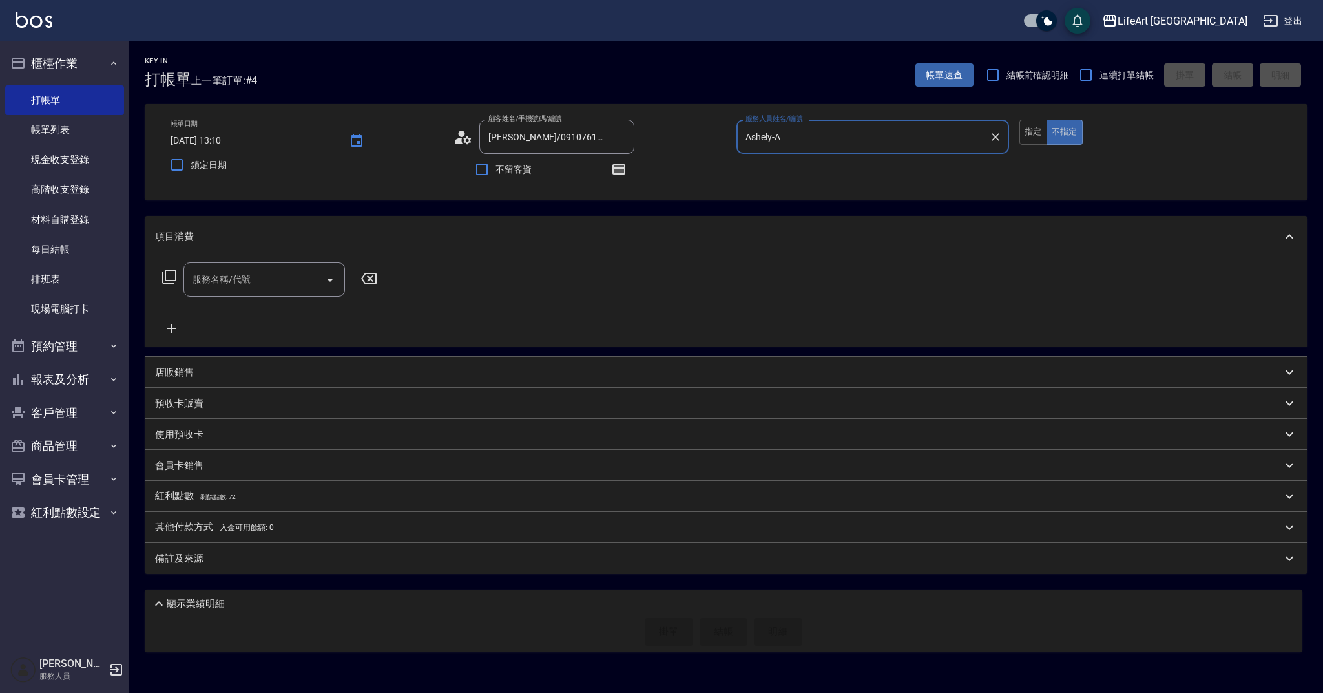
click at [465, 136] on icon at bounding box center [463, 136] width 19 height 19
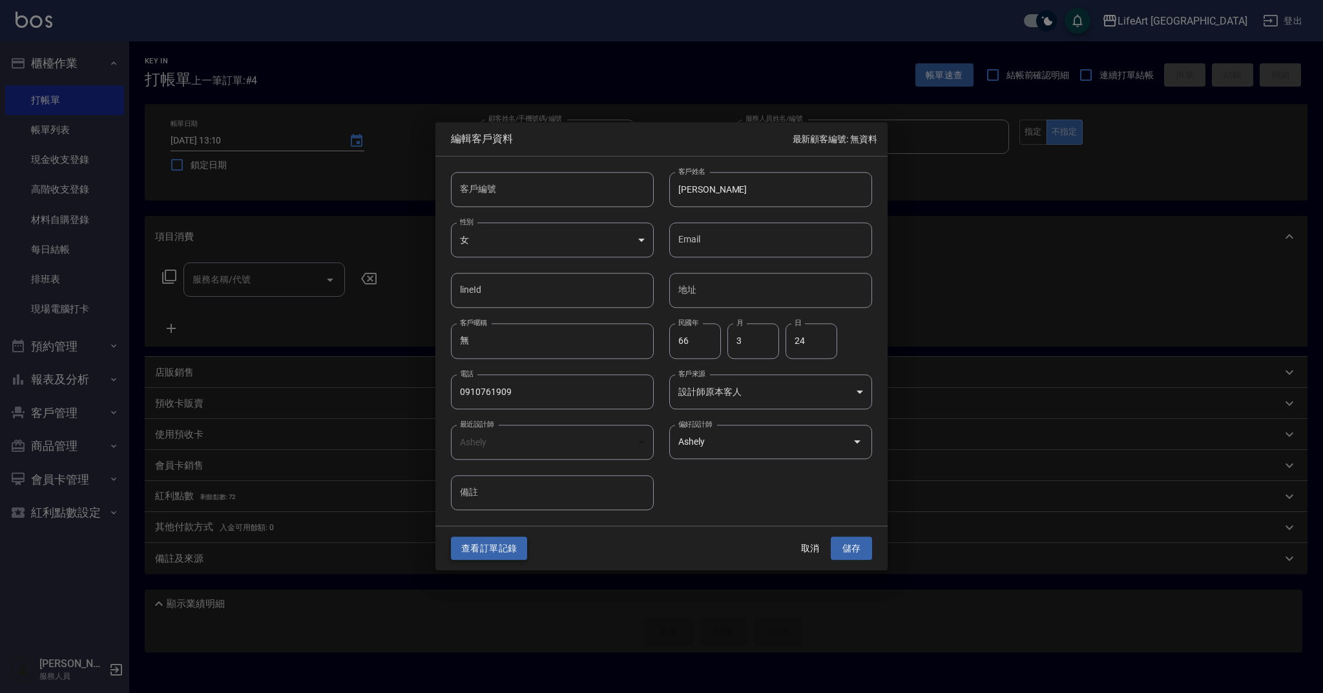
click at [483, 548] on button "查看訂單記錄" at bounding box center [489, 548] width 76 height 24
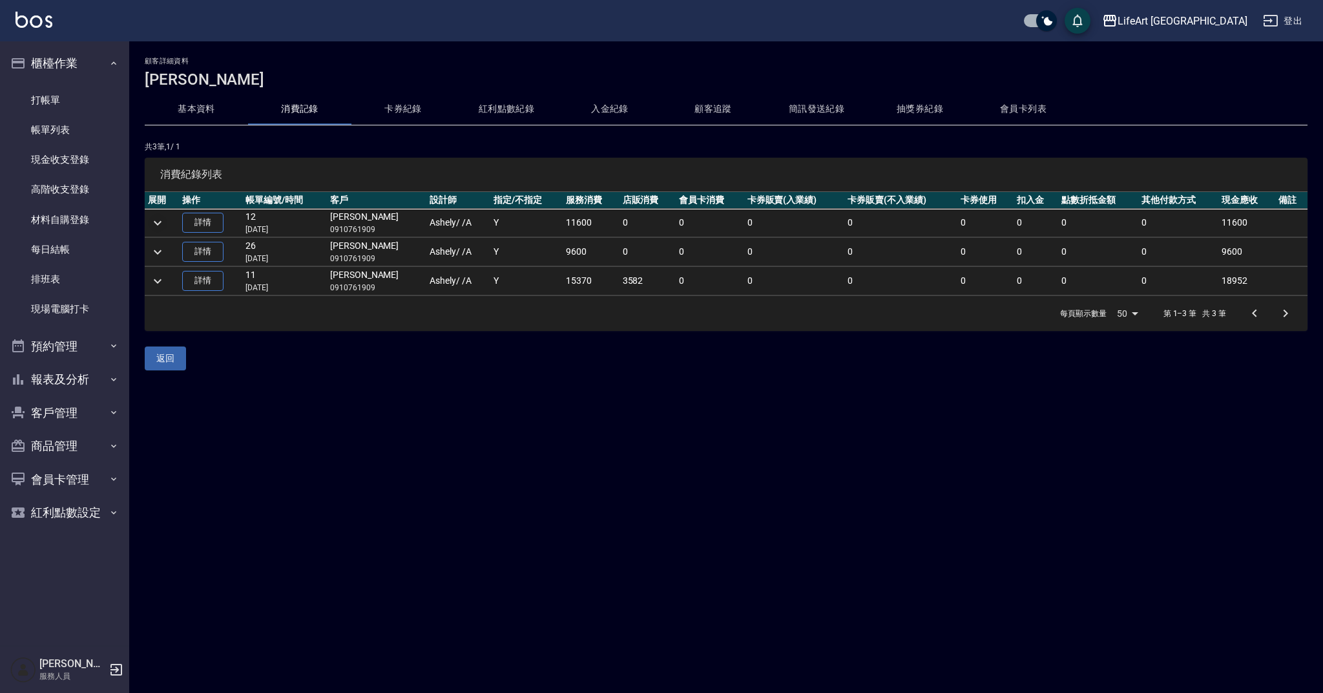
click at [156, 224] on icon "expand row" at bounding box center [158, 223] width 16 height 16
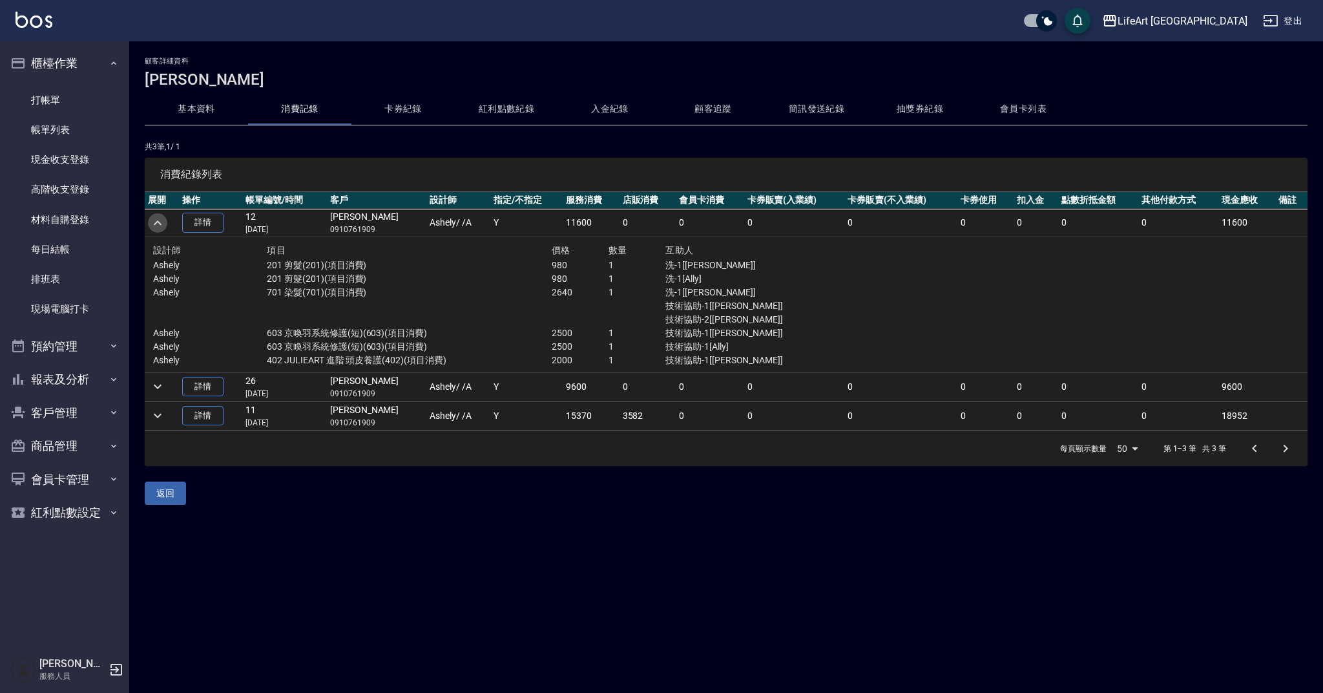
click at [156, 224] on icon "expand row" at bounding box center [158, 223] width 16 height 16
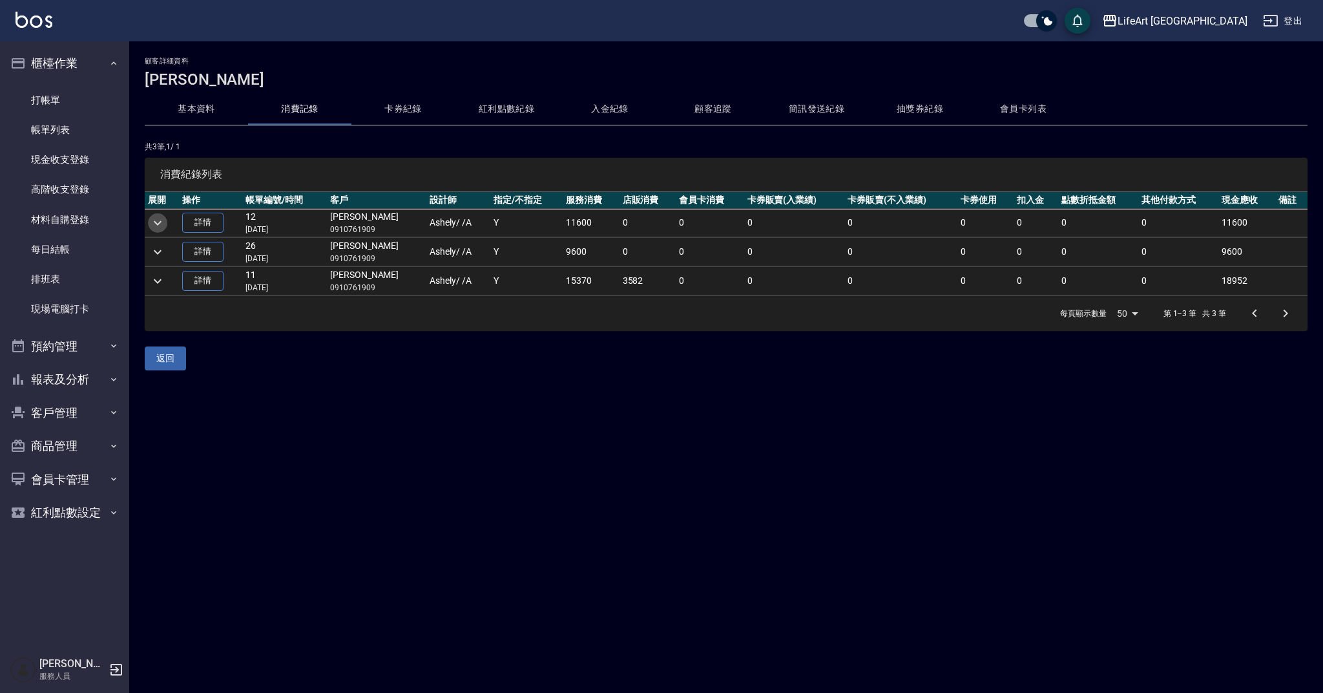
click at [149, 222] on button "expand row" at bounding box center [157, 222] width 19 height 19
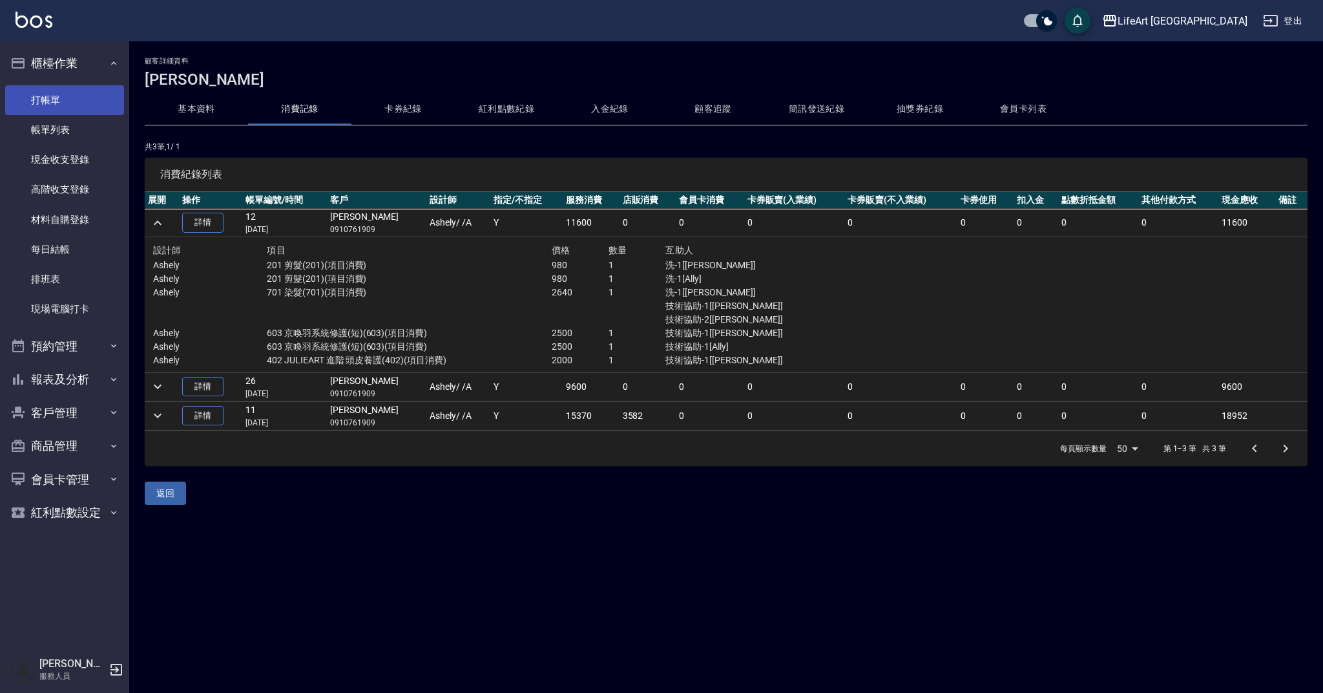
click at [61, 95] on link "打帳單" at bounding box center [64, 100] width 119 height 30
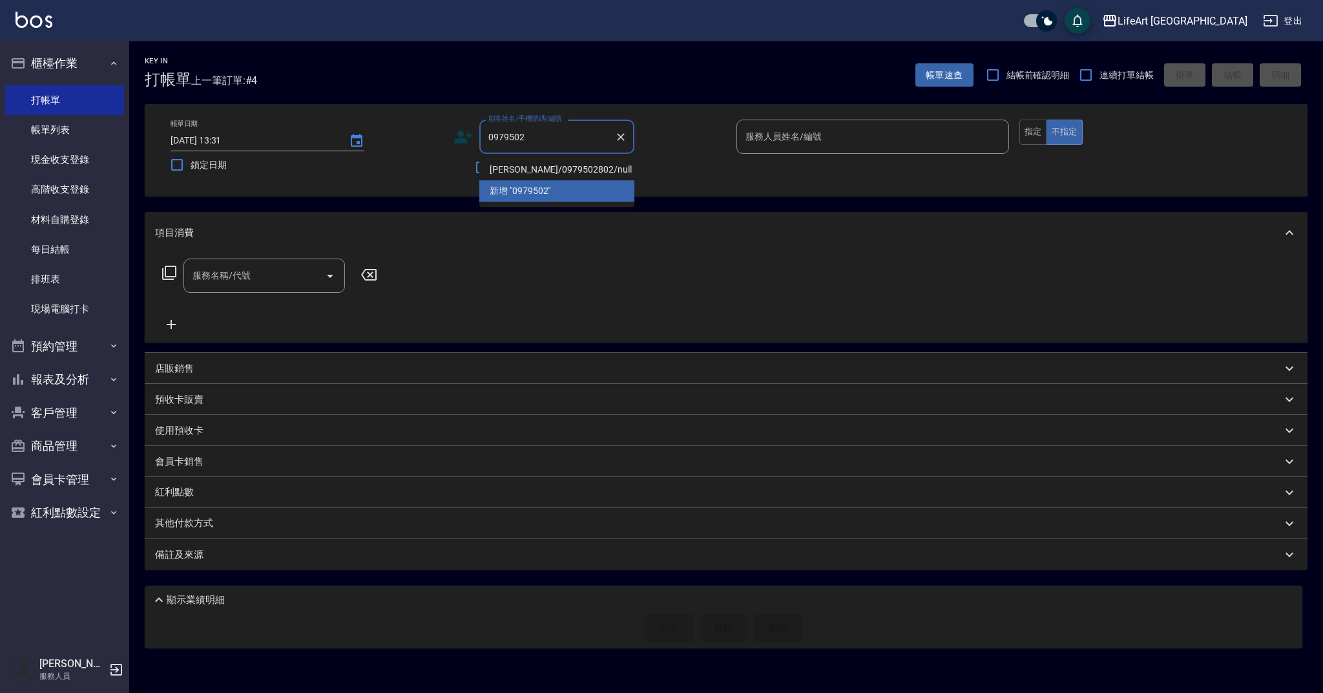
click at [574, 171] on li "林宜慧/0979502802/null" at bounding box center [556, 169] width 155 height 21
type input "林宜慧/0979502802/null"
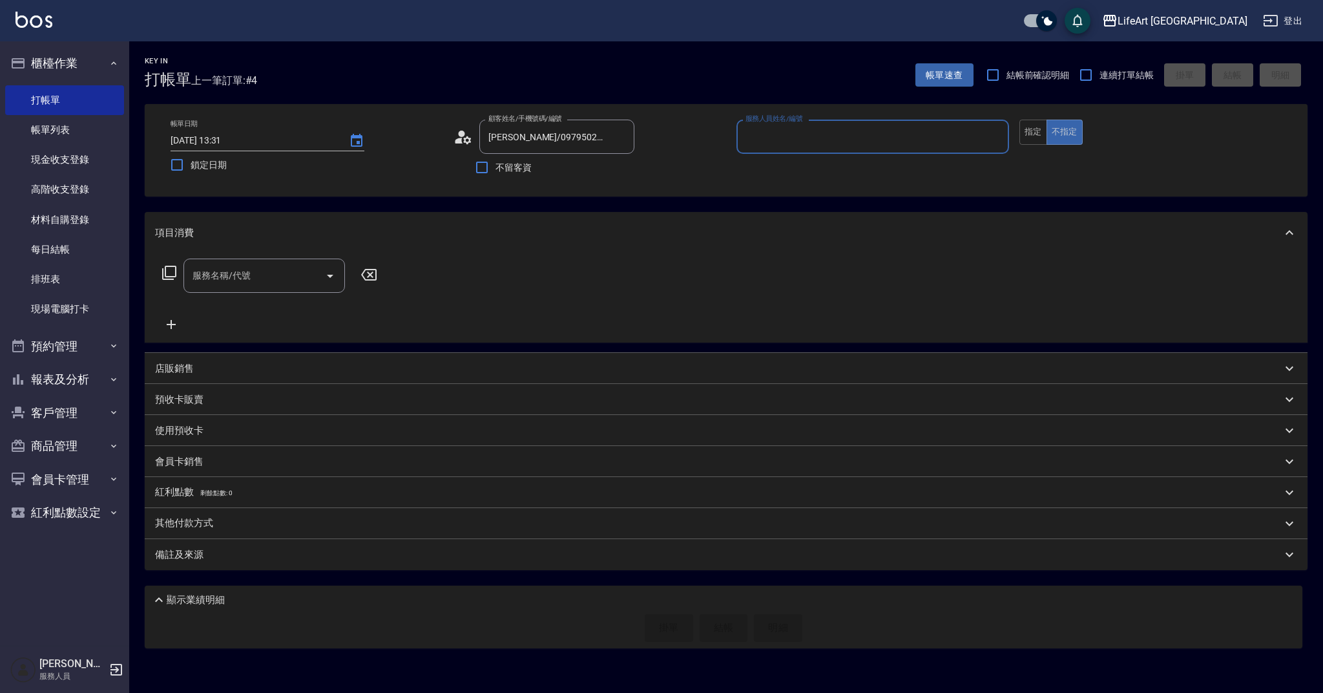
type input "Finney-f"
click at [471, 140] on icon at bounding box center [463, 136] width 19 height 19
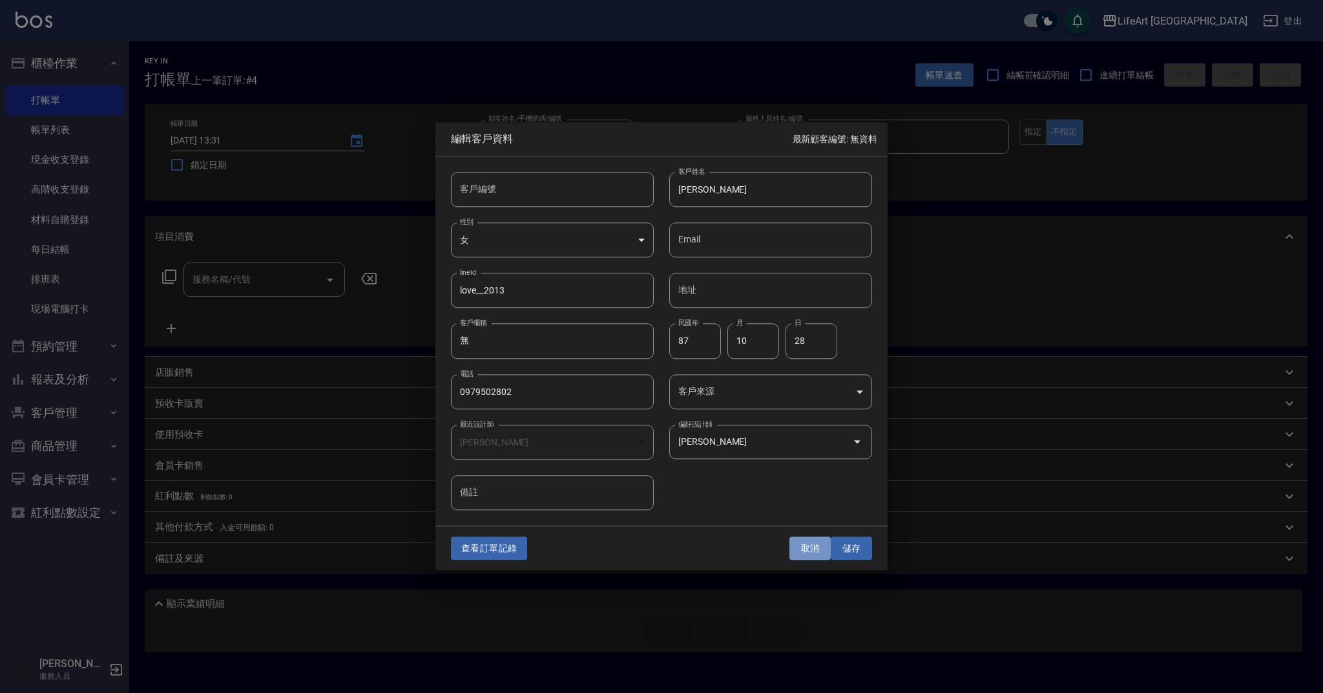
click at [805, 545] on button "取消" at bounding box center [809, 548] width 41 height 24
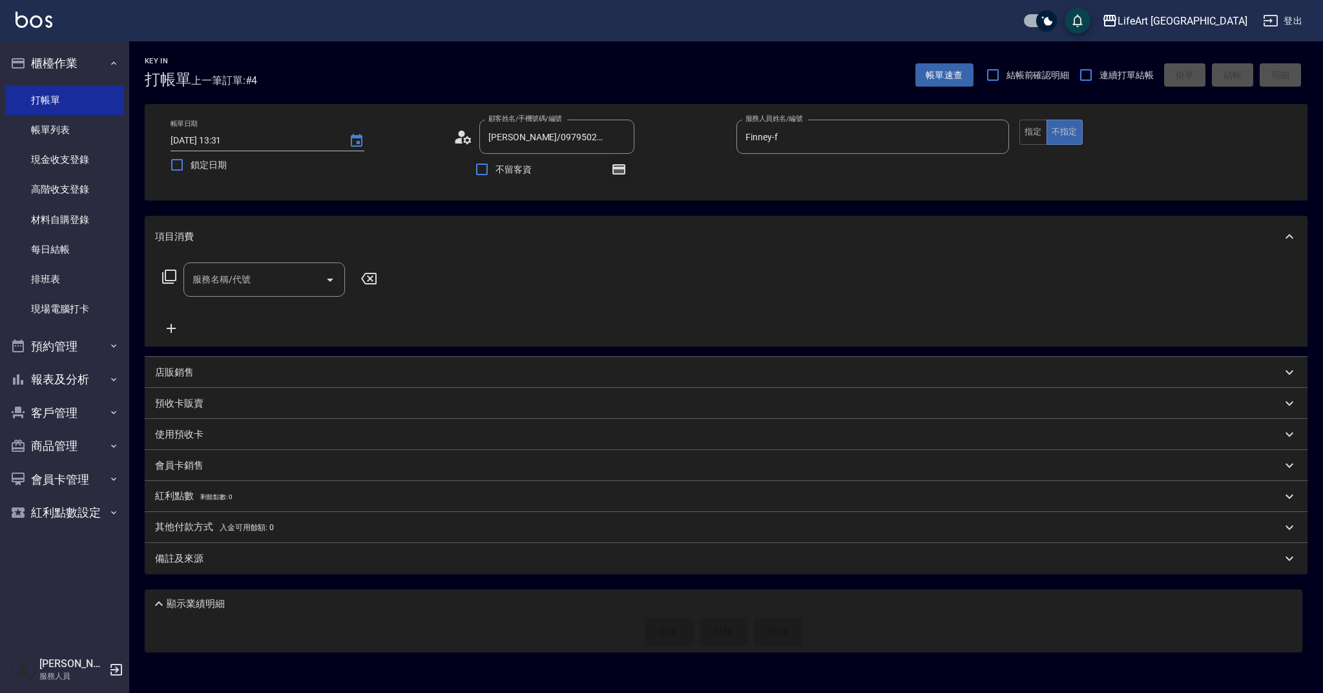
click at [610, 170] on button "button" at bounding box center [618, 169] width 31 height 31
click at [468, 145] on icon at bounding box center [463, 136] width 19 height 19
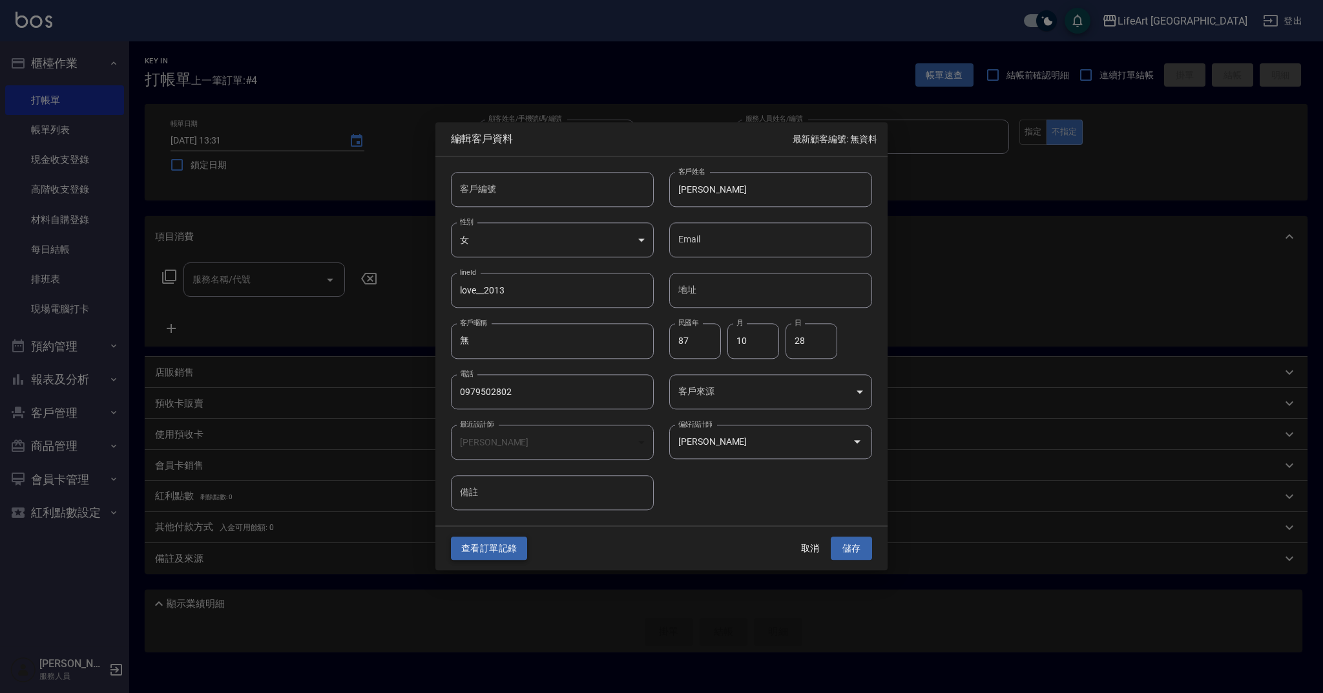
click at [496, 548] on button "查看訂單記錄" at bounding box center [489, 548] width 76 height 24
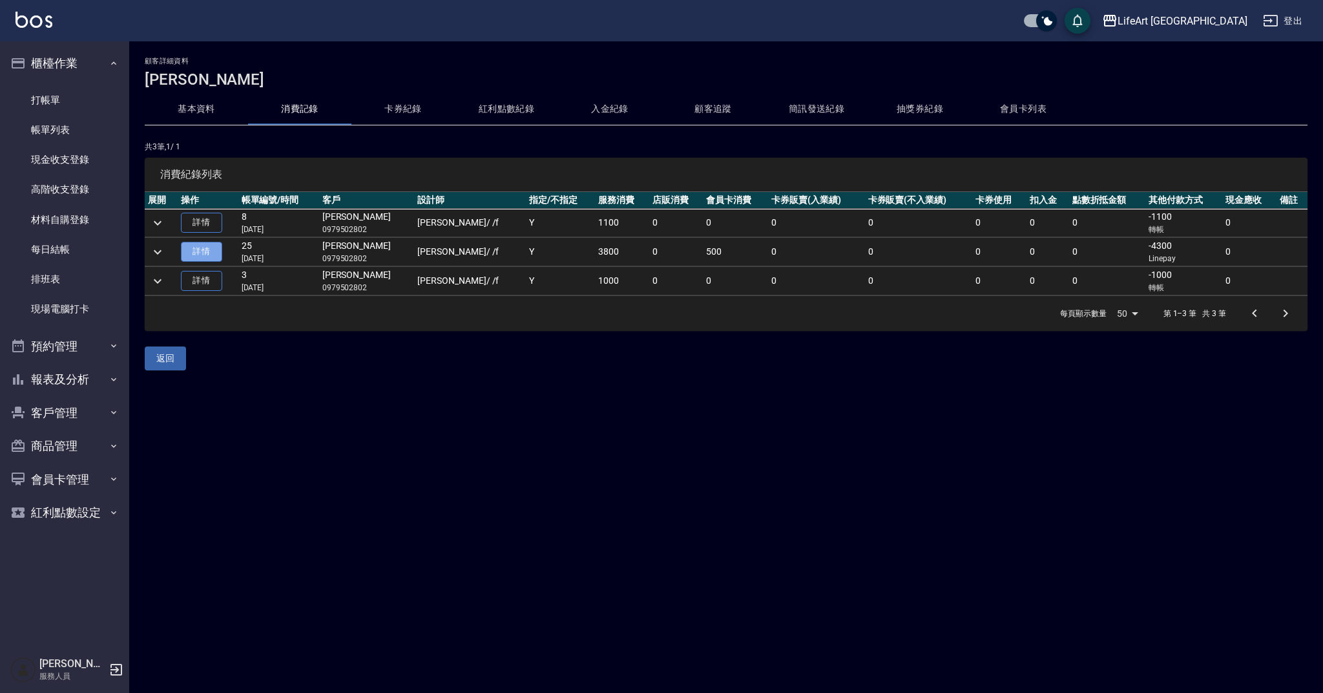
click at [201, 258] on link "詳情" at bounding box center [201, 252] width 41 height 20
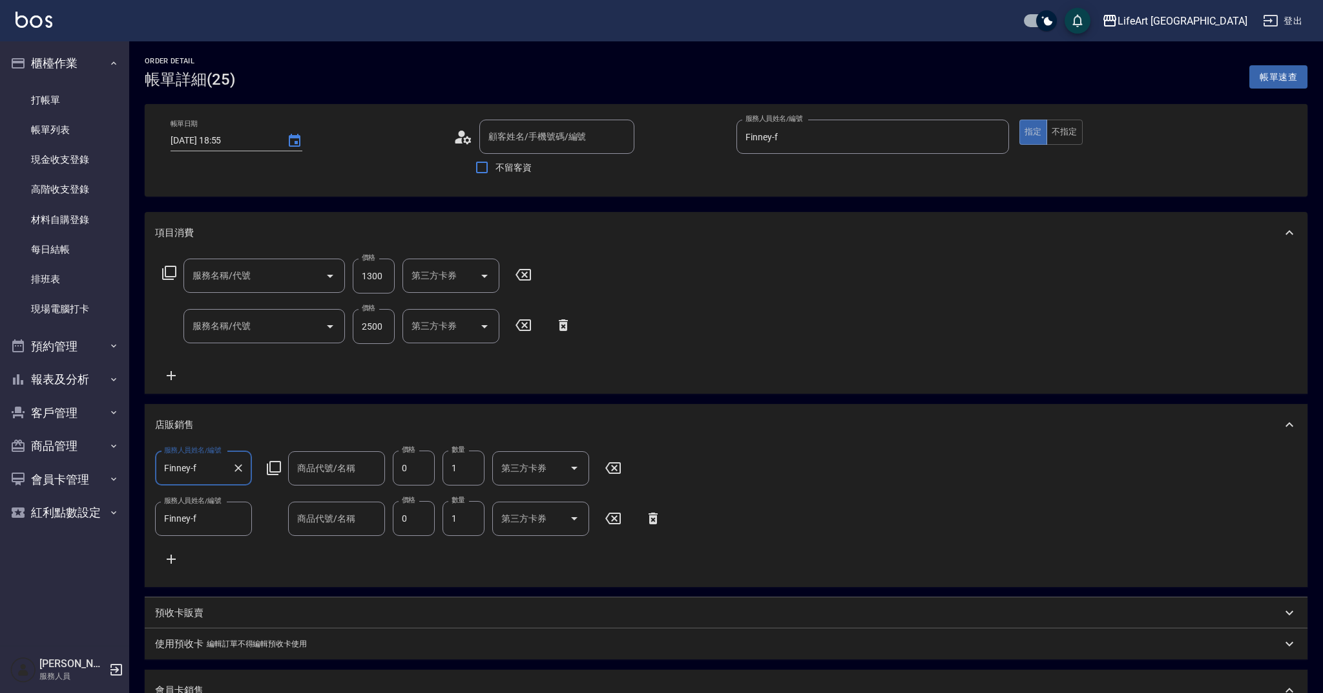
type input "2024/10/26 18:55"
type input "Finney-f"
type input "林宜慧/0979502802/null"
type input "201 剪髮(201)"
type input "603 京喚羽系統修護(短)(603)"
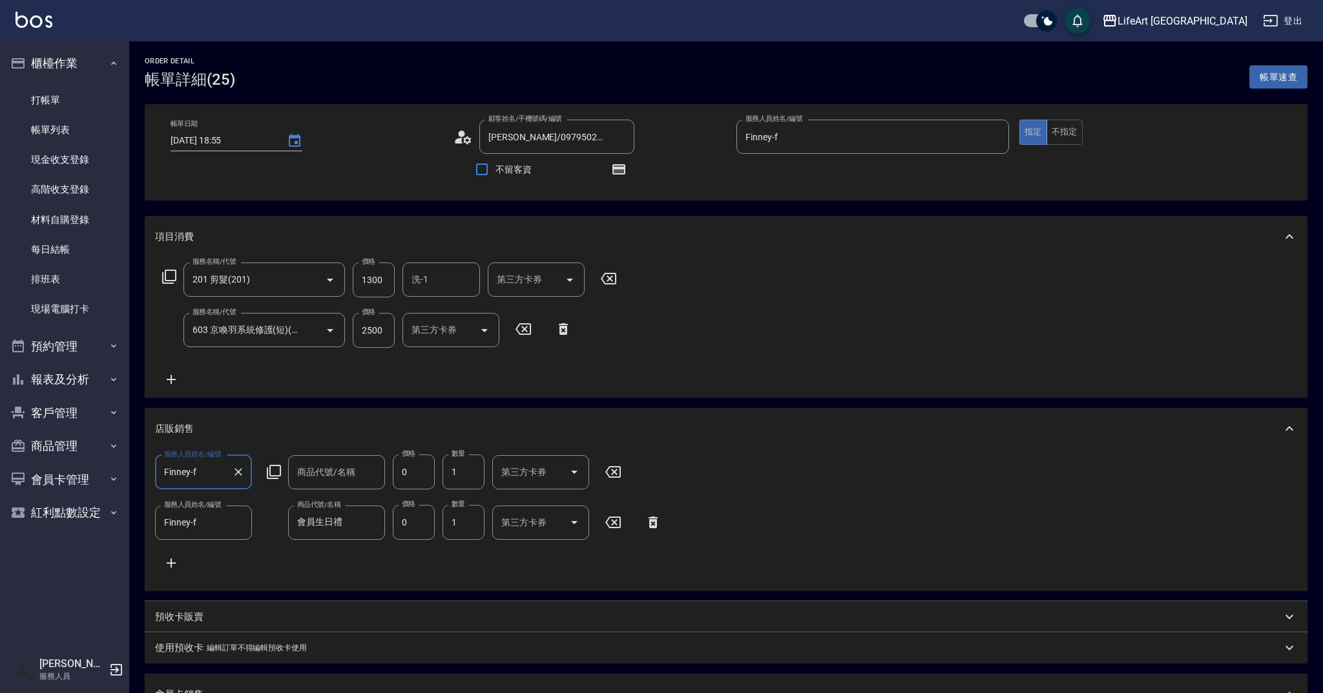
type input "會員生日禮"
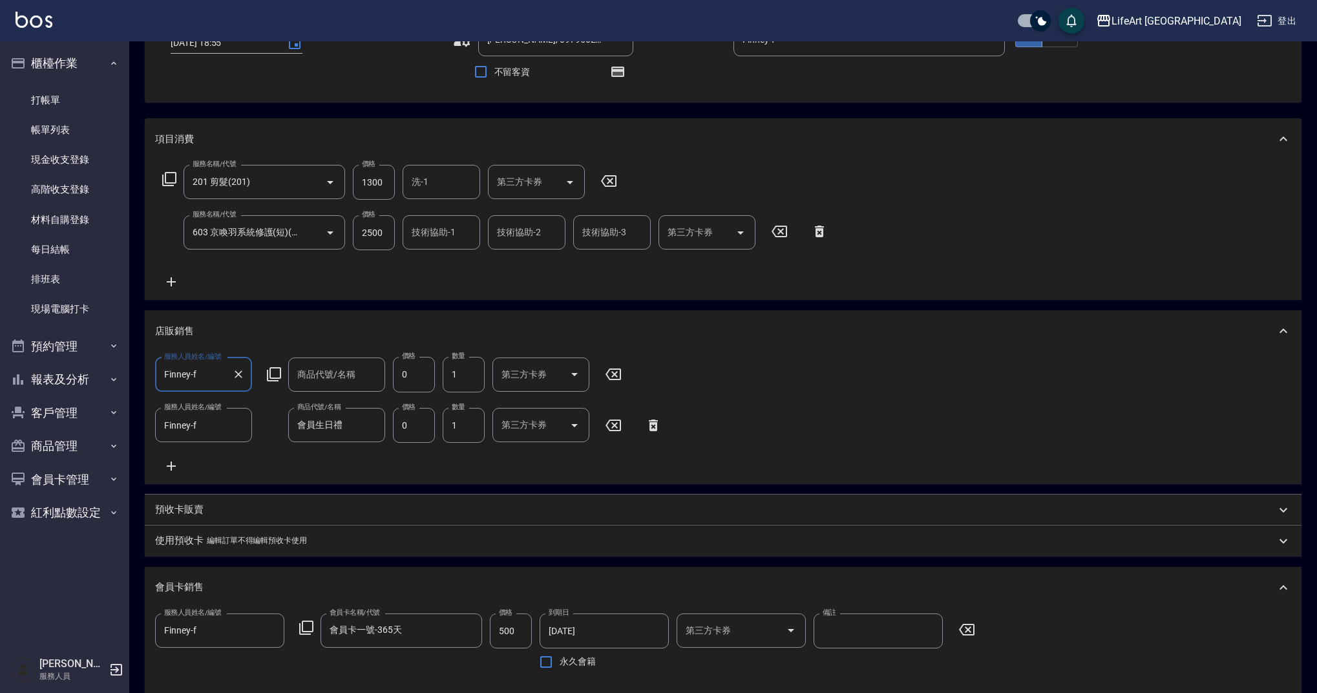
scroll to position [95, 0]
click at [94, 132] on link "帳單列表" at bounding box center [64, 130] width 119 height 30
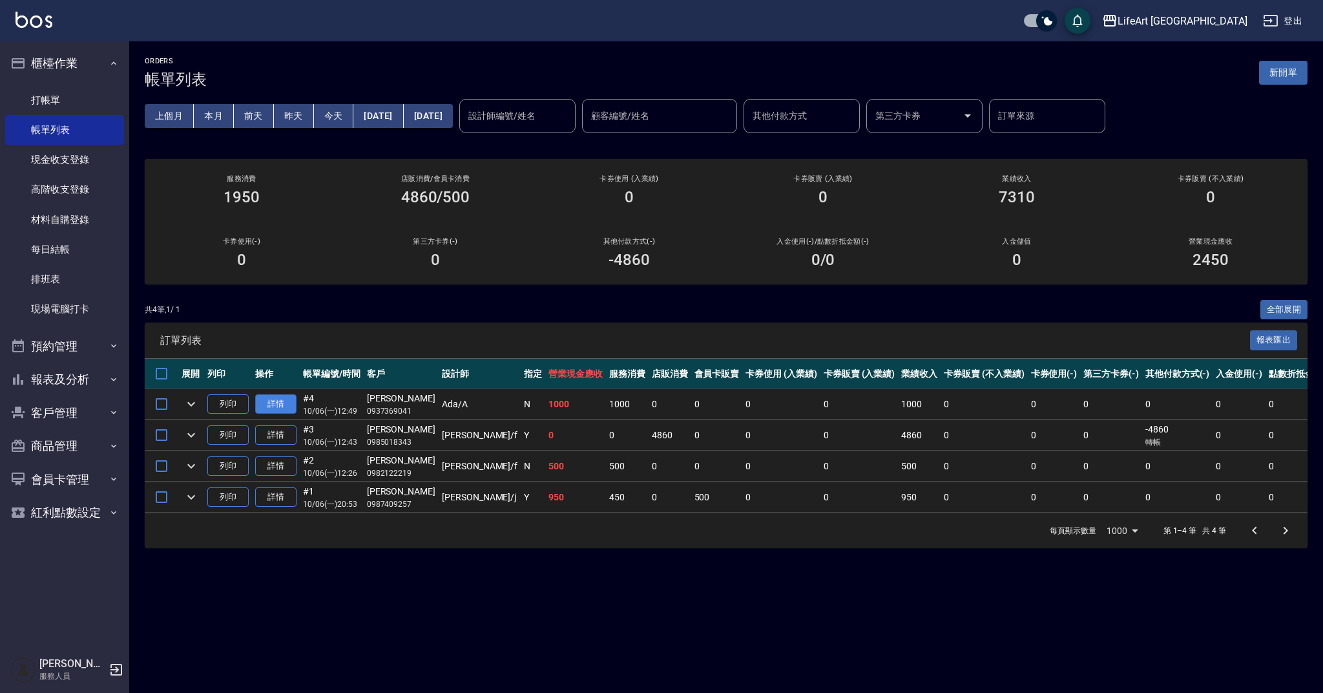
click at [293, 401] on link "詳情" at bounding box center [275, 404] width 41 height 20
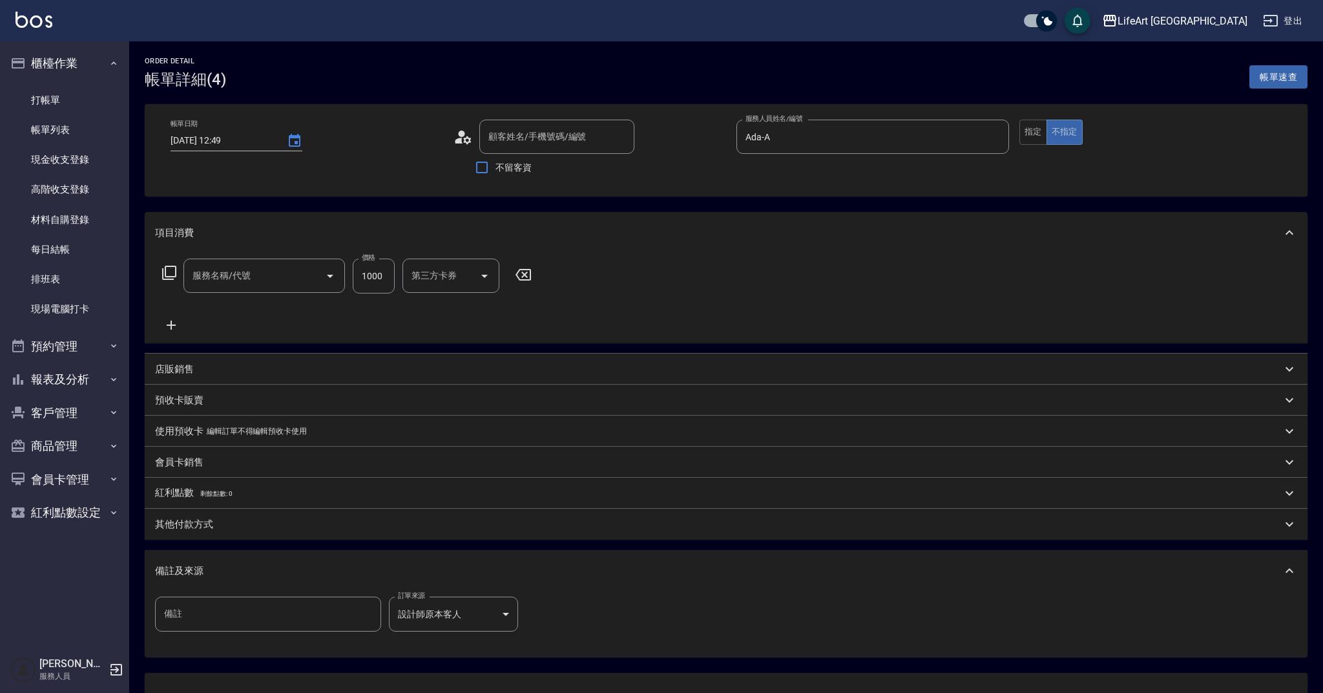
type input "2025/10/06 12:49"
type input "Ada-A"
type input "汪哲宇/0937369041/"
type input "201 剪髮(201)"
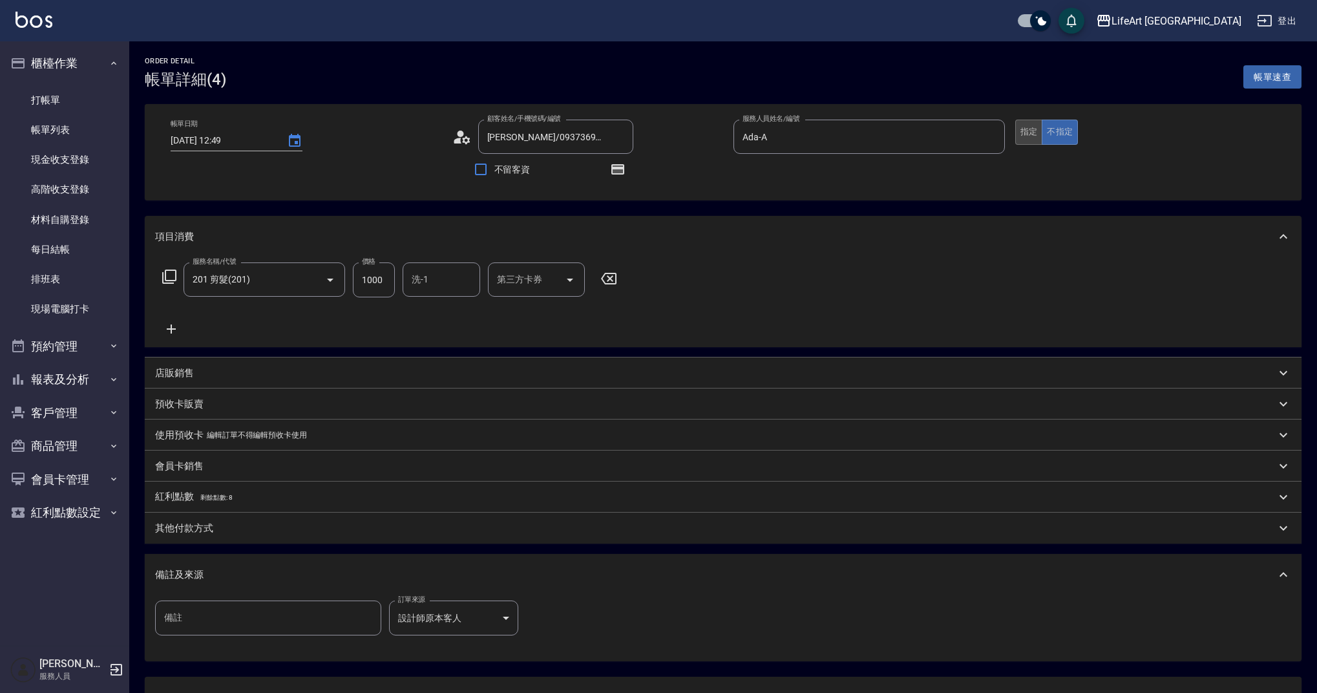
click at [1036, 134] on button "指定" at bounding box center [1029, 132] width 28 height 25
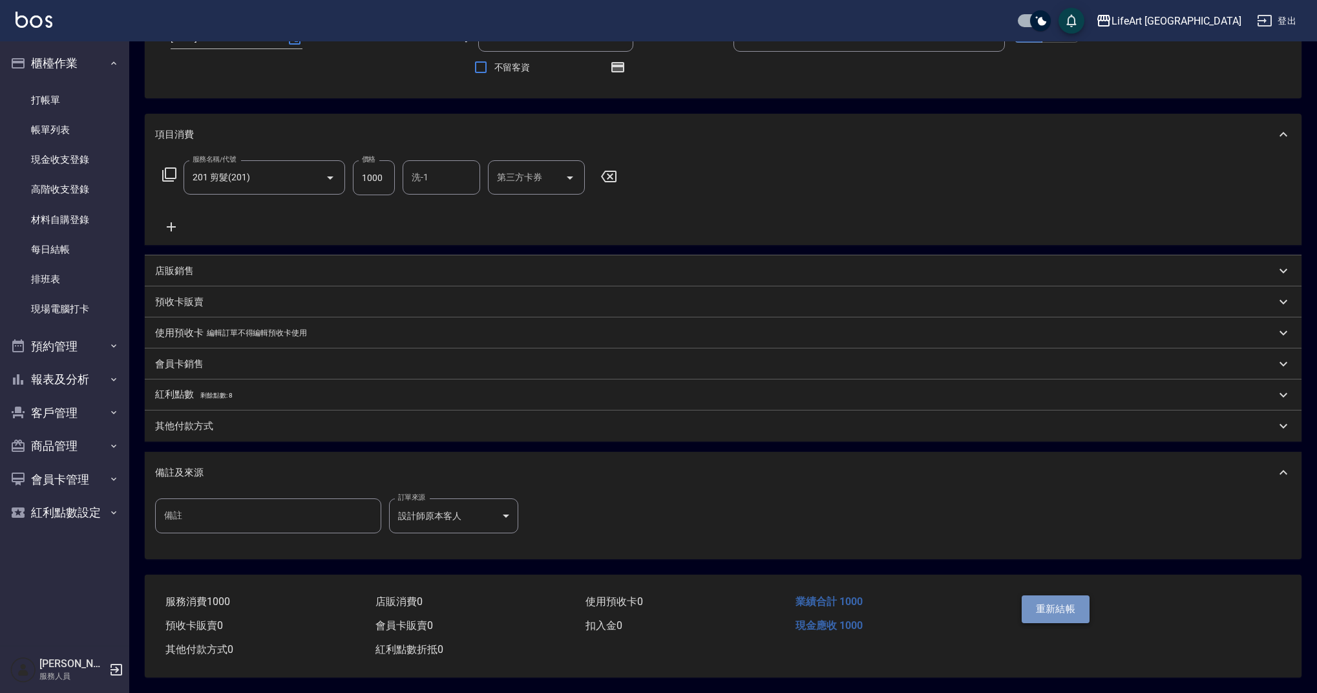
click at [1061, 601] on button "重新結帳" at bounding box center [1055, 608] width 68 height 27
